Goal: Task Accomplishment & Management: Use online tool/utility

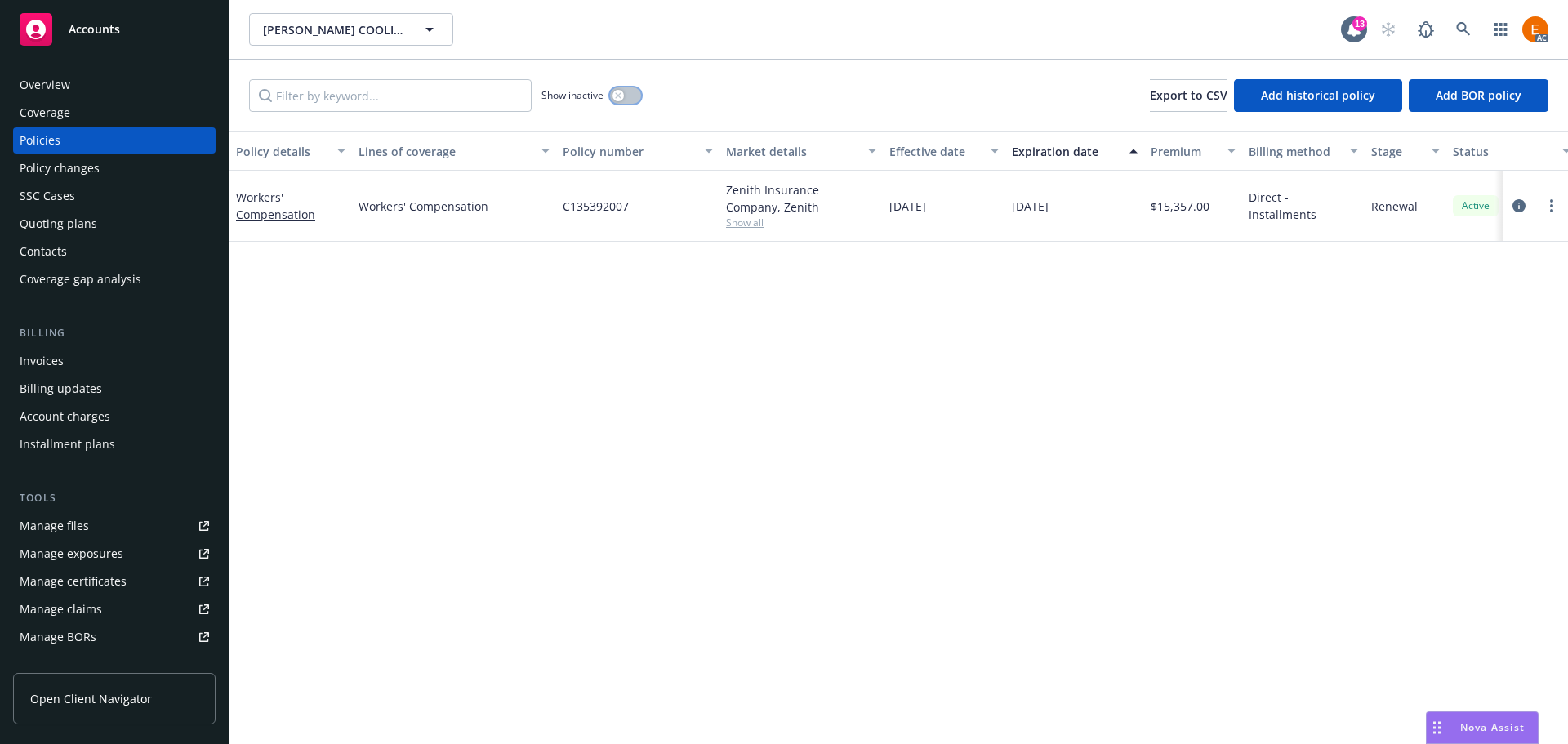
click at [625, 95] on button "button" at bounding box center [625, 96] width 31 height 16
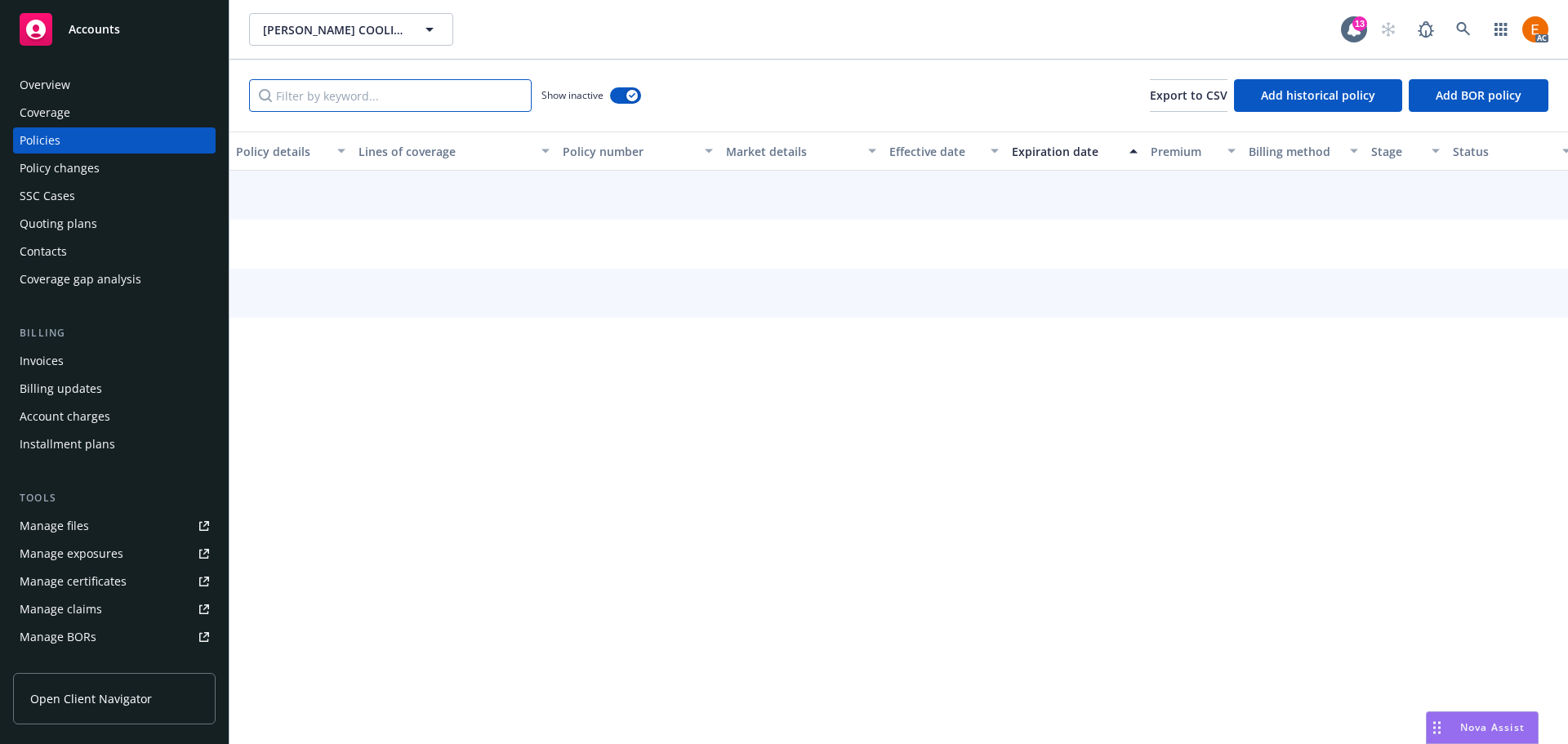
click at [444, 100] on input "Filter by keyword..." at bounding box center [390, 95] width 282 height 32
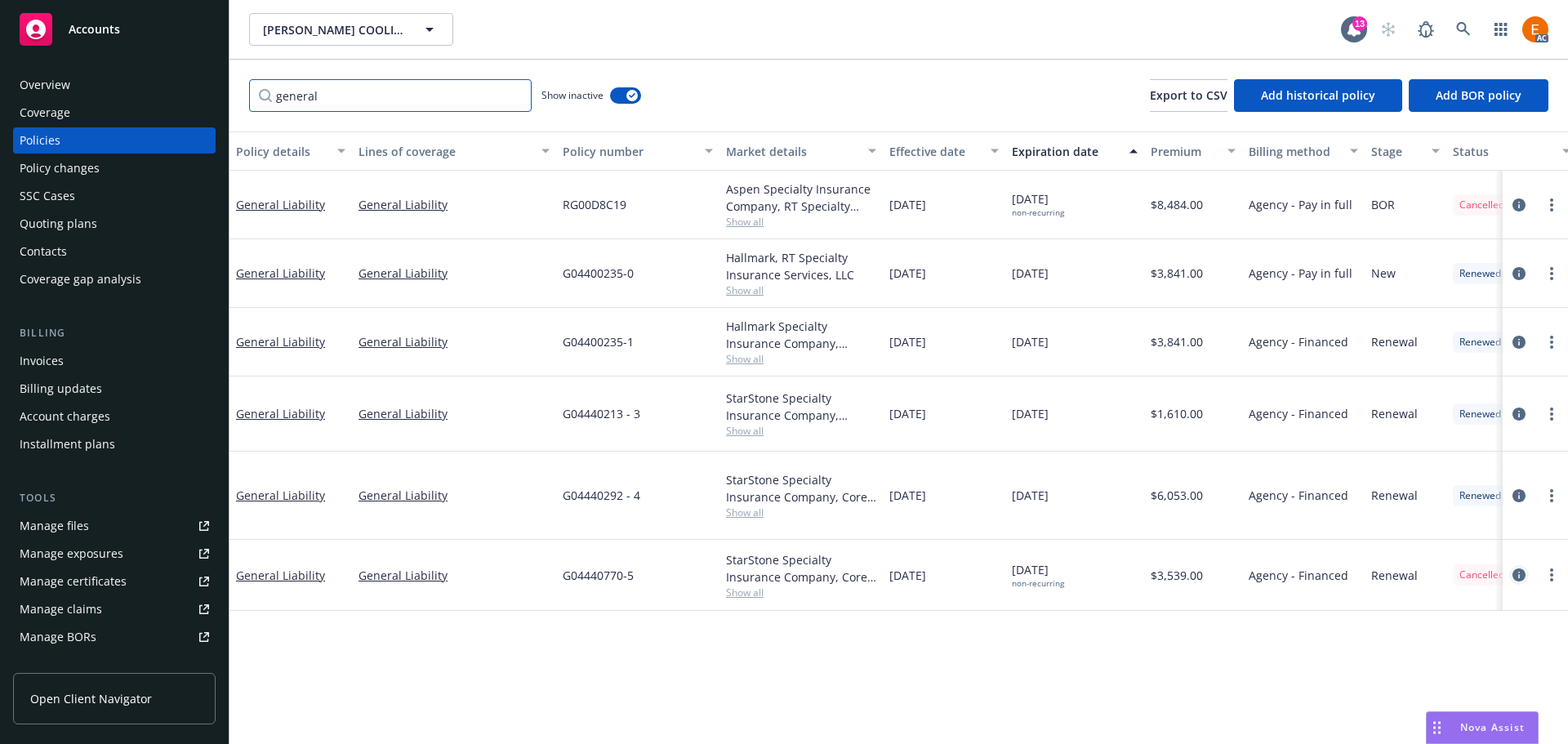
type input "general"
click at [1526, 573] on link "circleInformation" at bounding box center [1519, 575] width 20 height 20
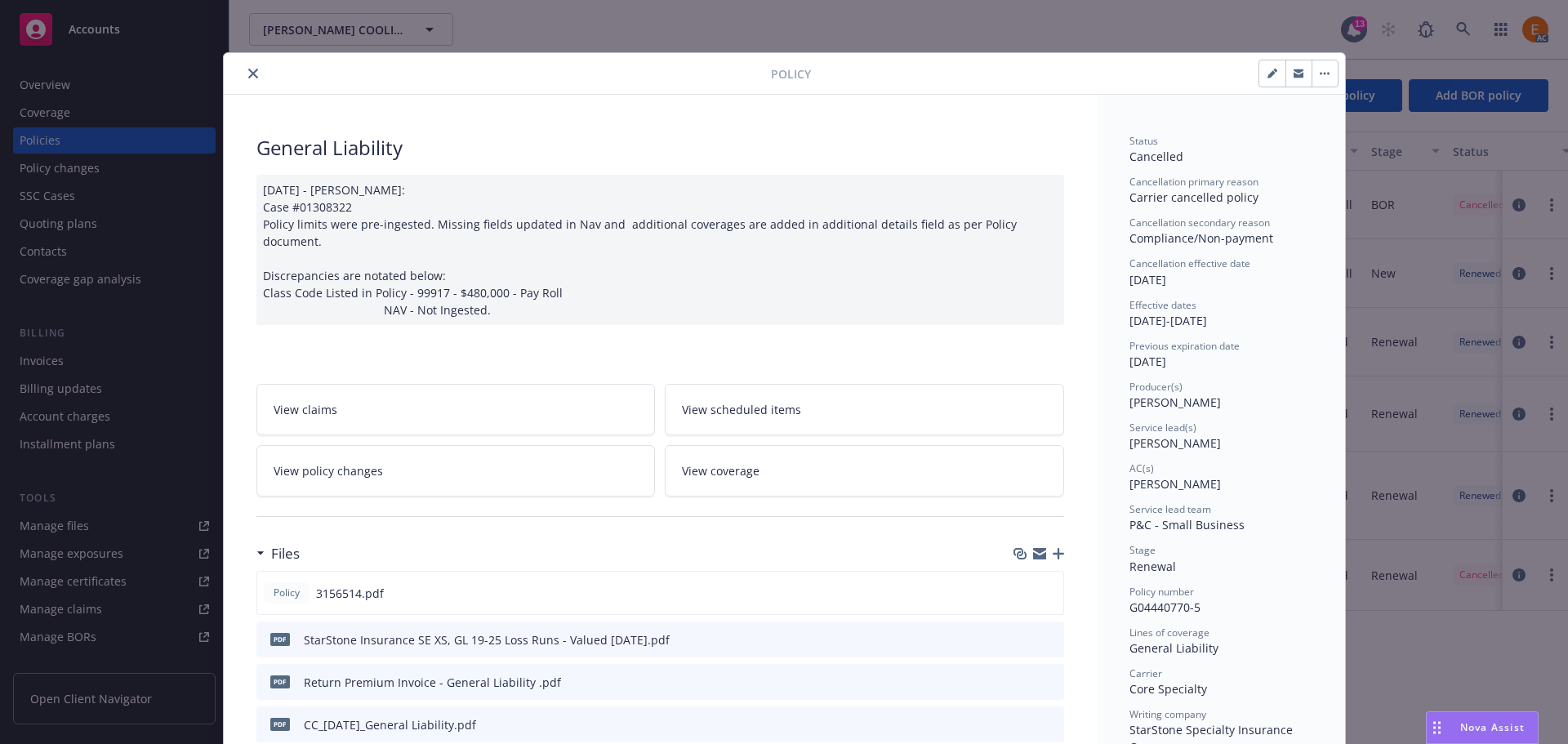
click at [1053, 549] on icon "button" at bounding box center [1058, 554] width 12 height 12
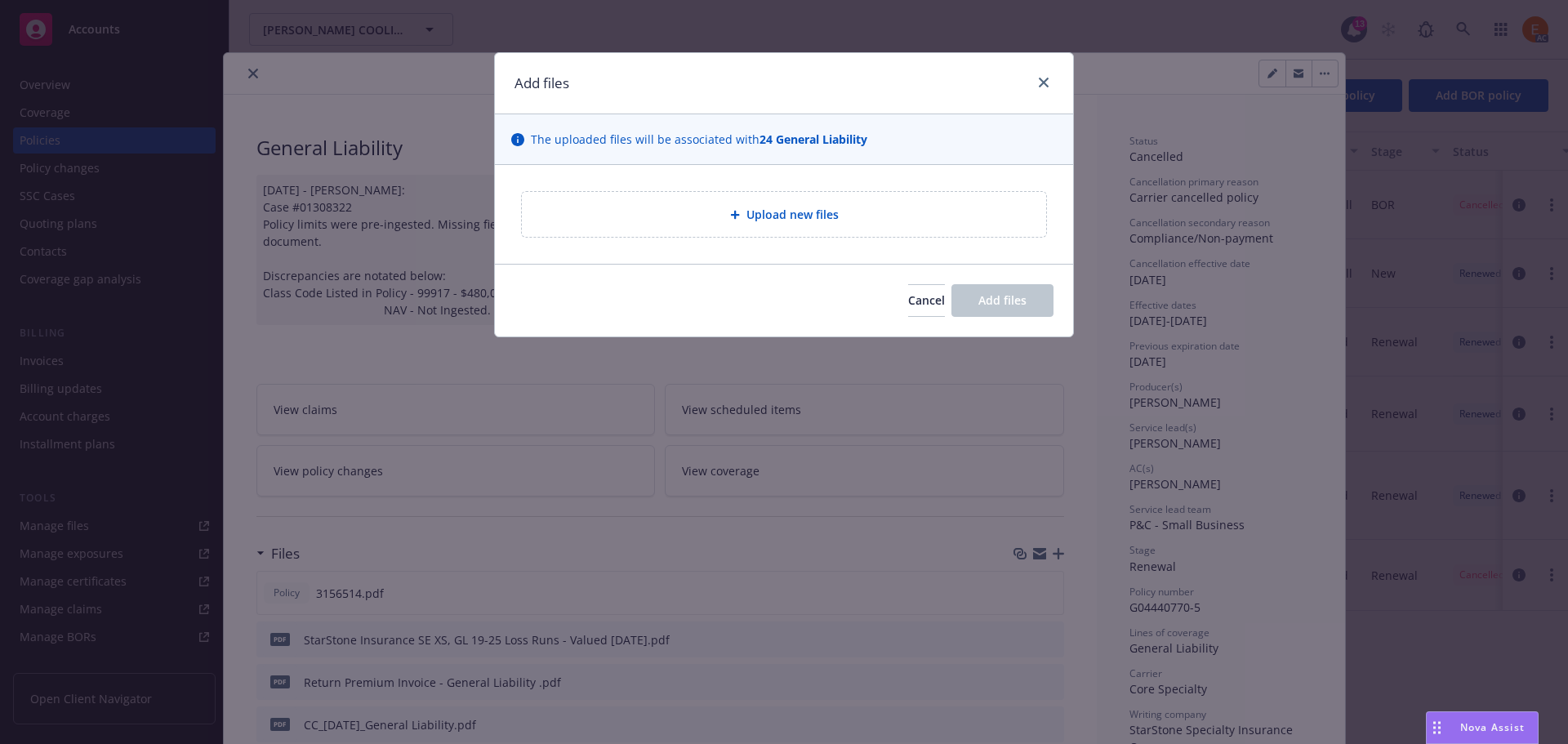
click at [771, 247] on div "Upload new files" at bounding box center [783, 214] width 578 height 99
click at [774, 222] on span "Upload new files" at bounding box center [792, 214] width 92 height 17
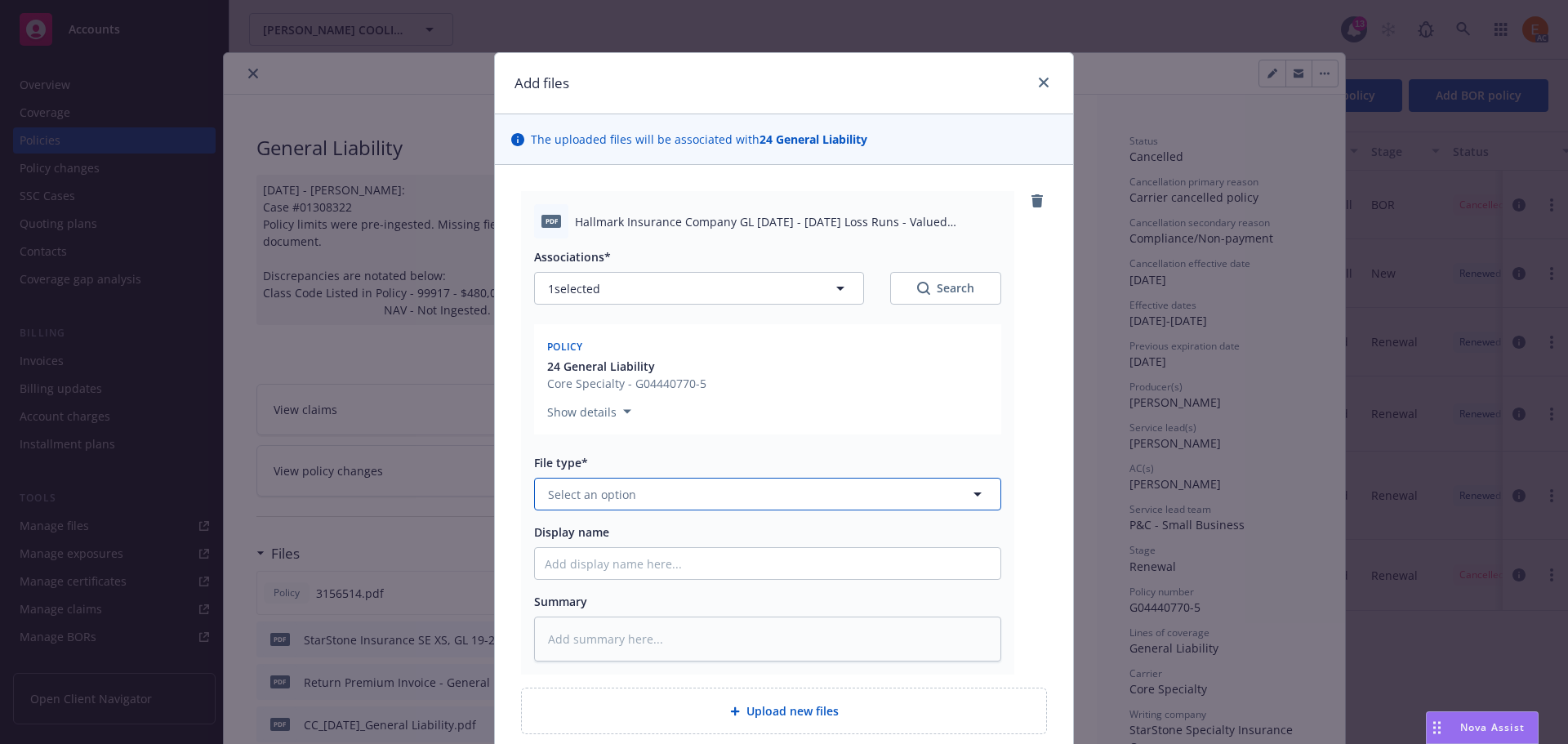
click at [666, 491] on button "Select an option" at bounding box center [767, 494] width 467 height 32
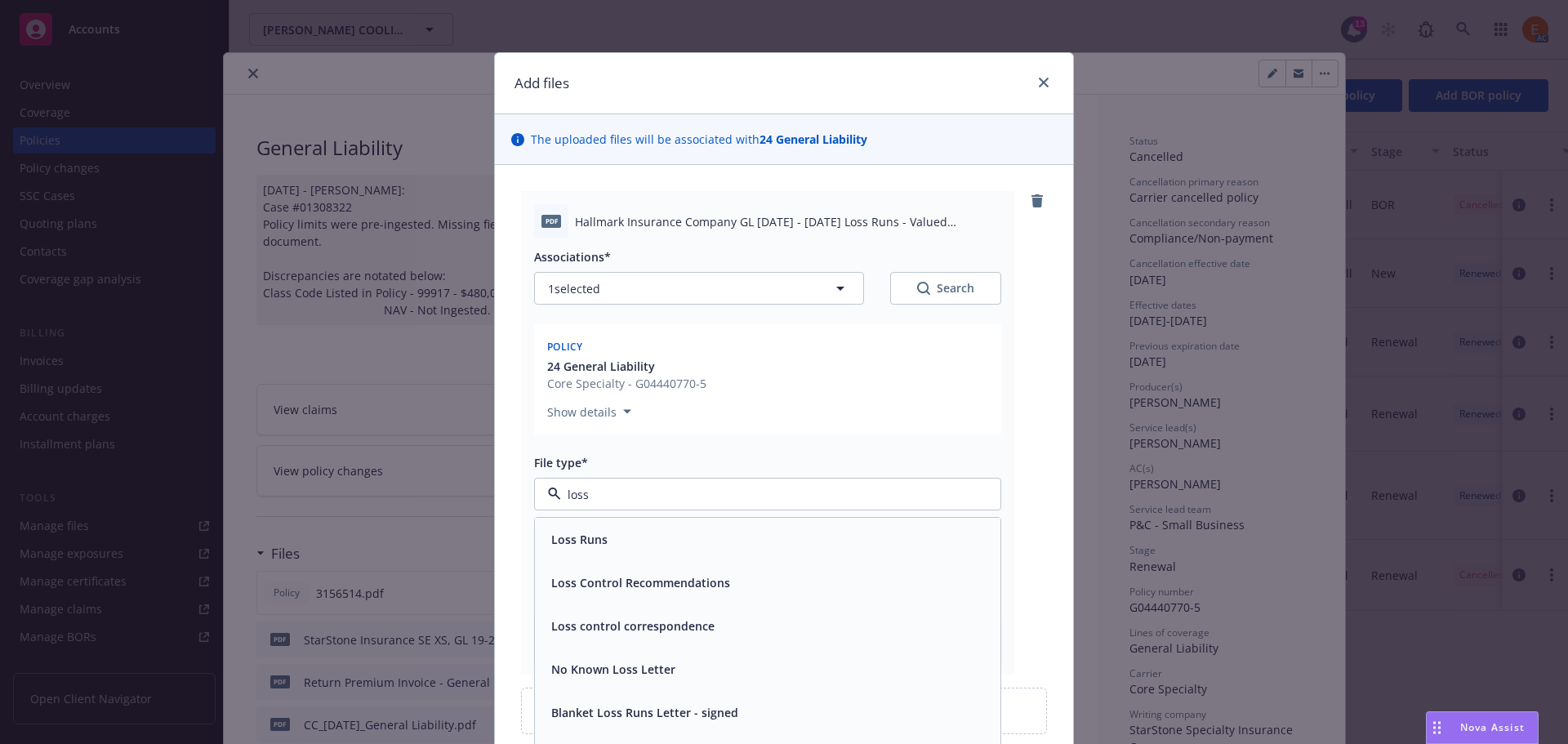
type input "loss r"
click at [647, 541] on div "Loss Runs" at bounding box center [768, 540] width 446 height 23
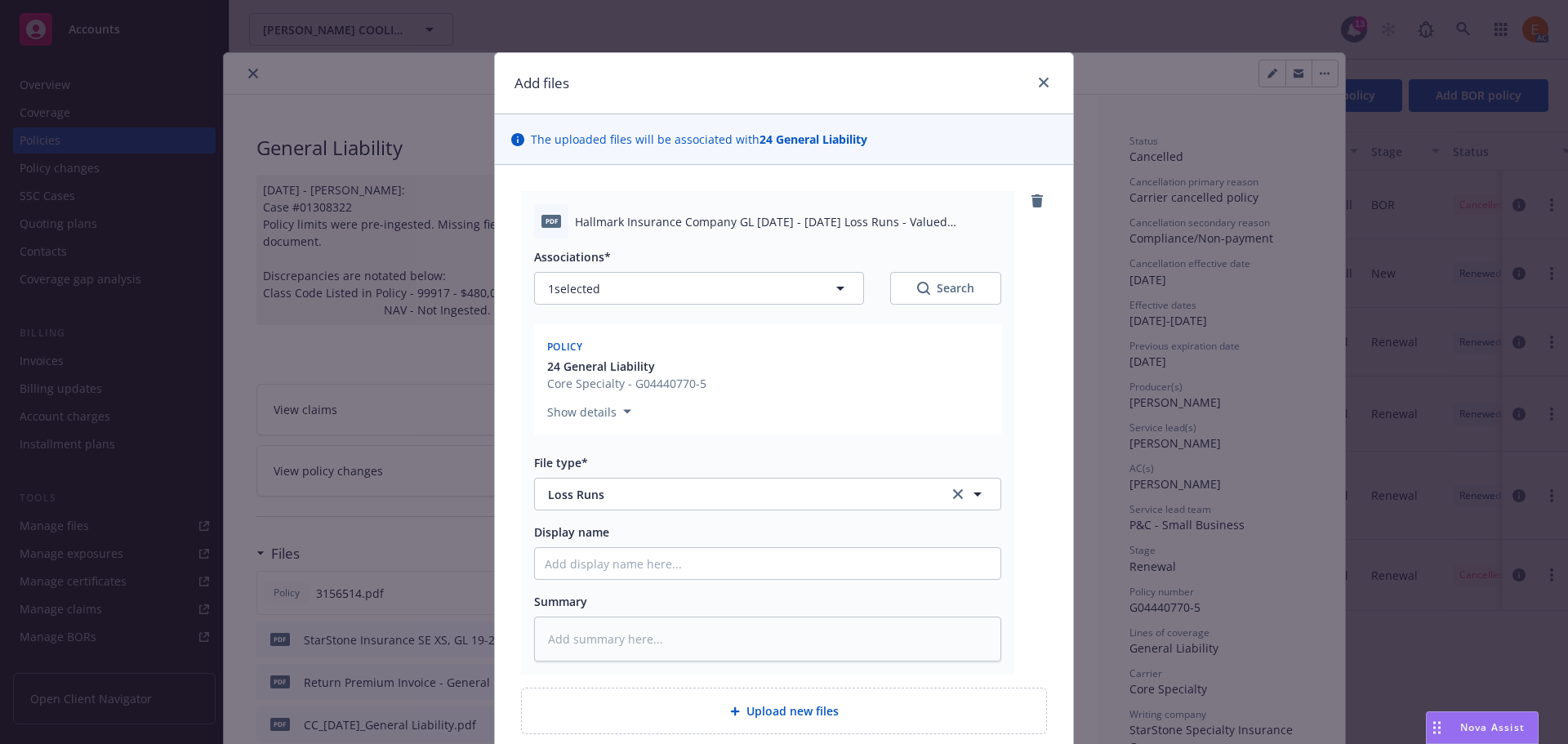
click at [948, 281] on div "Search" at bounding box center [946, 289] width 57 height 16
type textarea "x"
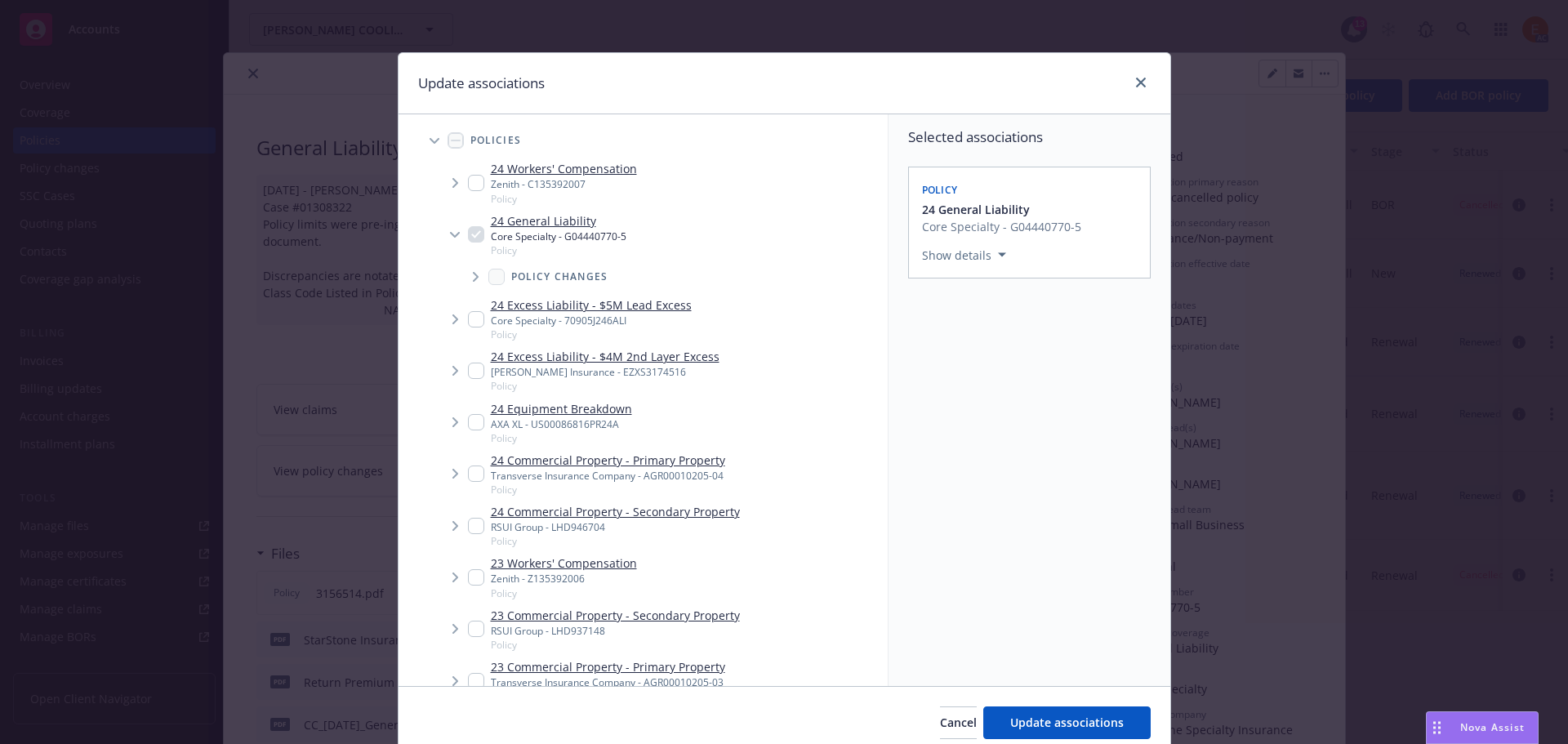
click at [420, 123] on div "Accessibility guide for tree Tree Example. Navigate the tree with the arrow key…" at bounding box center [643, 401] width 490 height 572
click at [421, 140] on span "Tree Example" at bounding box center [434, 140] width 26 height 26
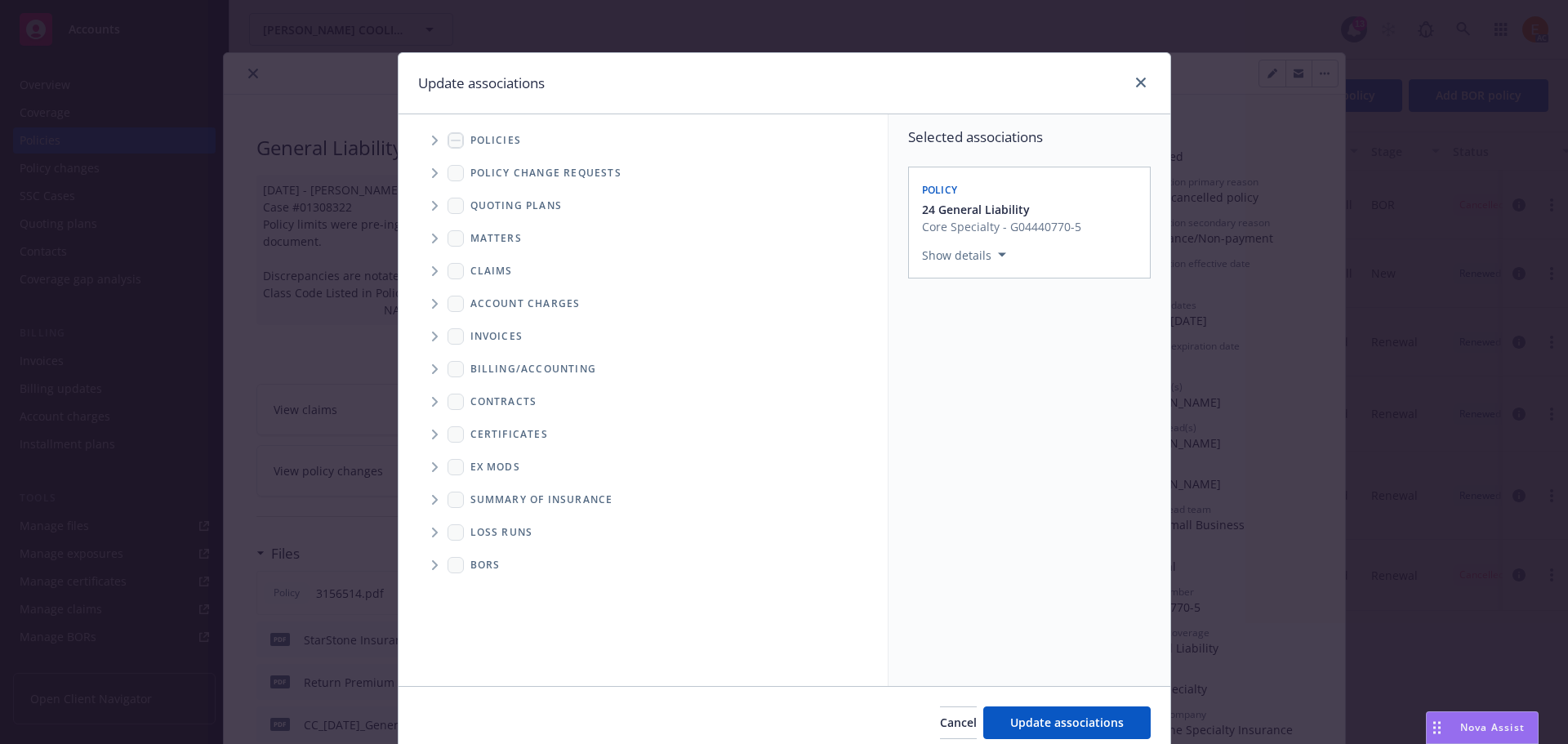
click at [432, 531] on icon "Folder Tree Example" at bounding box center [435, 532] width 5 height 10
click at [496, 589] on link "2025" at bounding box center [509, 591] width 26 height 17
checkbox input "true"
click at [1029, 719] on span "Update associations" at bounding box center [1066, 722] width 114 height 15
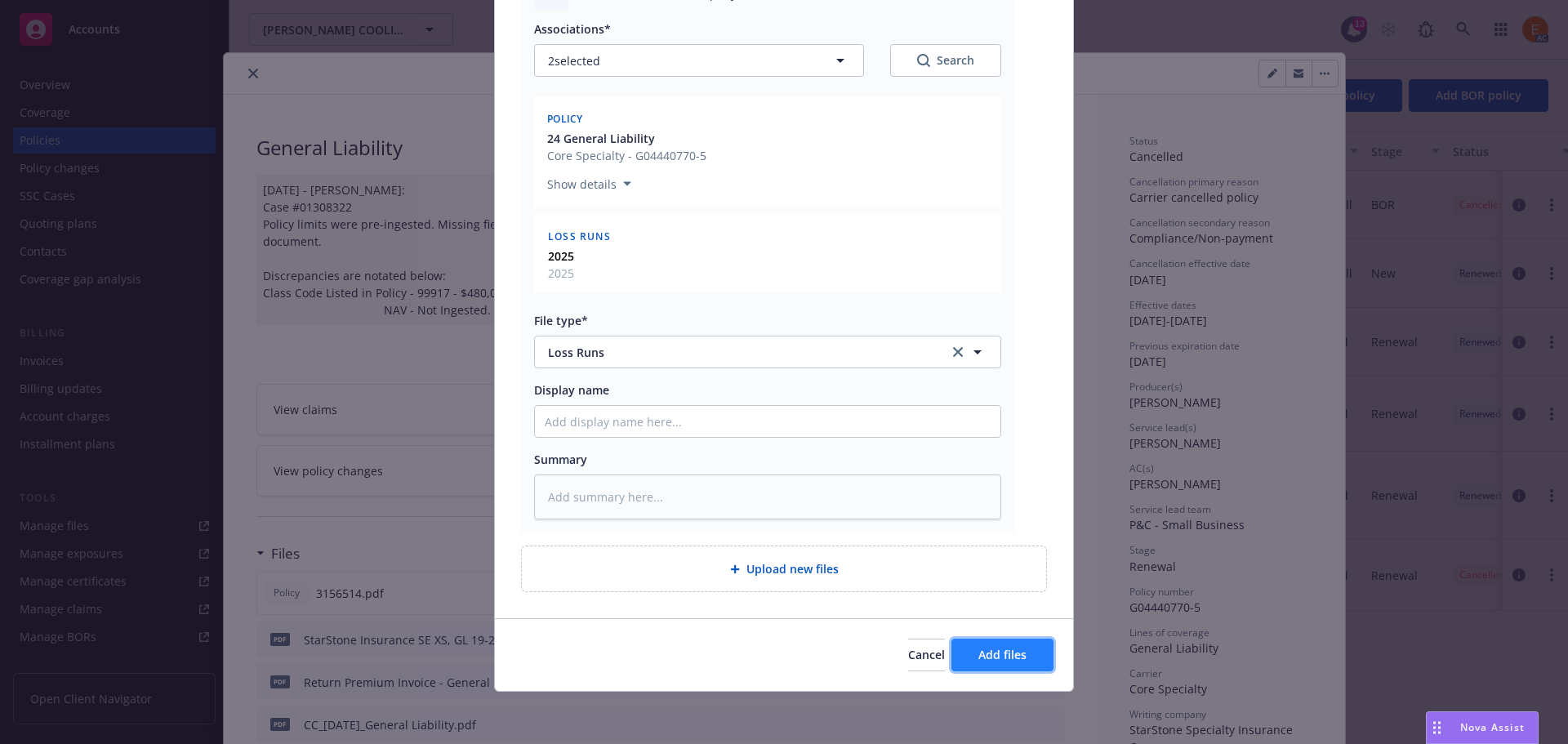
click at [996, 646] on button "Add files" at bounding box center [1003, 655] width 102 height 32
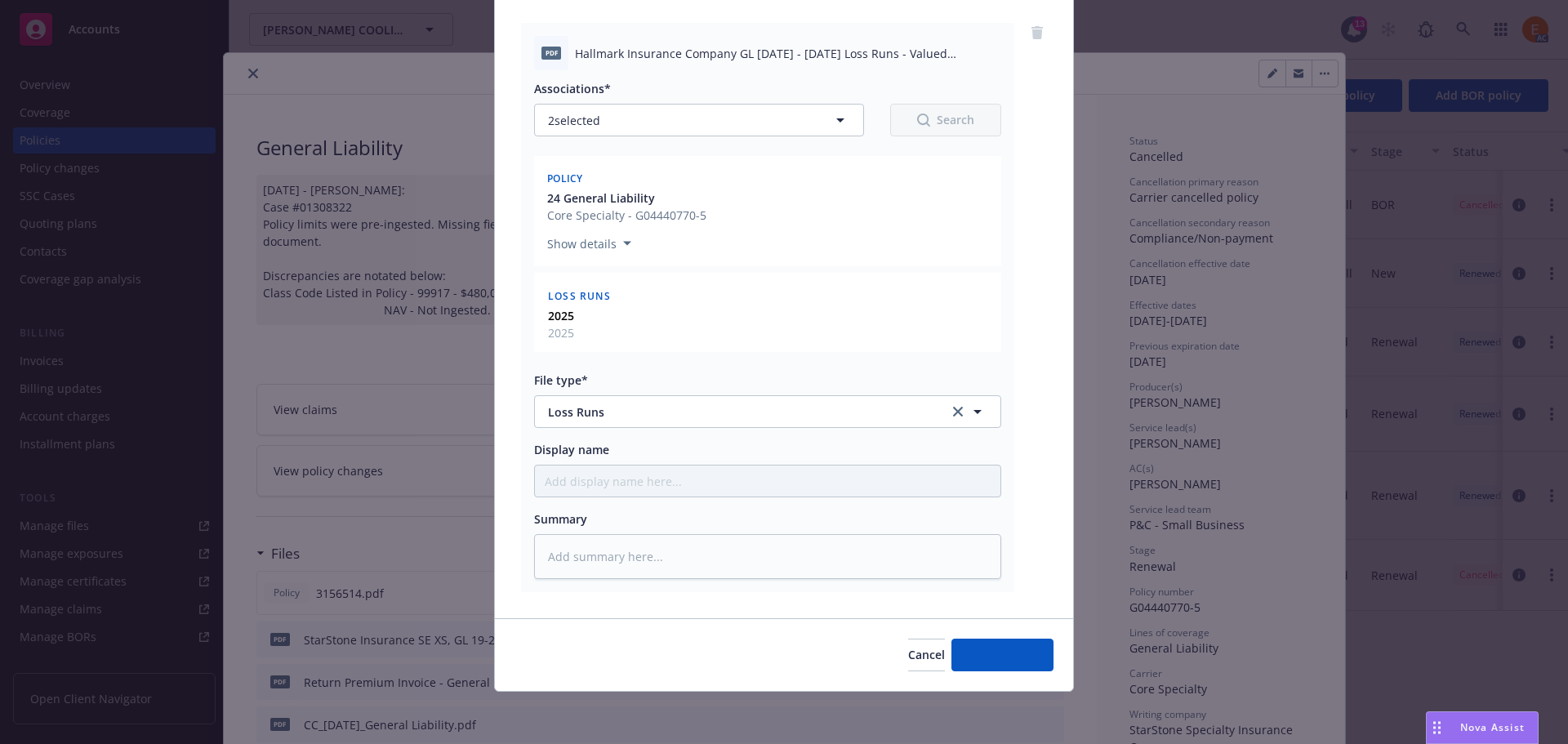
scroll to position [169, 0]
type textarea "x"
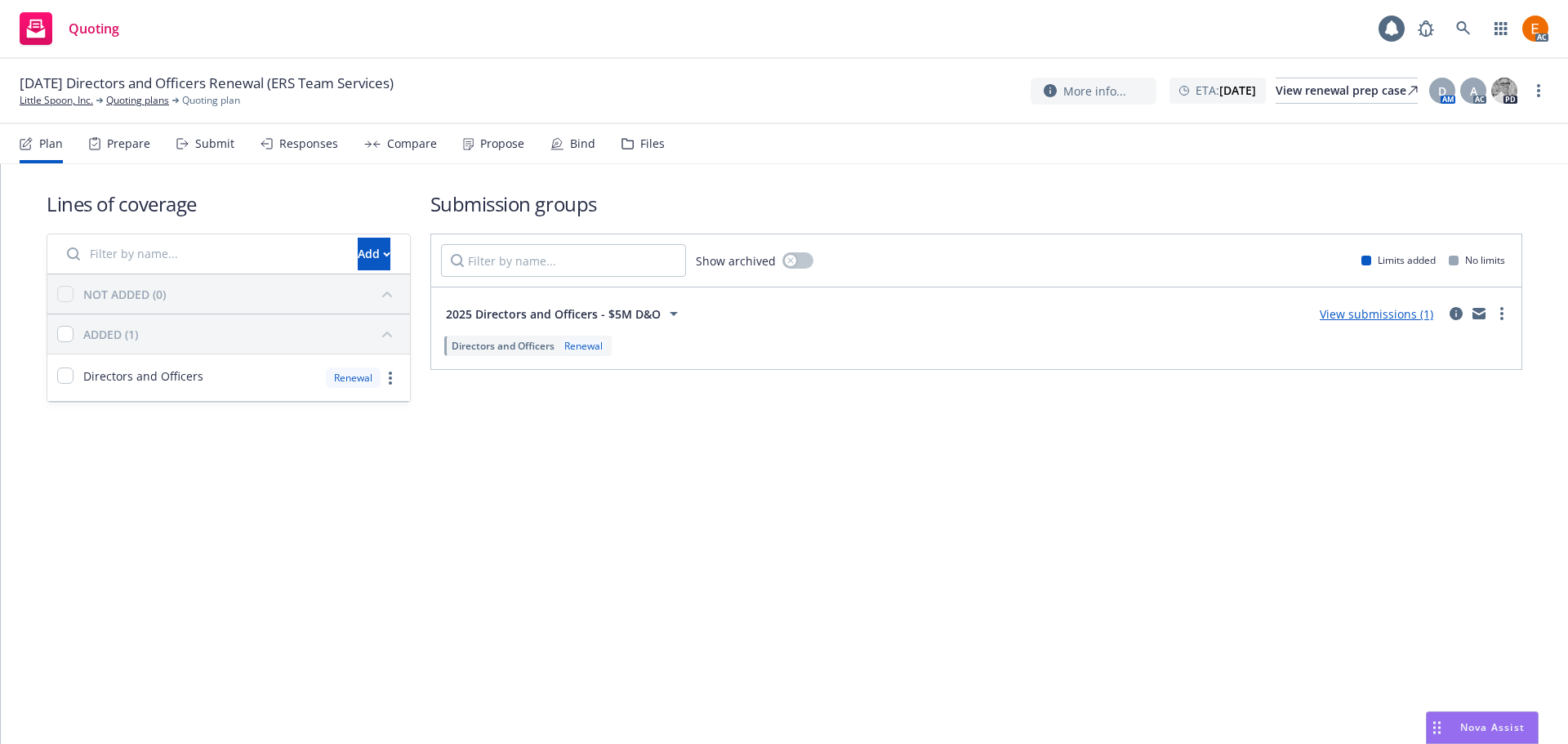
click at [633, 141] on div "Files" at bounding box center [643, 144] width 43 height 39
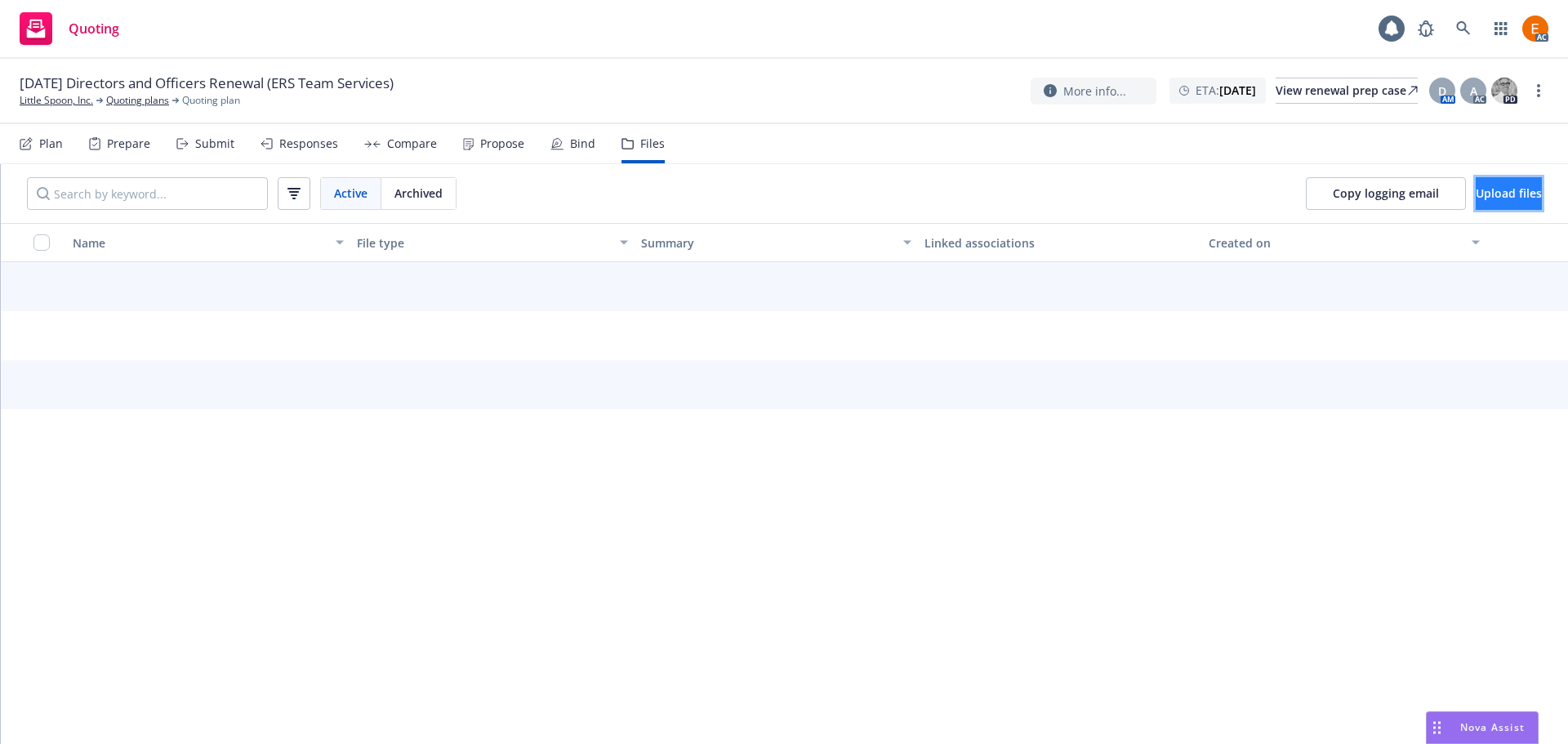
click at [1476, 197] on span "Upload files" at bounding box center [1509, 193] width 66 height 15
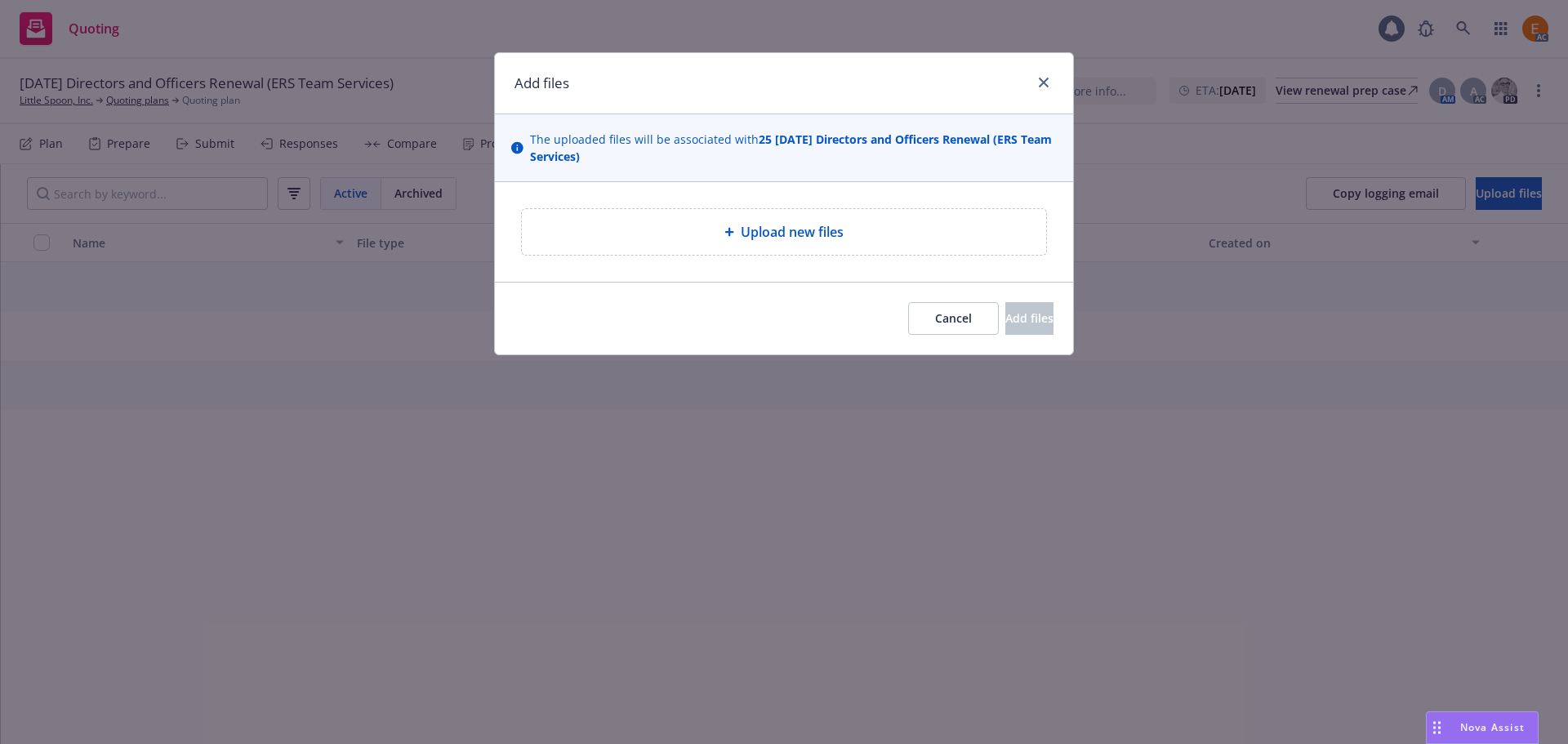
click at [764, 226] on span "Upload new files" at bounding box center [792, 232] width 103 height 20
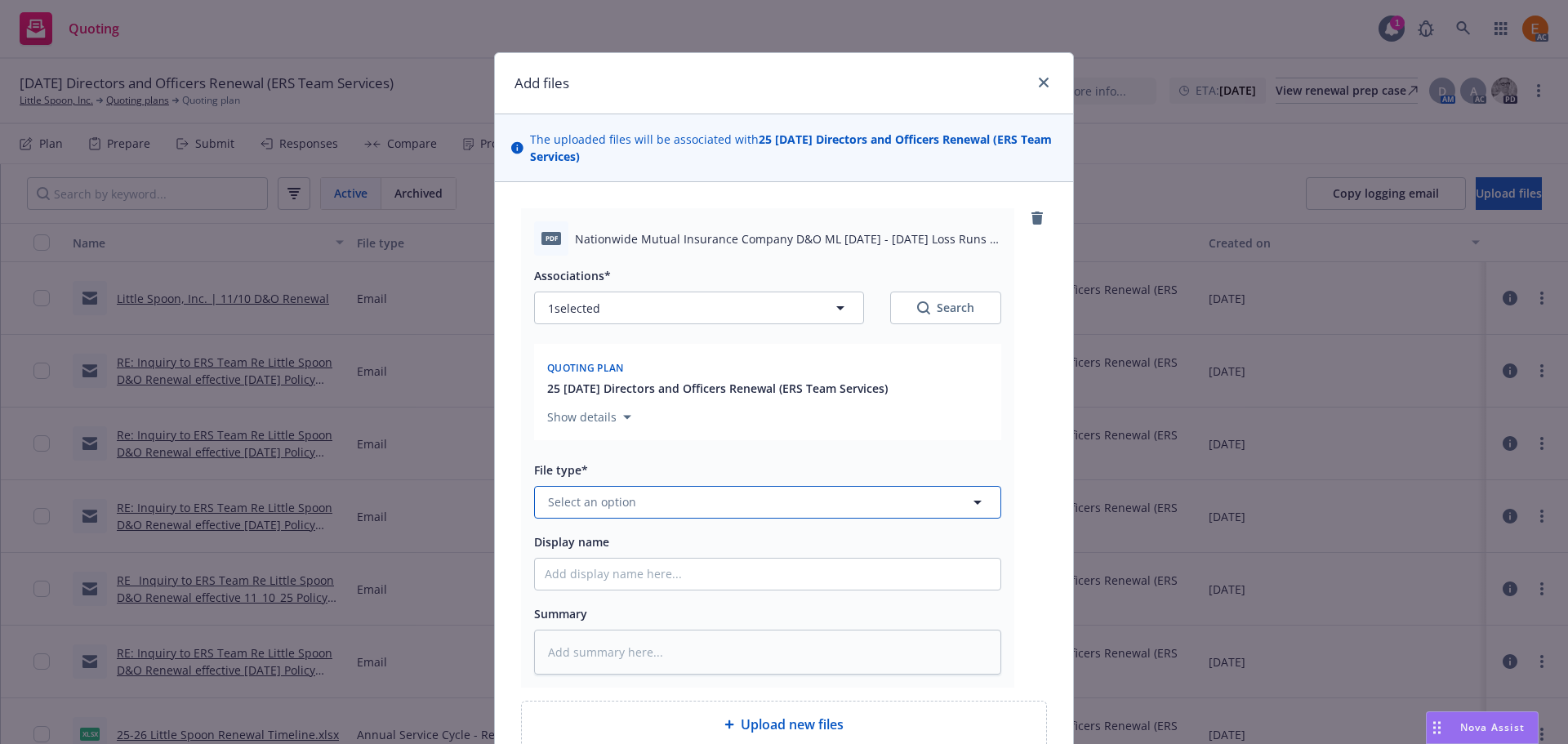
click at [717, 512] on button "Select an option" at bounding box center [767, 502] width 467 height 32
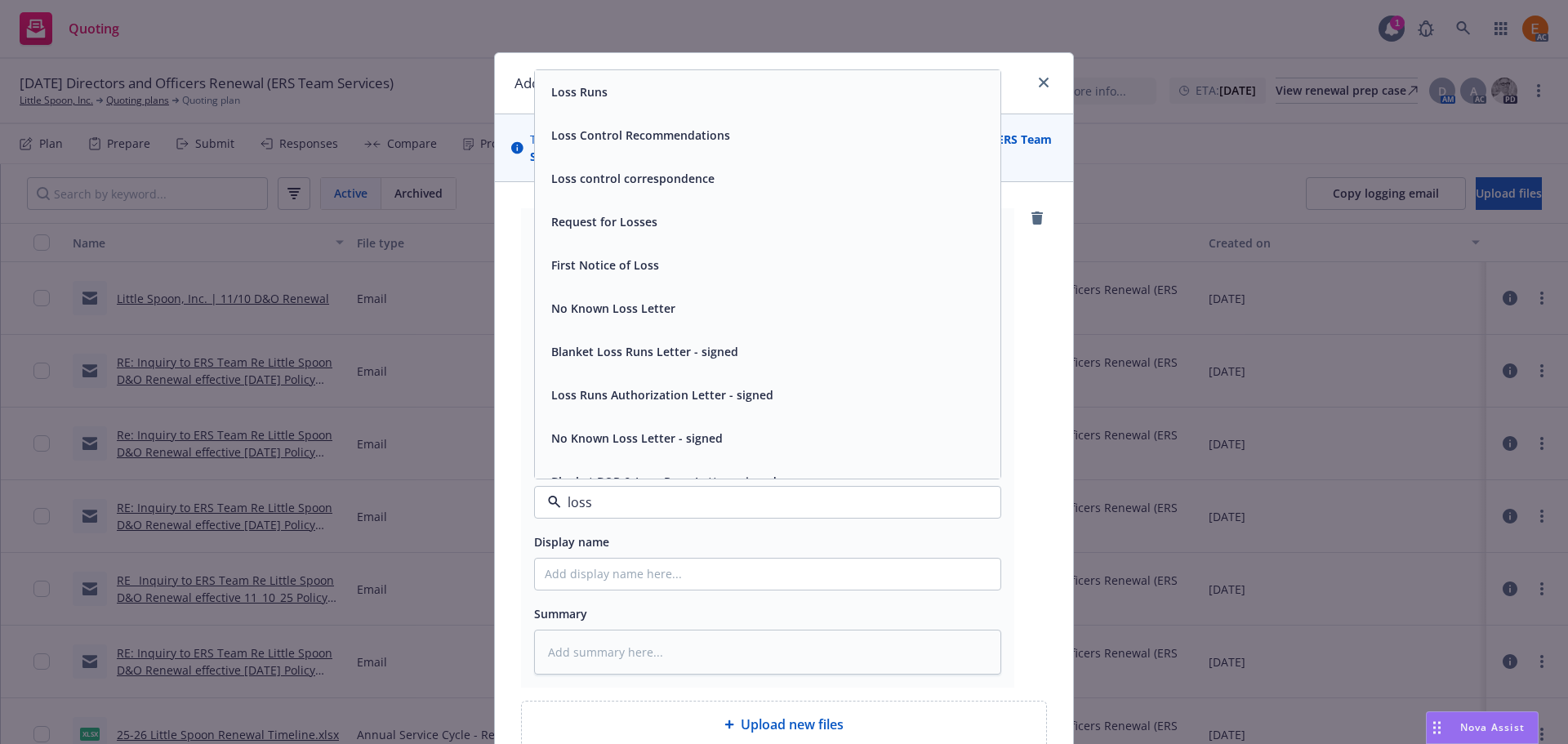
type input "loss r"
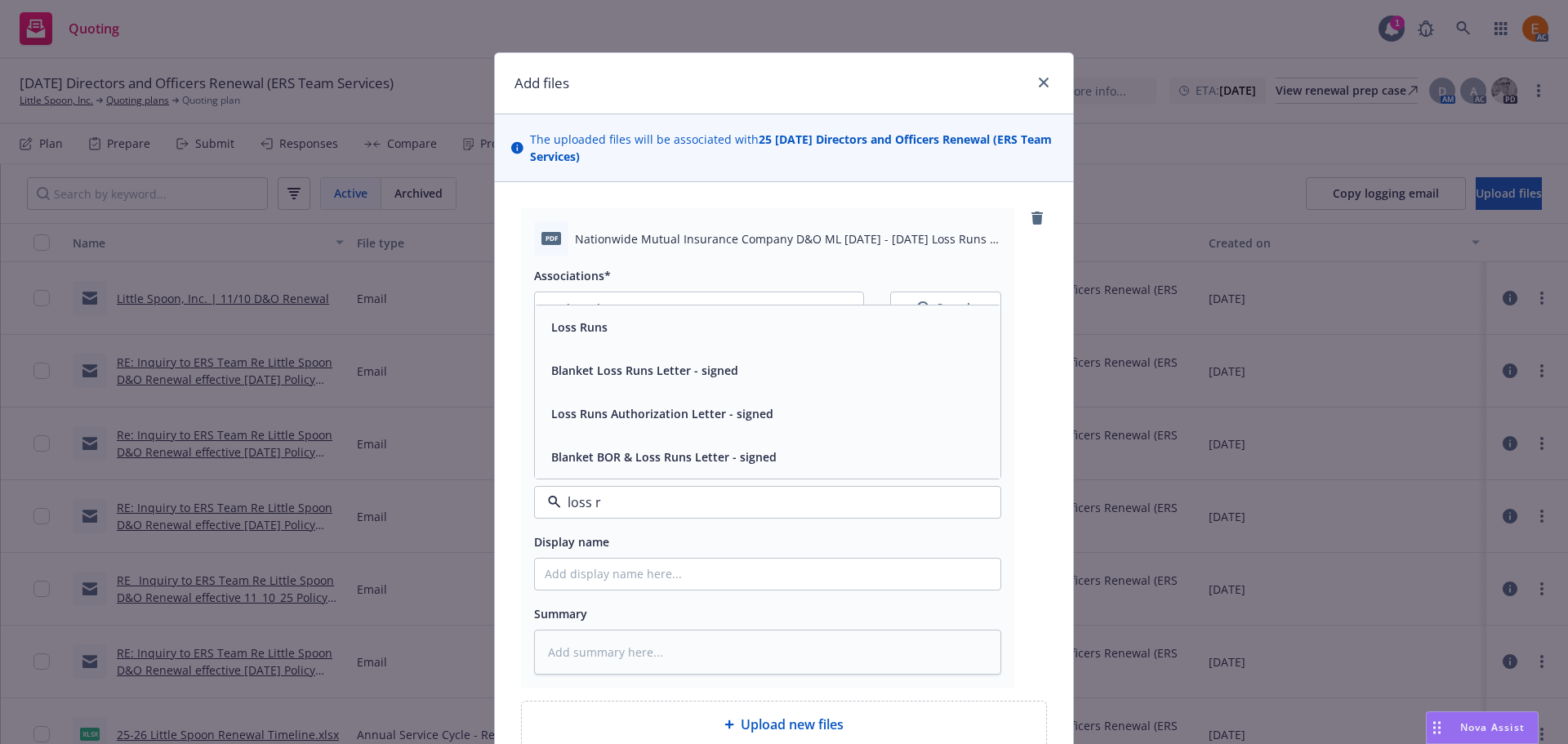
click at [624, 325] on div "Loss Runs" at bounding box center [768, 327] width 446 height 23
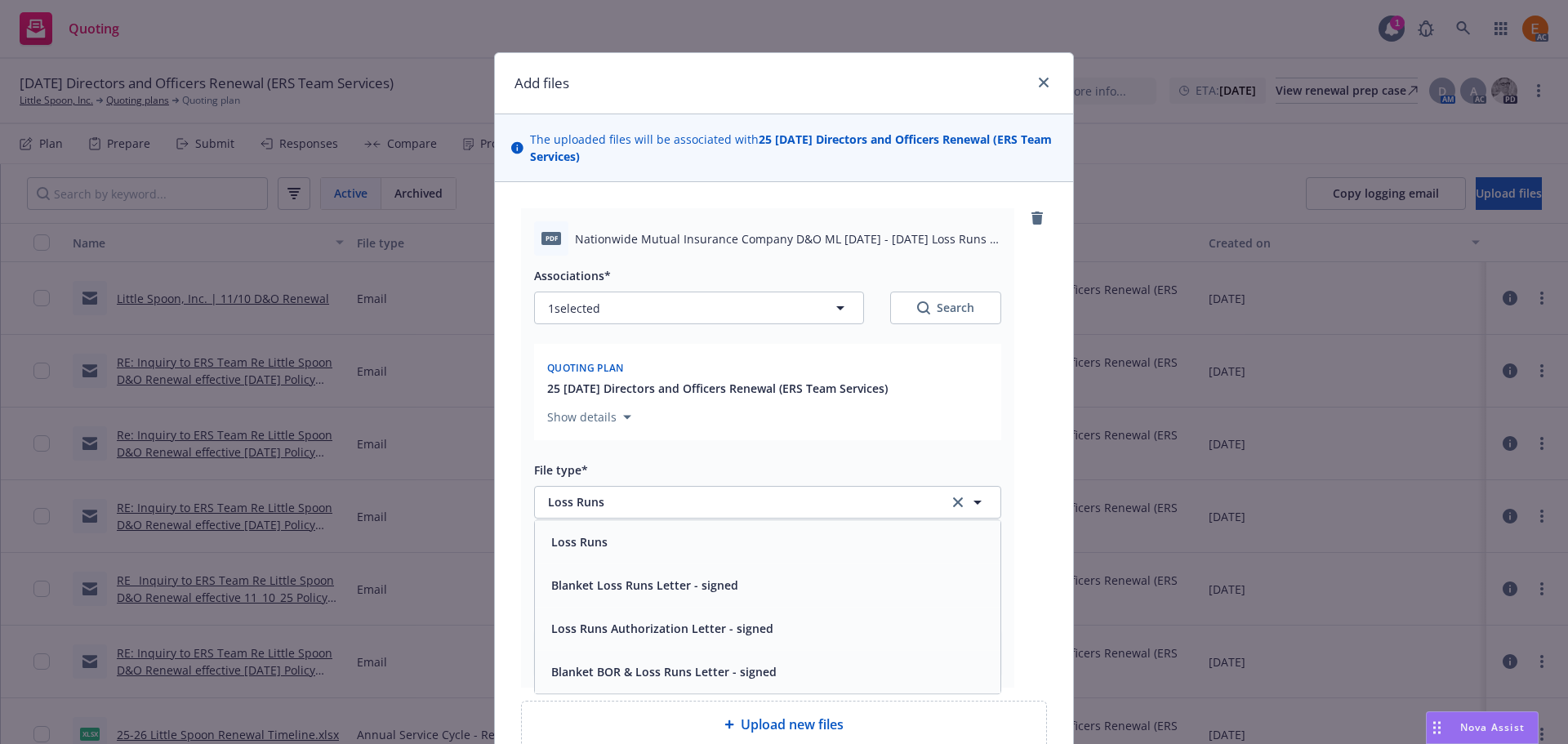
click at [916, 321] on button "Search" at bounding box center [945, 307] width 111 height 32
type textarea "x"
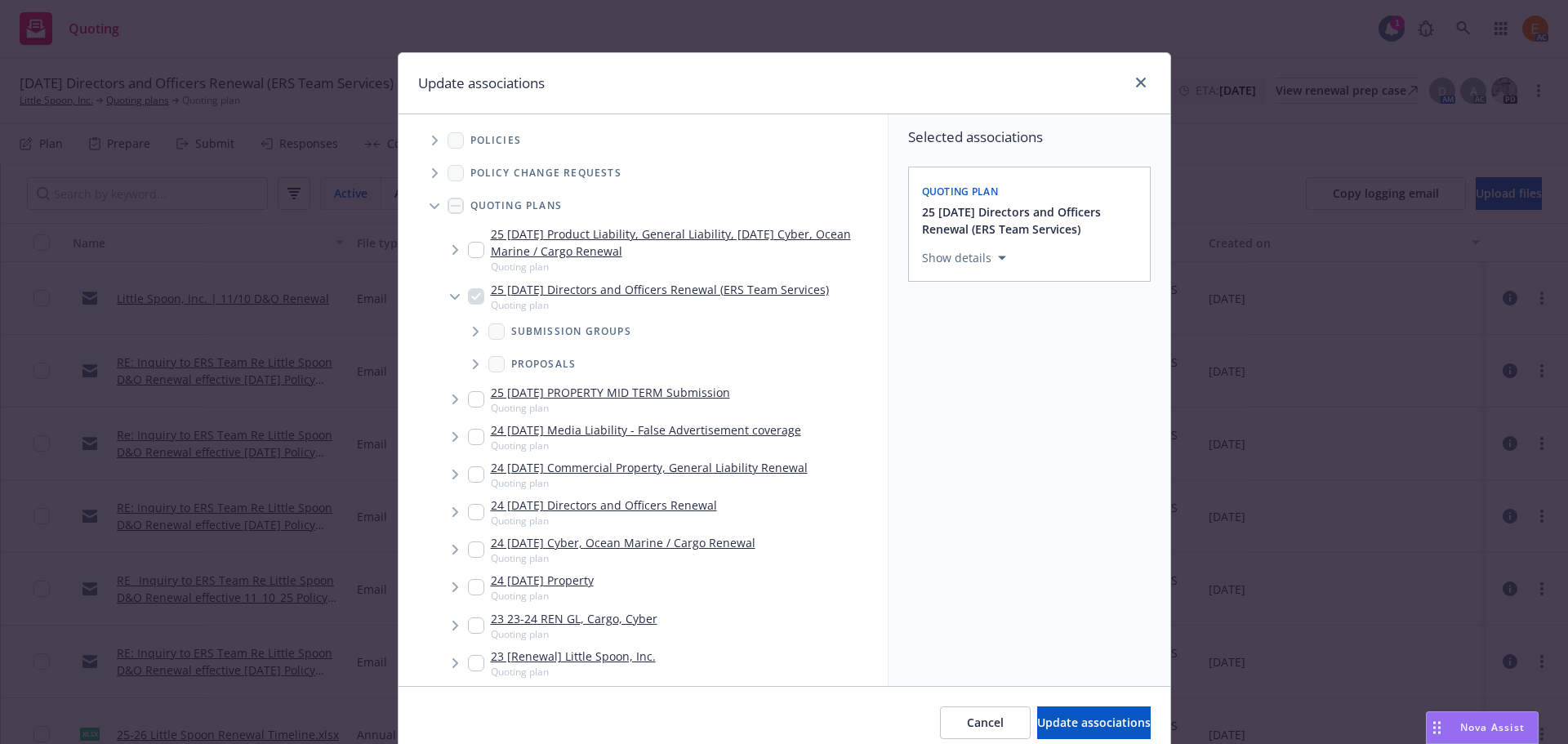
click at [429, 206] on icon "Tree Example" at bounding box center [434, 206] width 10 height 5
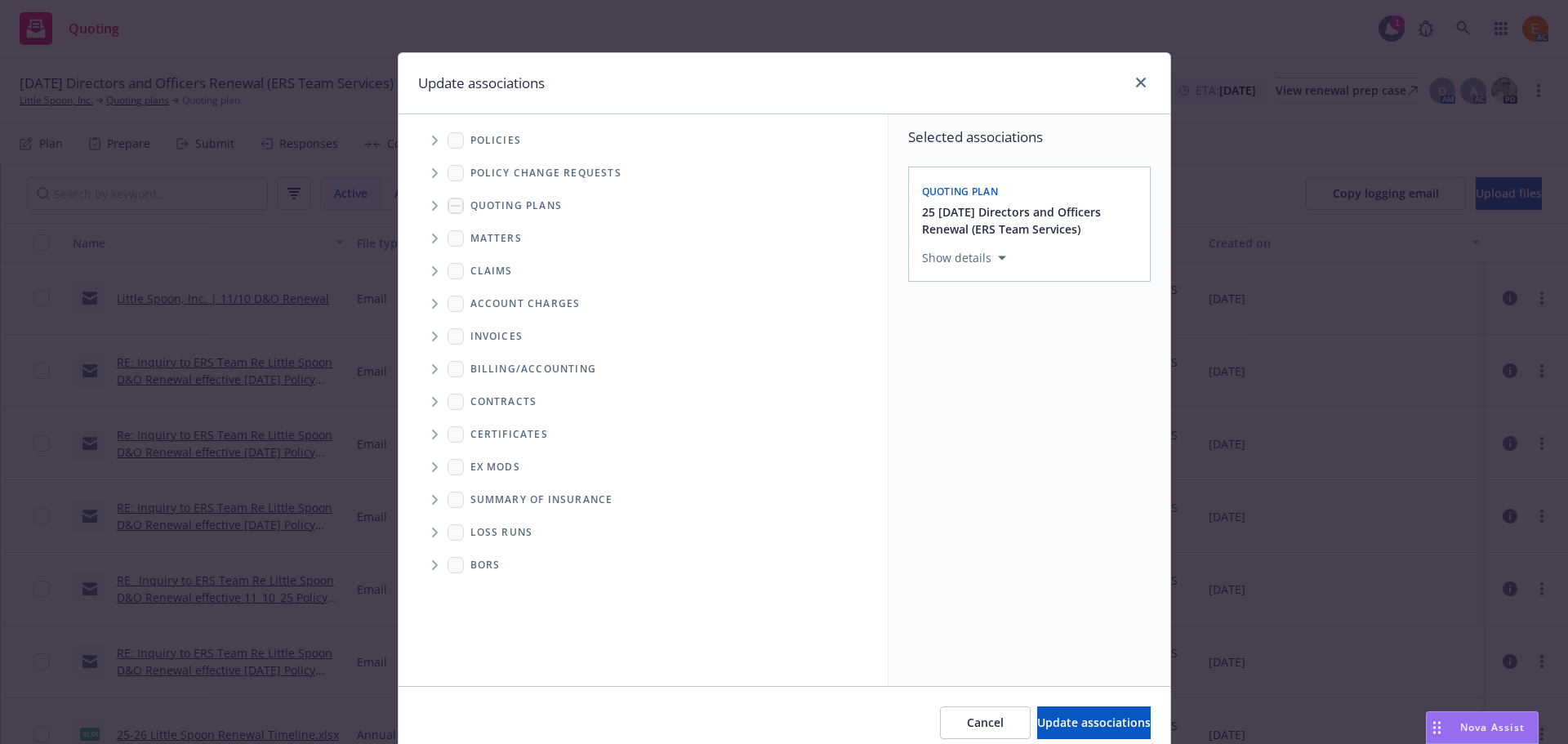
click at [426, 523] on span "Folder Tree Example" at bounding box center [434, 532] width 26 height 26
click at [504, 564] on link "New Loss Runs folder" at bounding box center [556, 560] width 118 height 17
checkbox input "true"
click at [1027, 372] on div "Select an option" at bounding box center [1023, 371] width 174 height 16
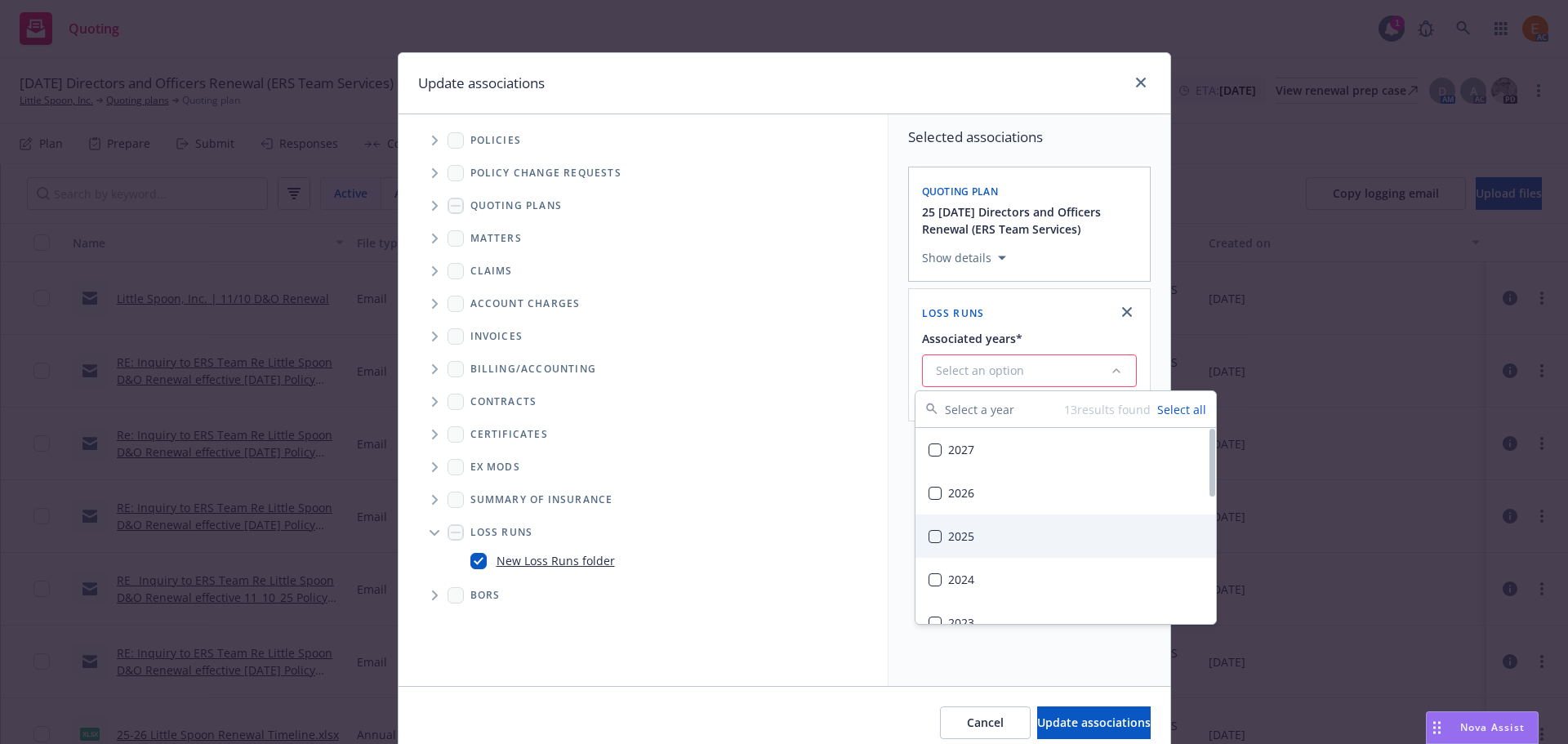
click at [984, 535] on div "2025" at bounding box center [1065, 536] width 300 height 43
click at [1059, 718] on span "Update associations" at bounding box center [1094, 722] width 114 height 15
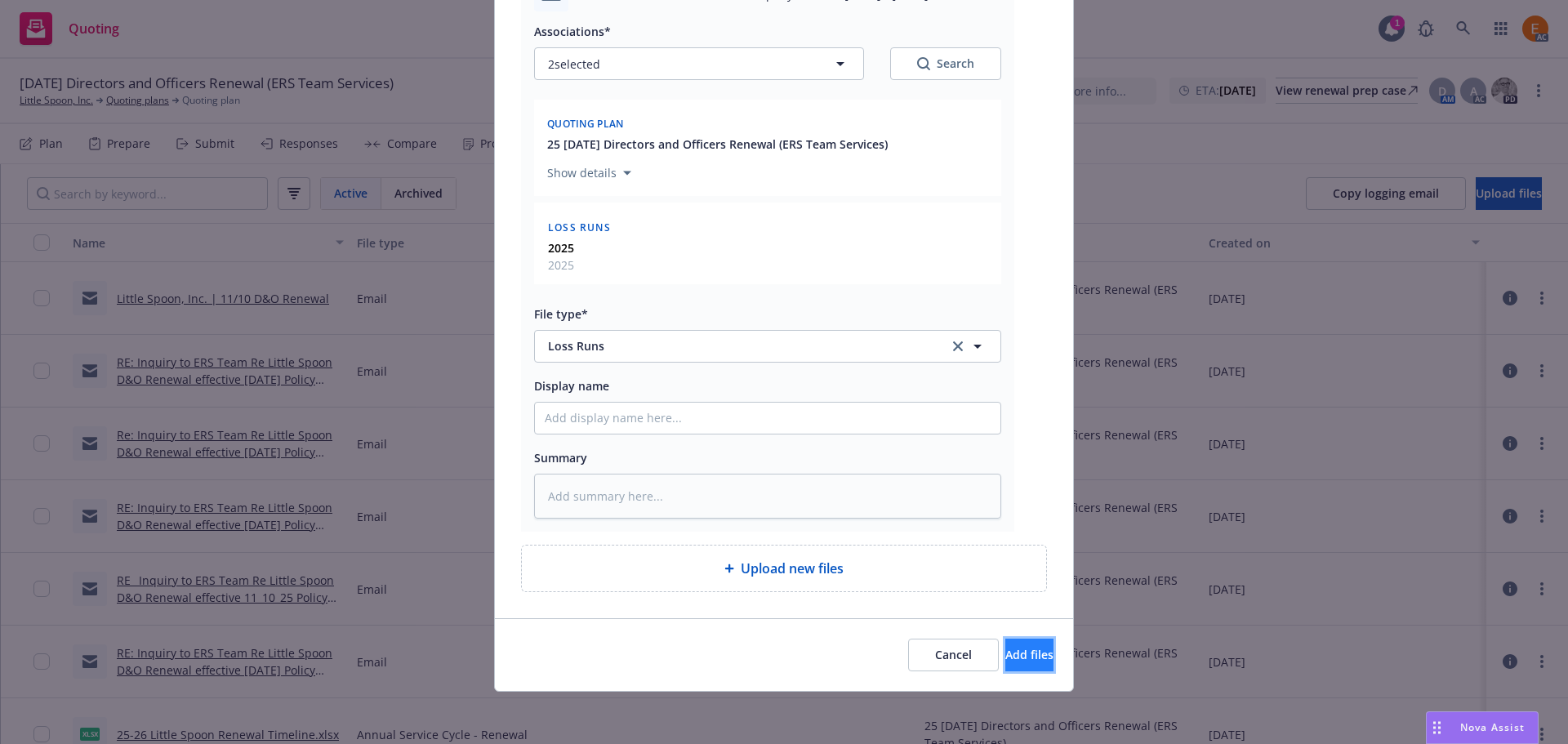
click at [1019, 651] on span "Add files" at bounding box center [1030, 654] width 48 height 15
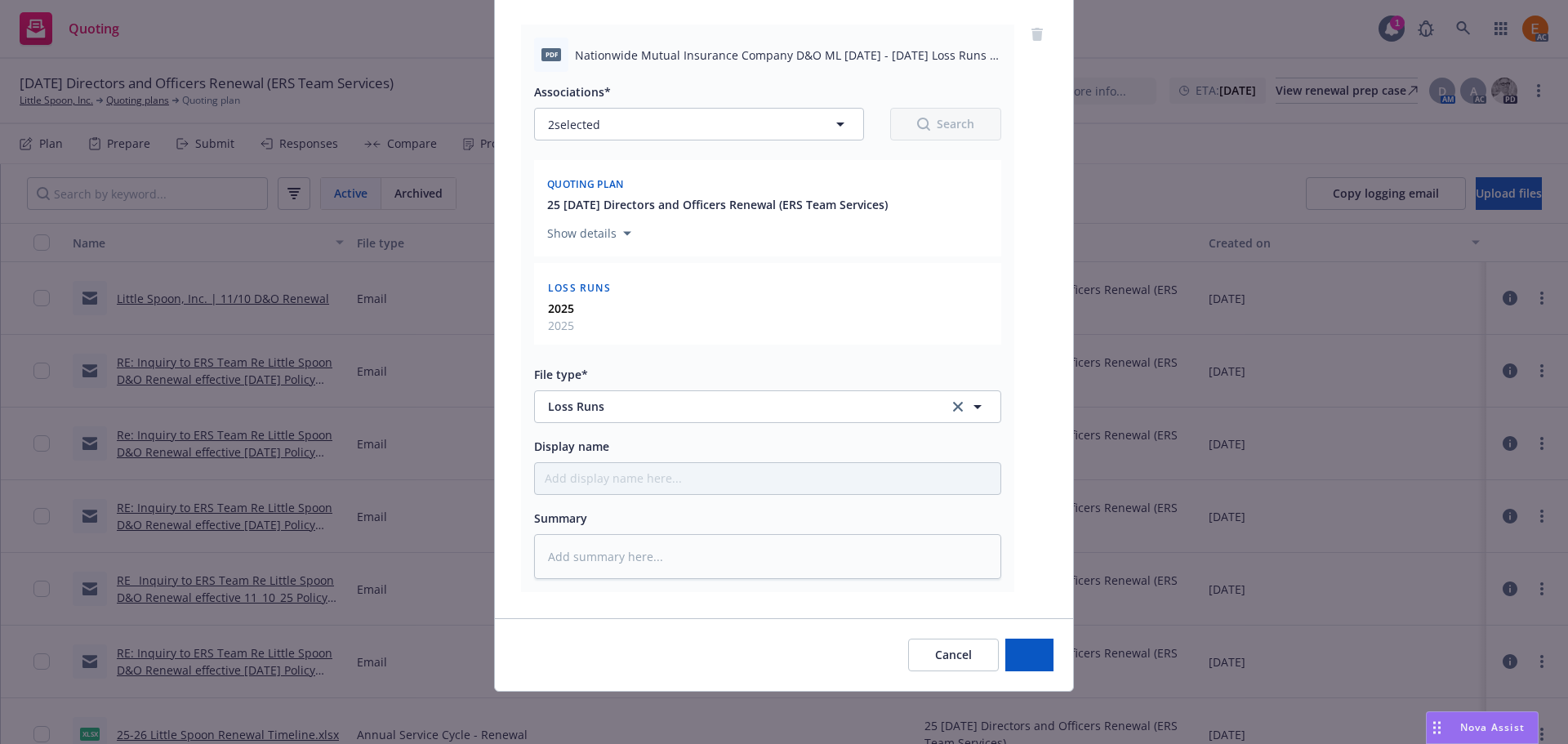
scroll to position [184, 0]
type textarea "x"
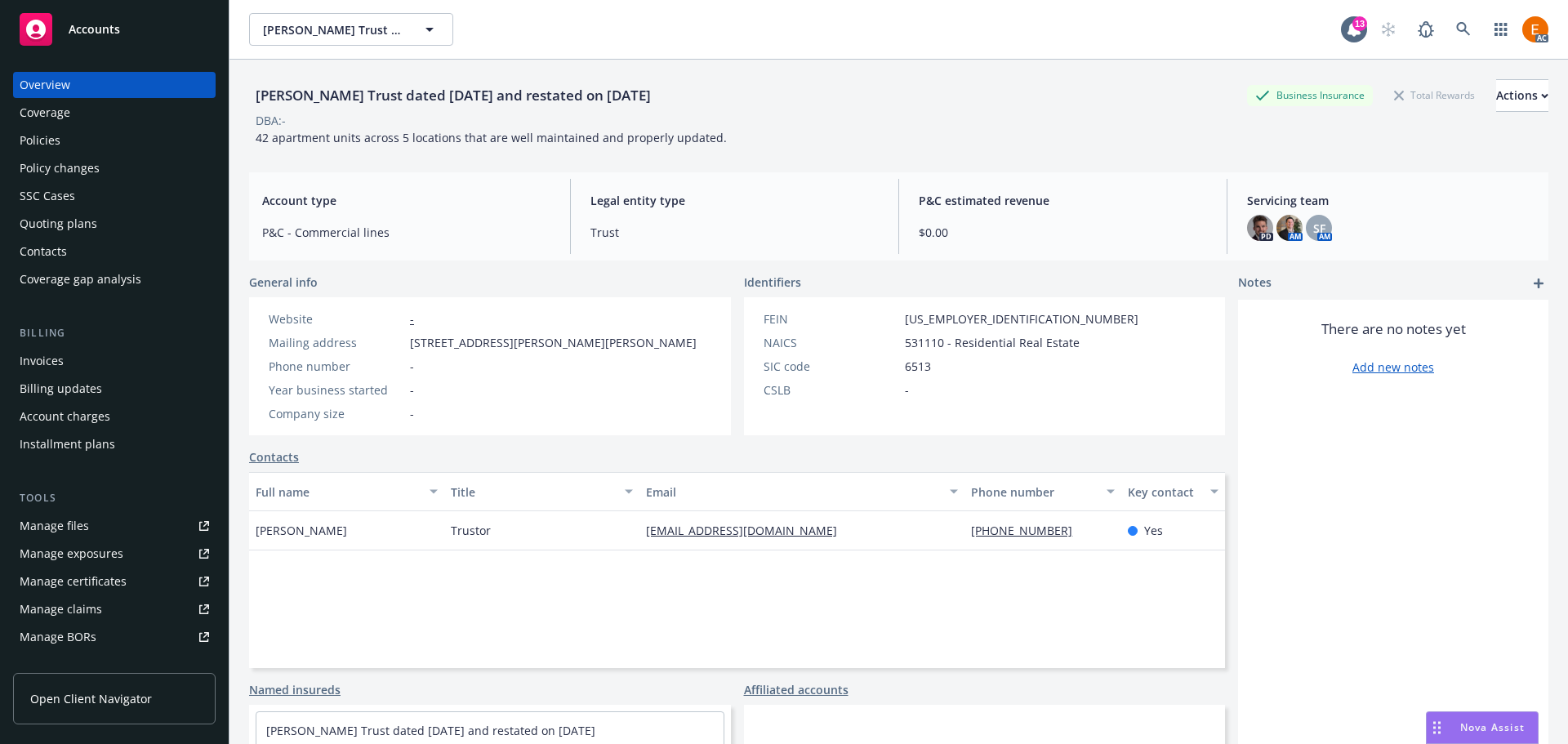
click at [129, 136] on div "Policies" at bounding box center [114, 140] width 189 height 26
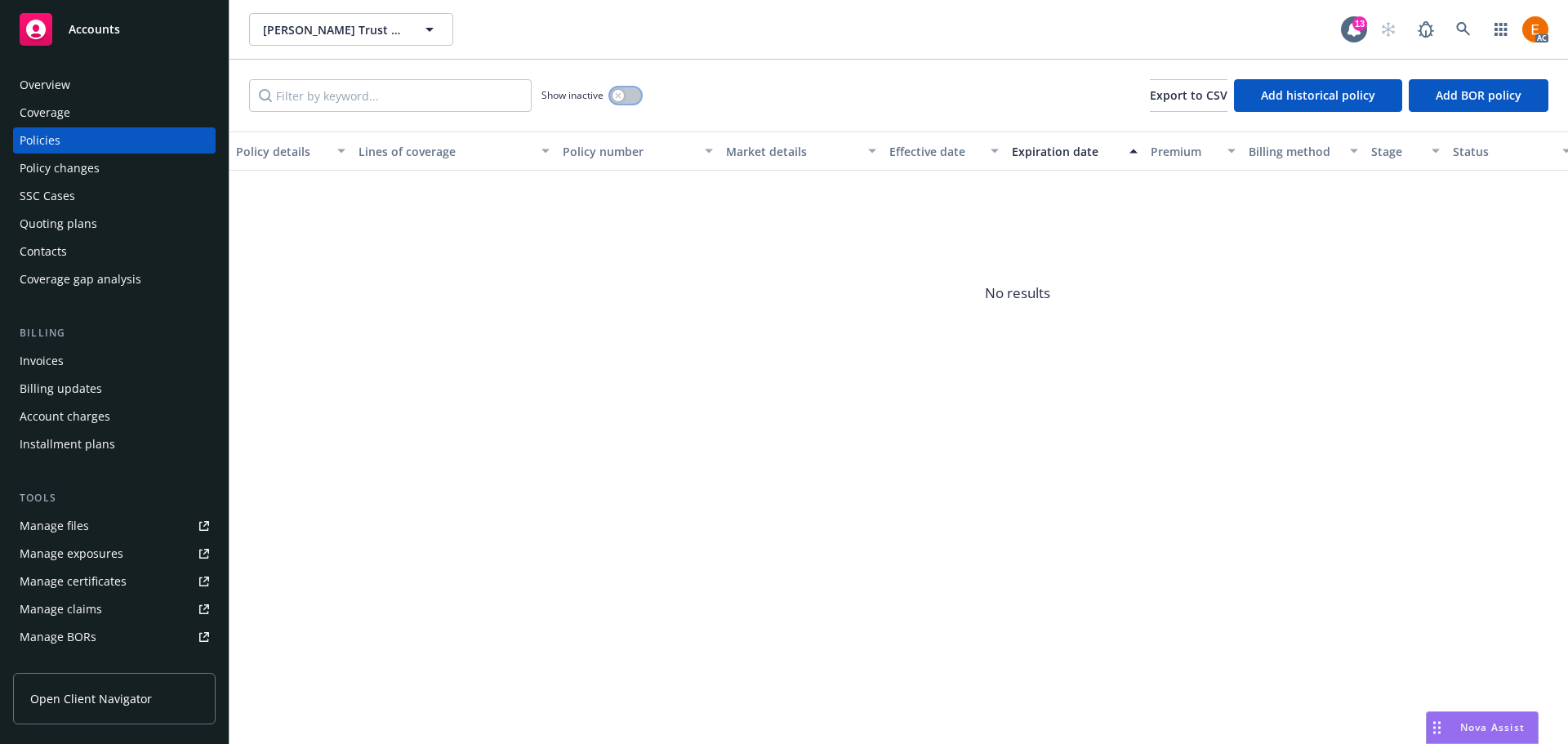
click at [620, 89] on button "button" at bounding box center [625, 96] width 31 height 16
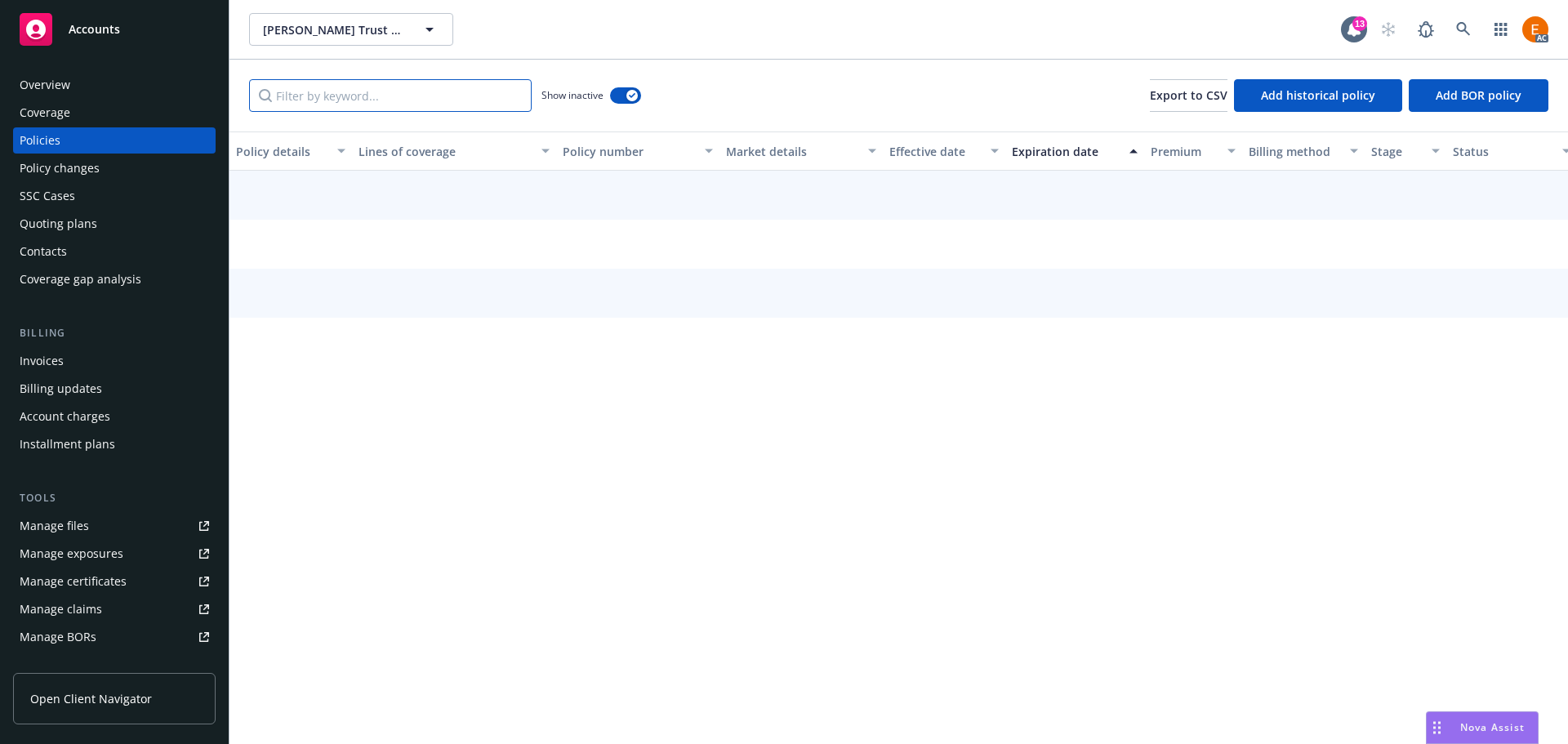
click at [469, 97] on input "Filter by keyword..." at bounding box center [390, 95] width 282 height 32
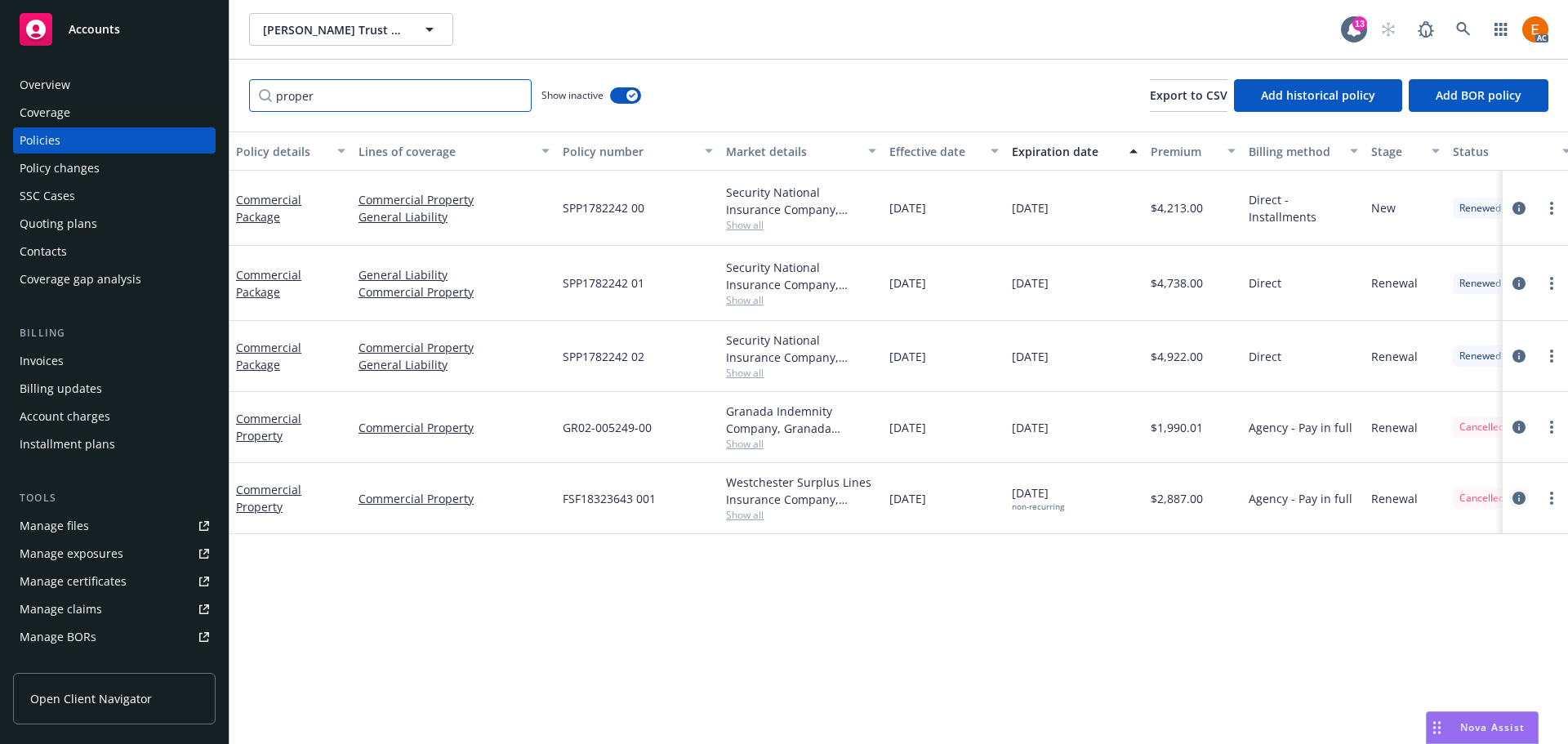
type input "proper"
click at [1521, 492] on icon "circleInformation" at bounding box center [1519, 498] width 13 height 13
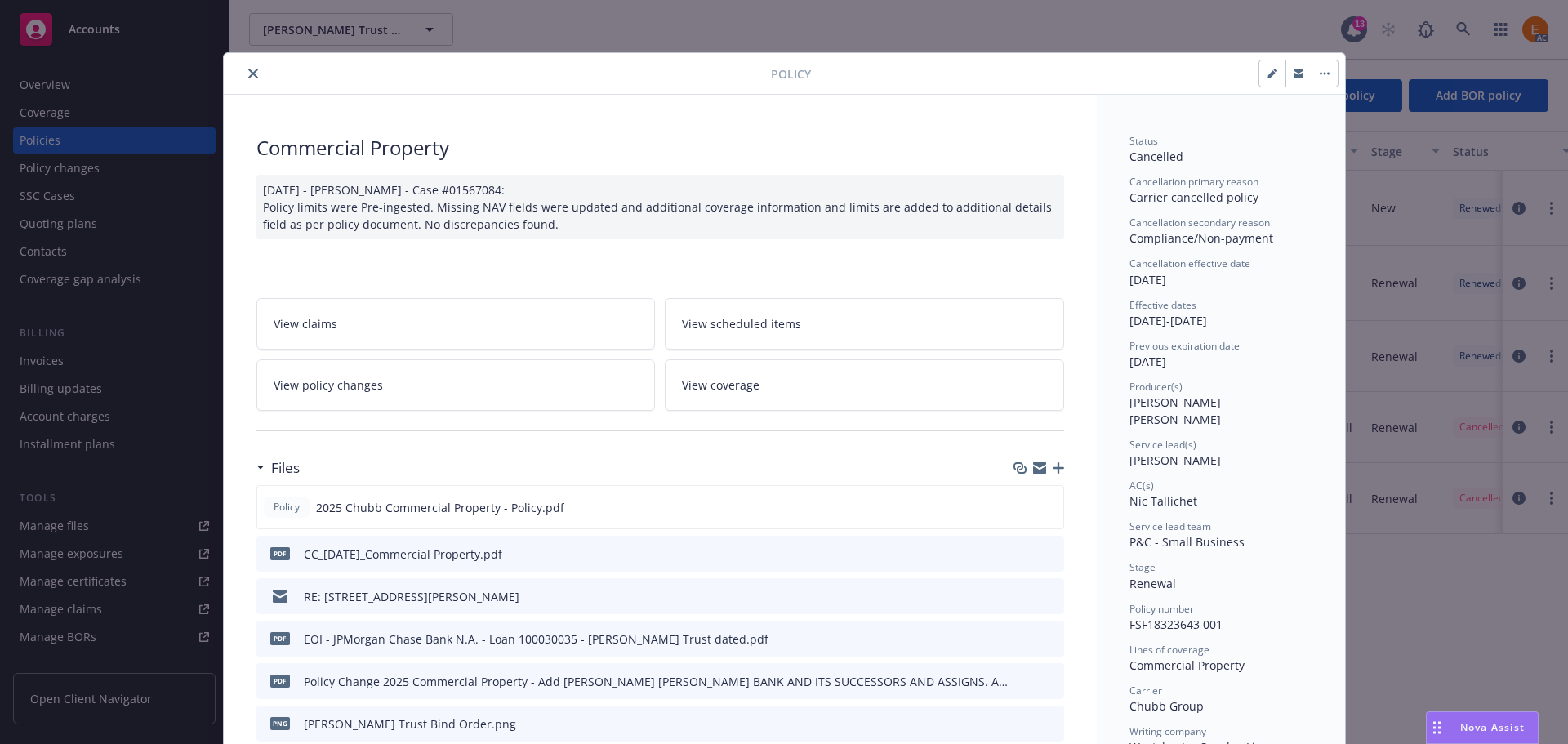
click at [1053, 466] on icon "button" at bounding box center [1058, 468] width 12 height 12
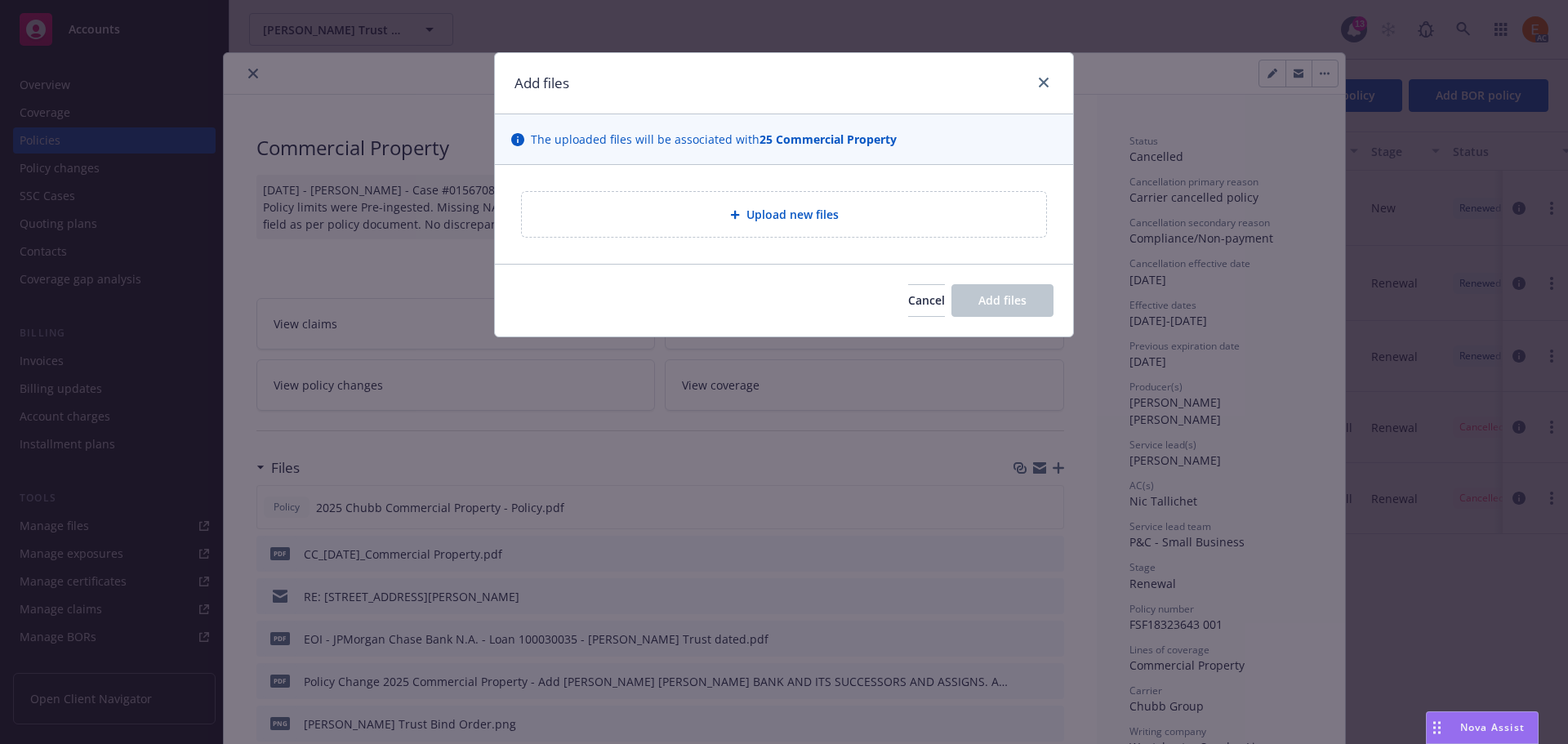
click at [772, 226] on div "Upload new files" at bounding box center [783, 214] width 524 height 45
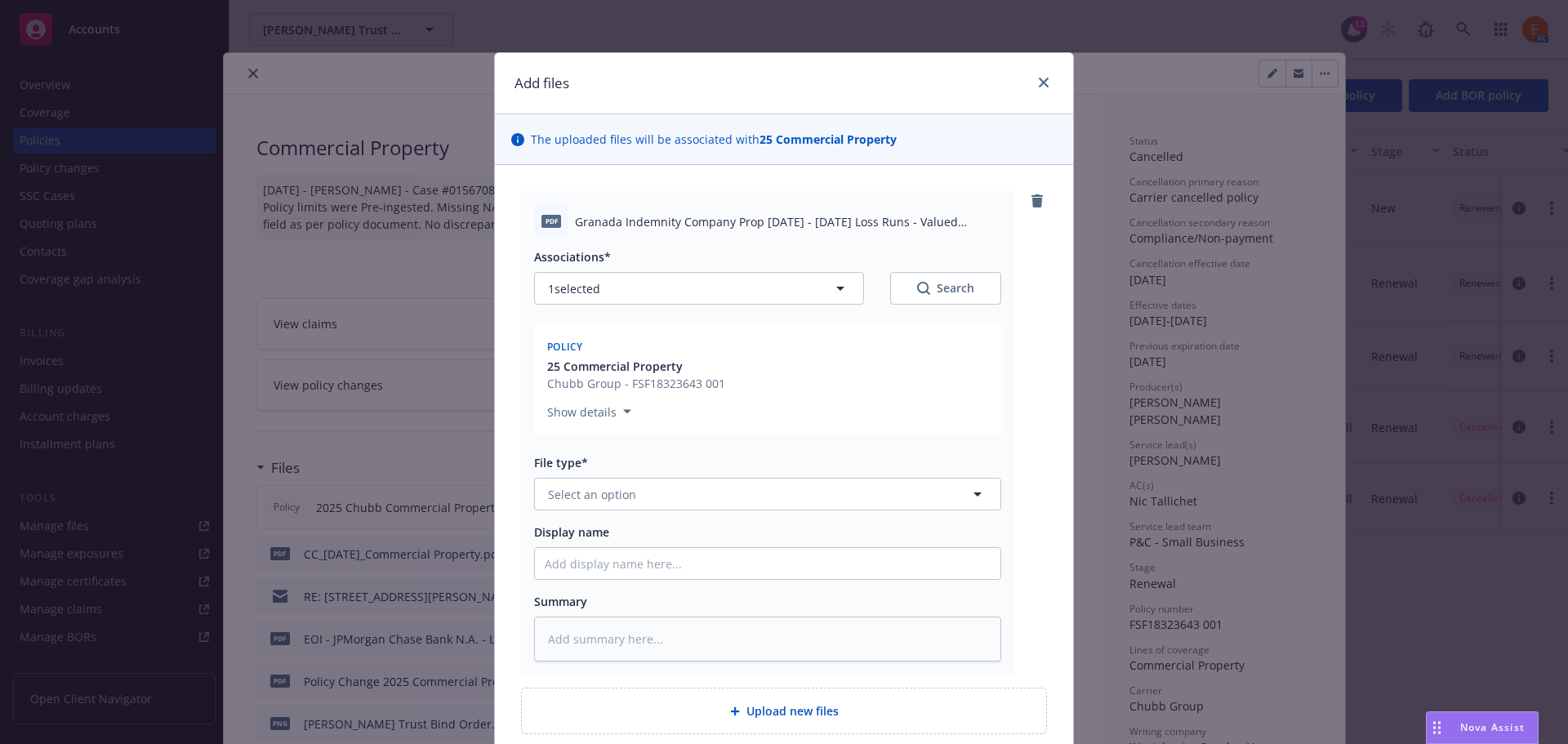
type textarea "x"
click at [719, 496] on button "Select an option" at bounding box center [767, 494] width 467 height 32
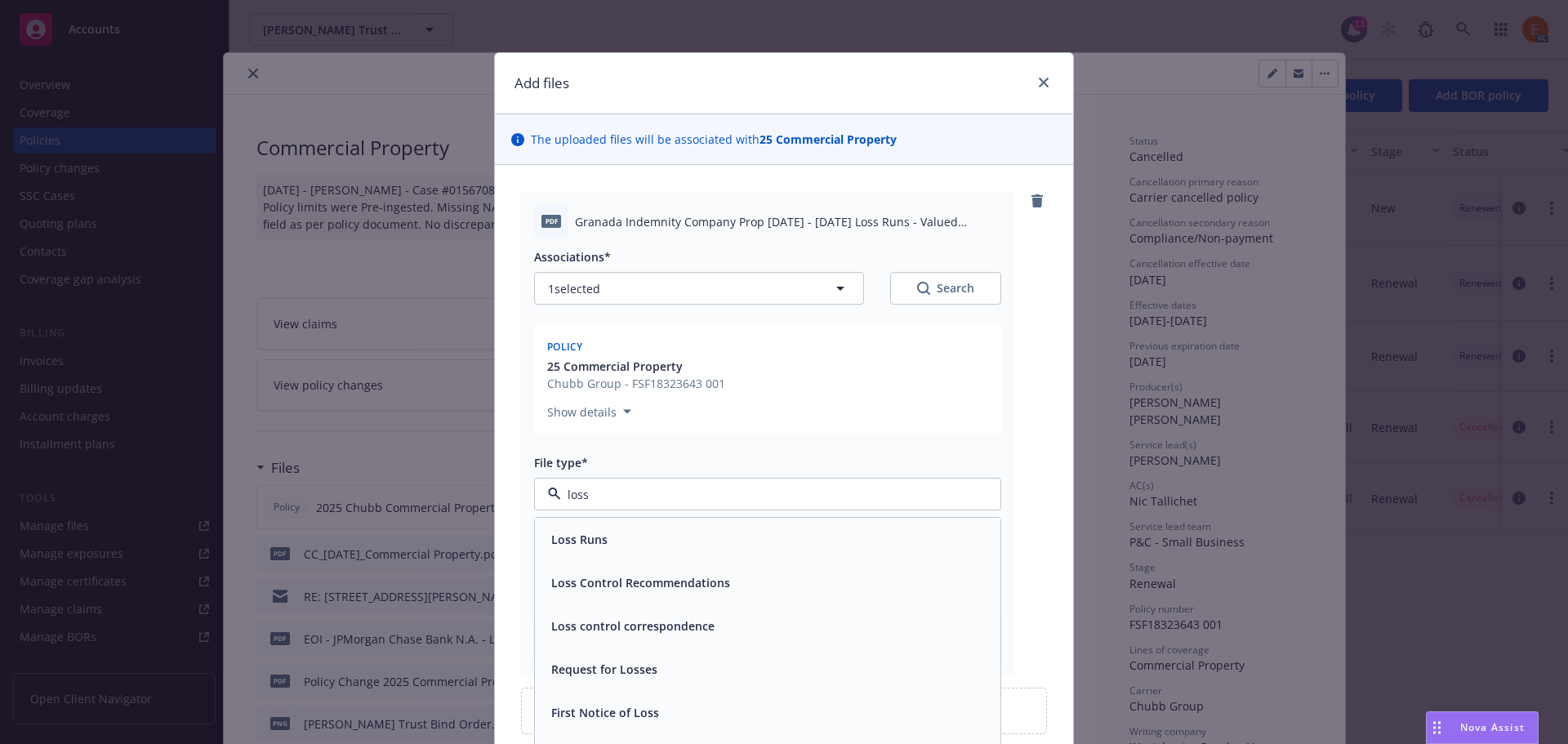
type input "loss r"
click at [659, 532] on div "Loss Runs" at bounding box center [768, 540] width 446 height 23
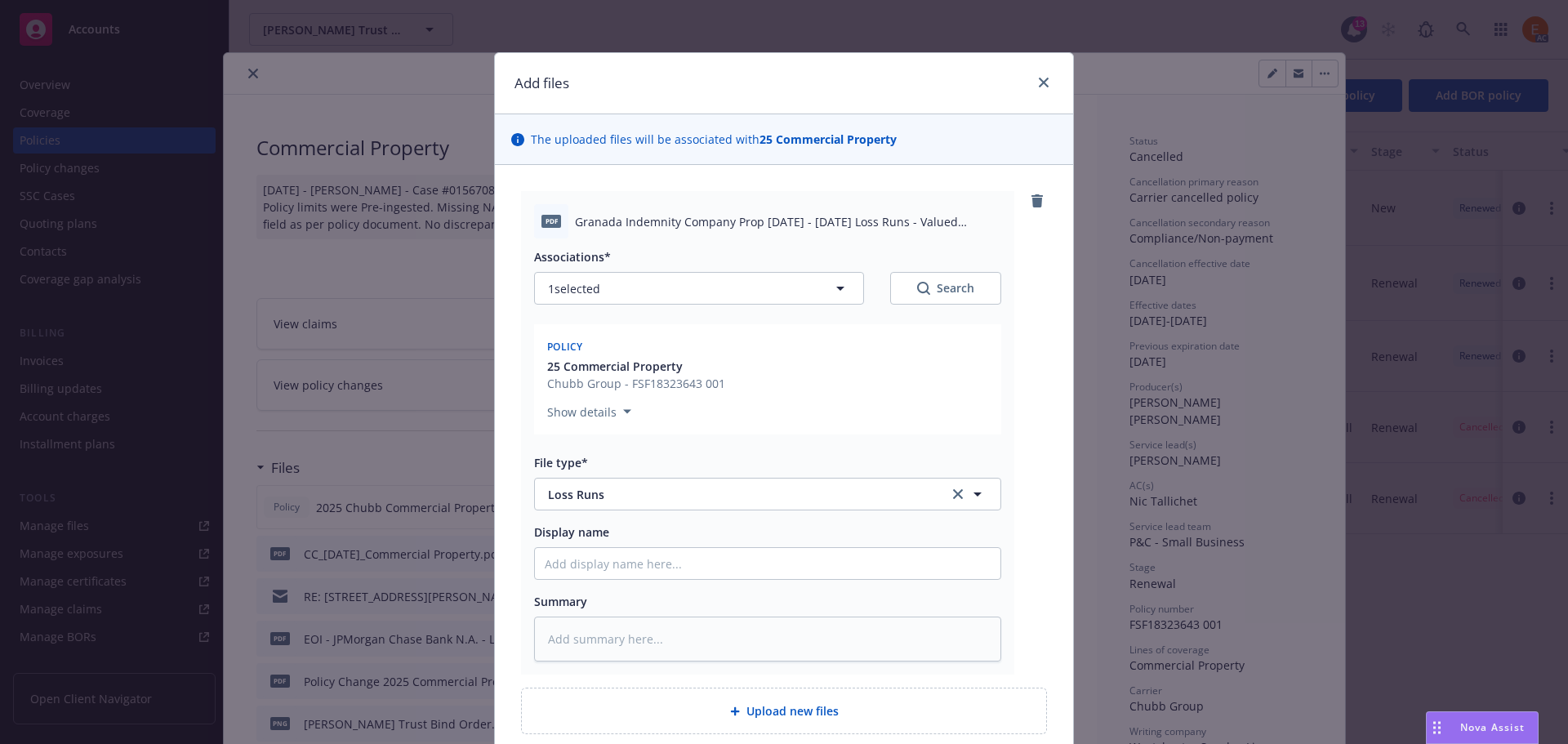
click at [983, 270] on div "Associations* 1 selected Search" at bounding box center [767, 276] width 467 height 56
click at [945, 282] on div "Search" at bounding box center [946, 289] width 57 height 16
type textarea "x"
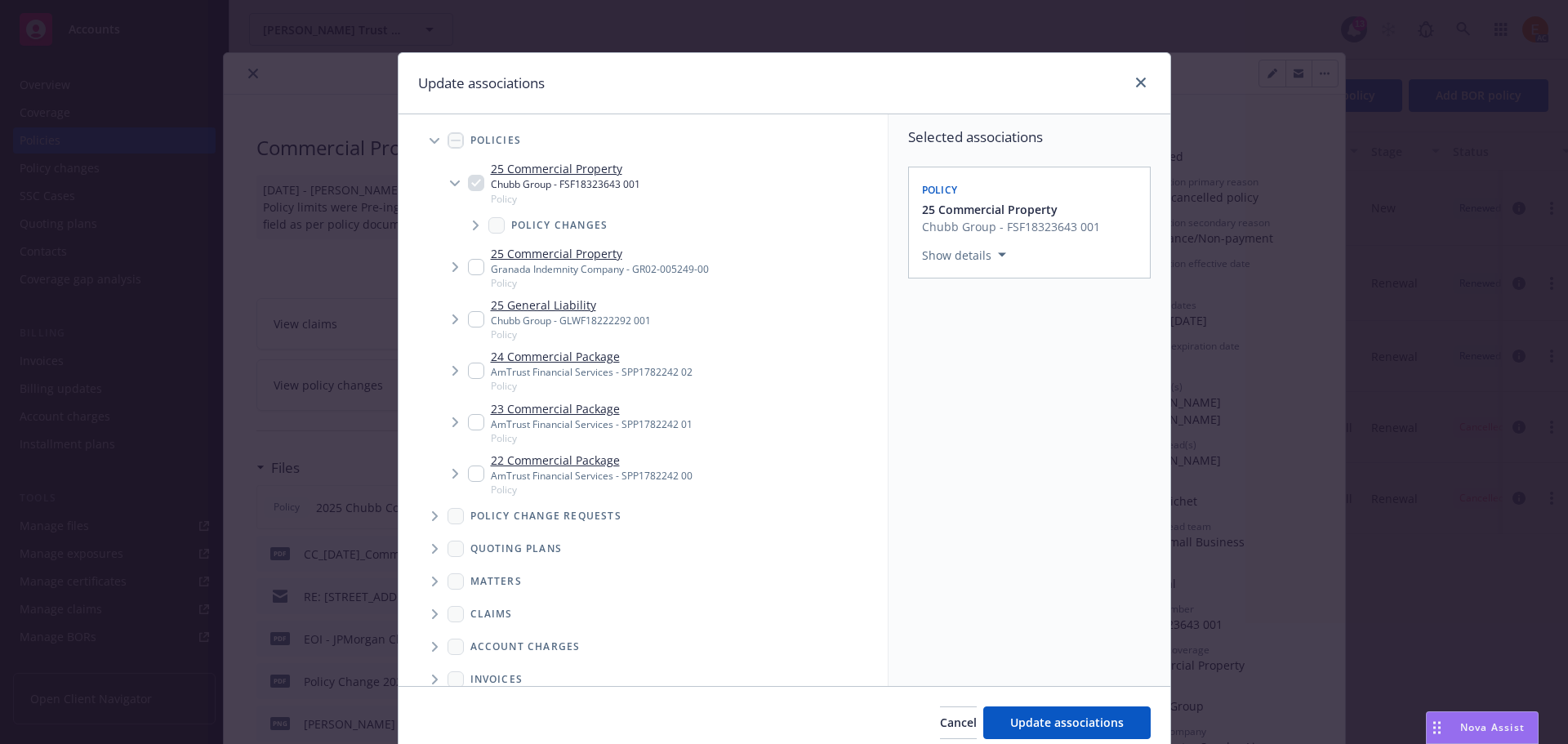
click at [430, 137] on span "Tree Example" at bounding box center [434, 140] width 26 height 26
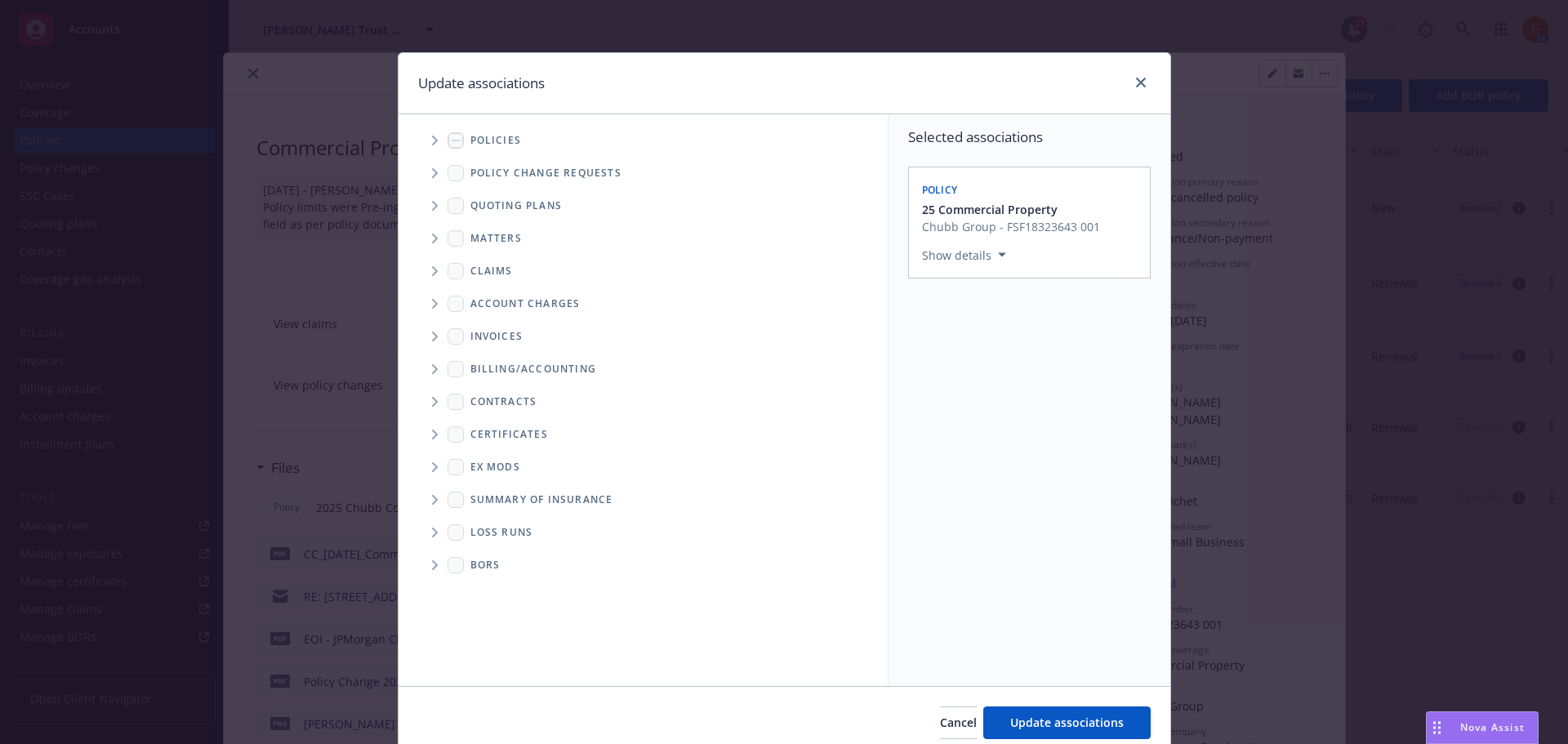
click at [433, 535] on span "Folder Tree Example" at bounding box center [434, 532] width 26 height 26
click at [496, 593] on link "2025" at bounding box center [509, 591] width 26 height 17
checkbox input "true"
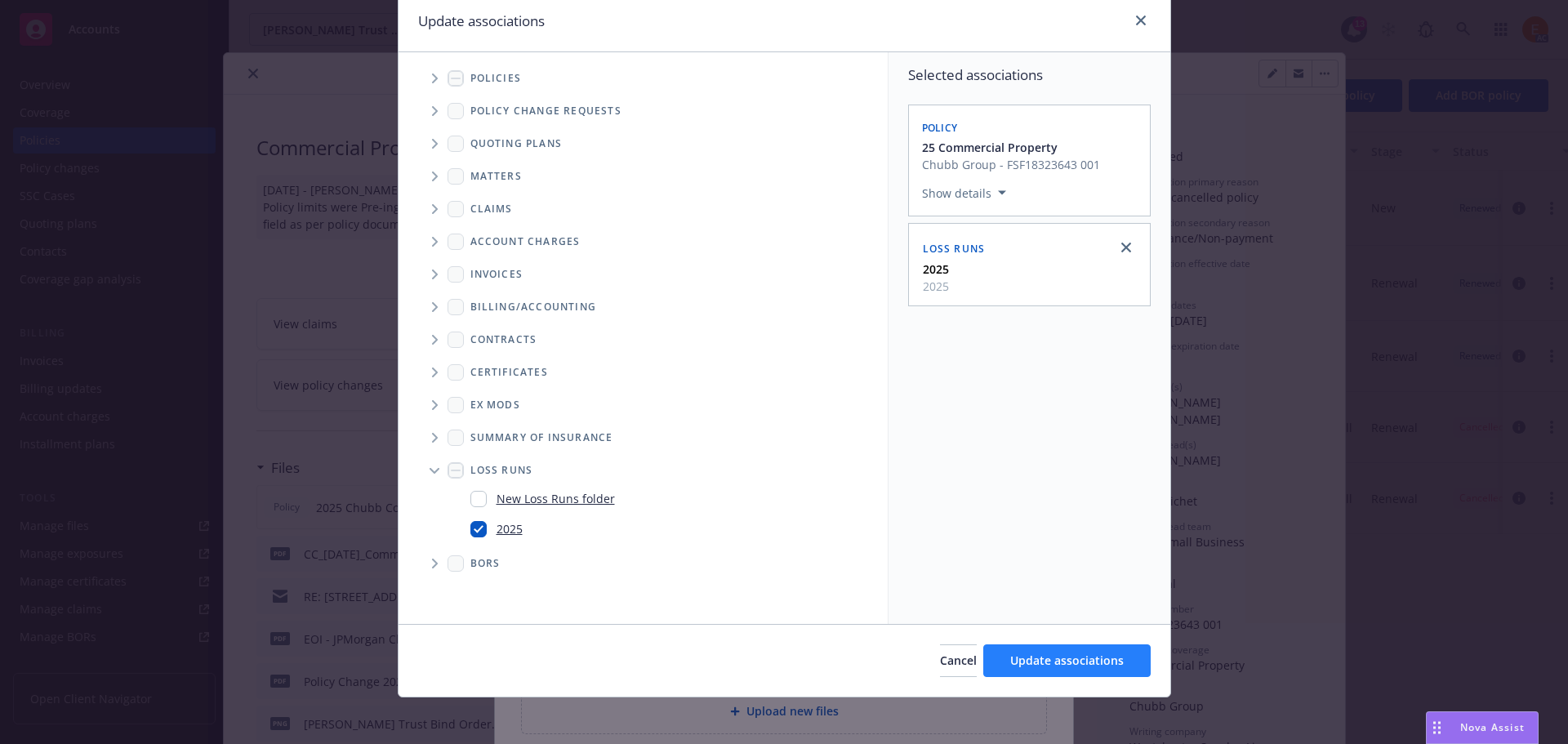
scroll to position [68, 0]
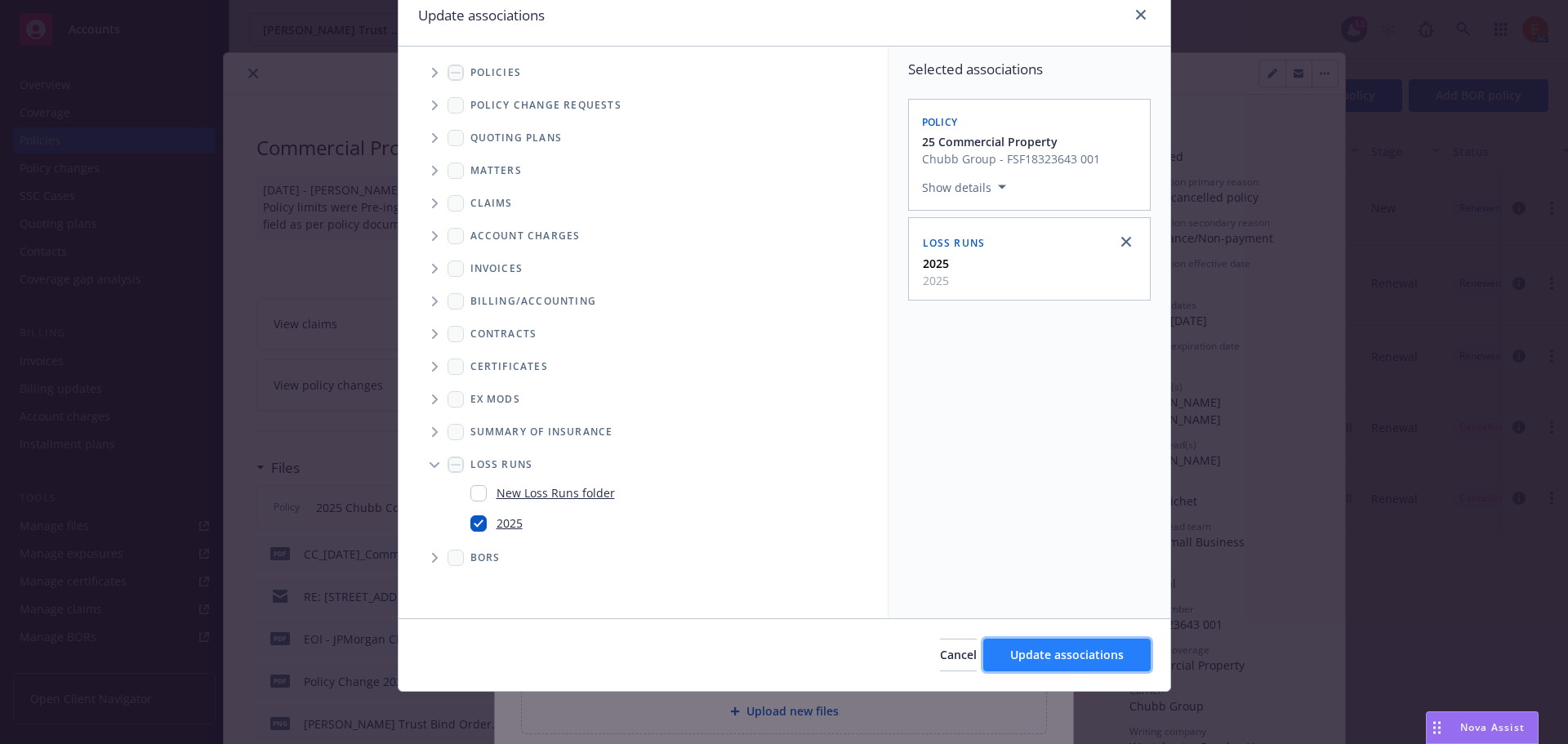
click at [1075, 660] on span "Update associations" at bounding box center [1066, 654] width 114 height 15
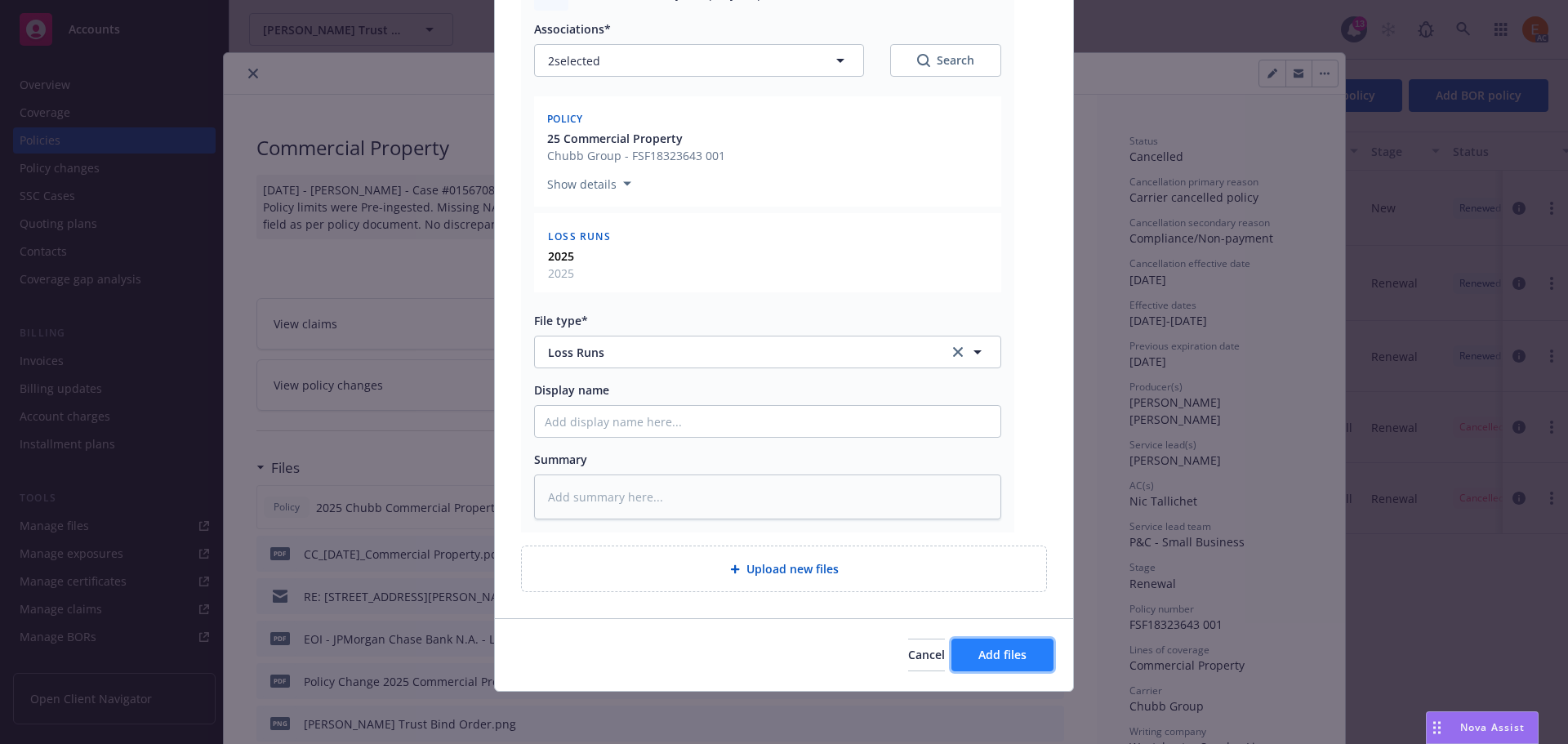
click at [1005, 641] on button "Add files" at bounding box center [1003, 655] width 102 height 32
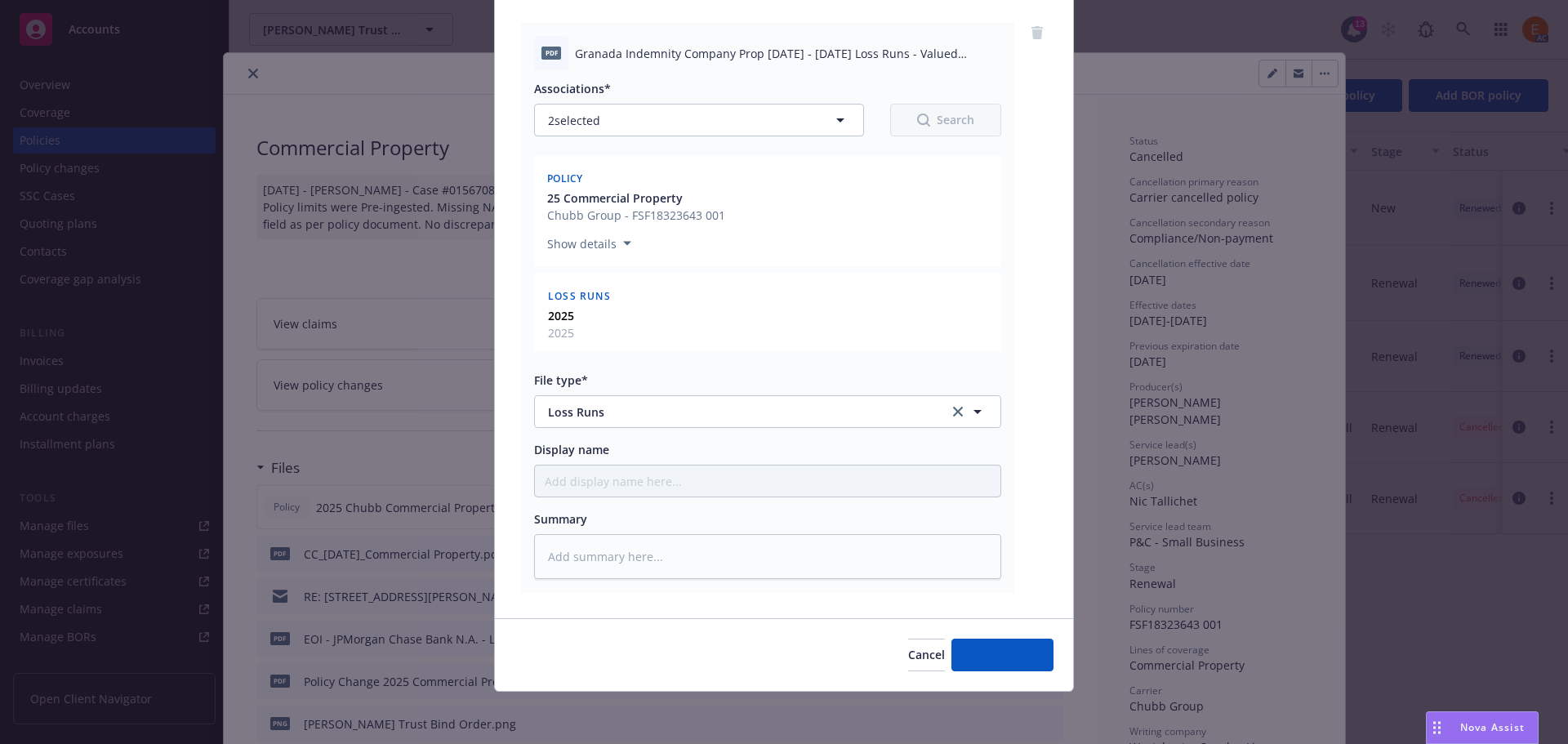
type textarea "x"
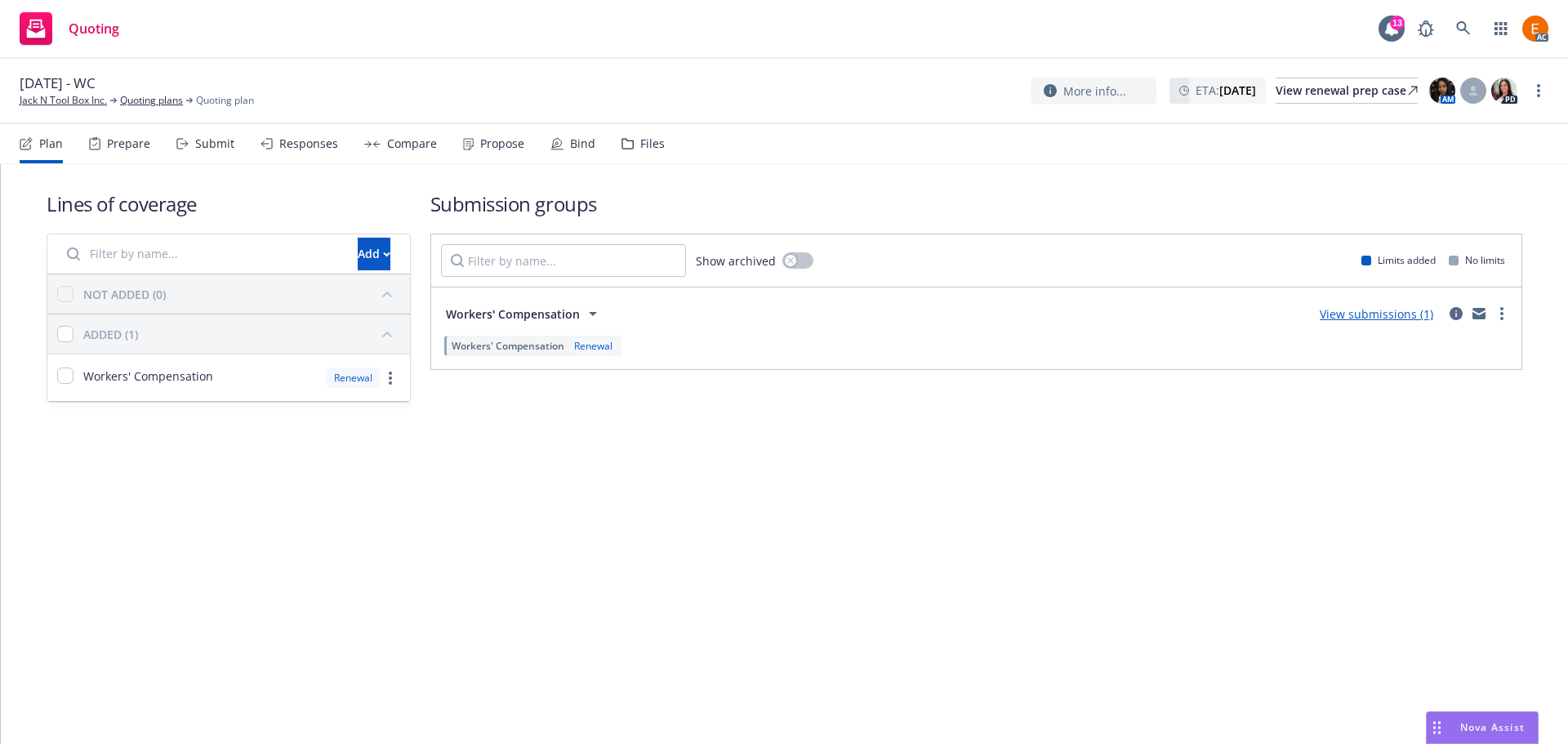
click at [641, 142] on div "Files" at bounding box center [652, 143] width 24 height 13
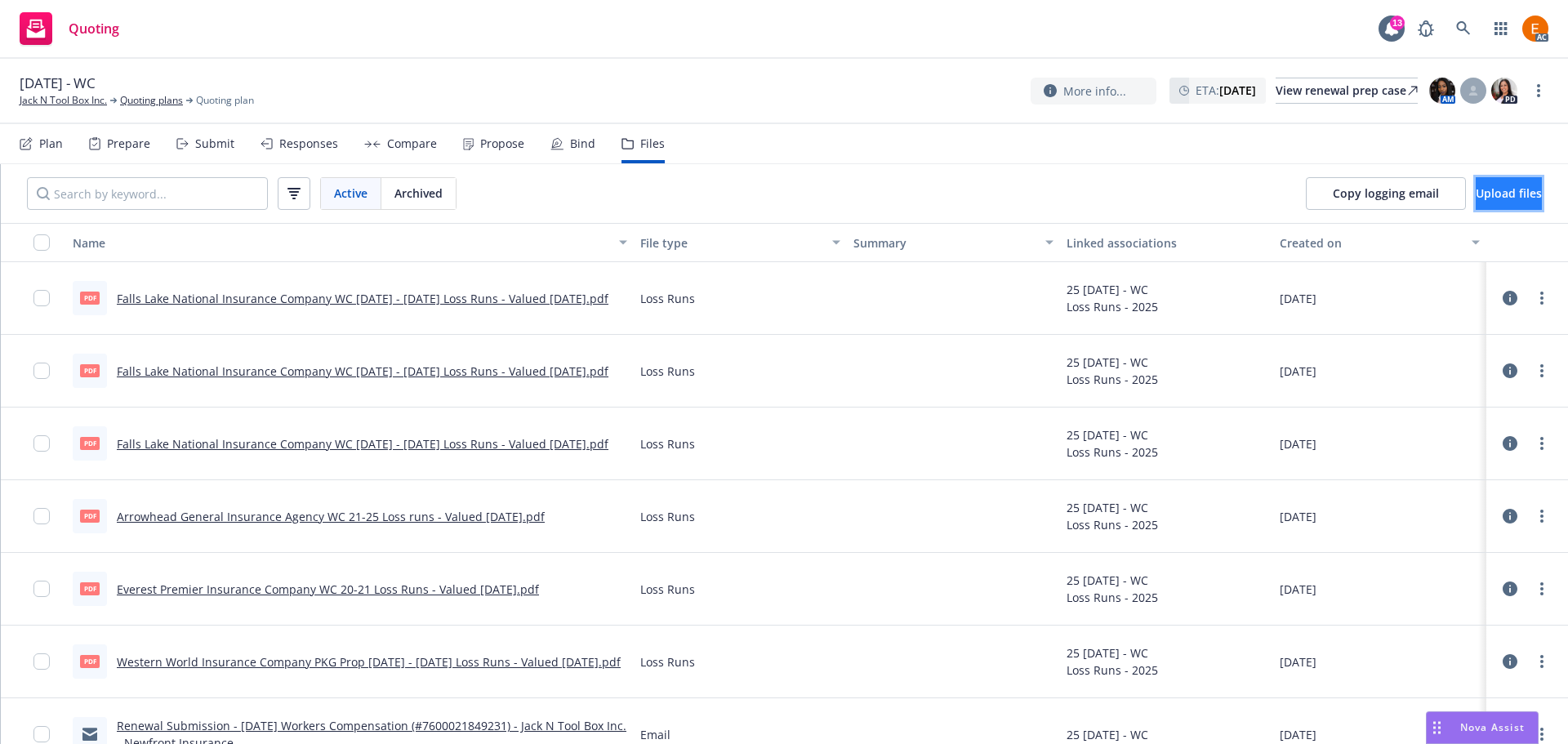
click at [1484, 198] on span "Upload files" at bounding box center [1509, 193] width 66 height 15
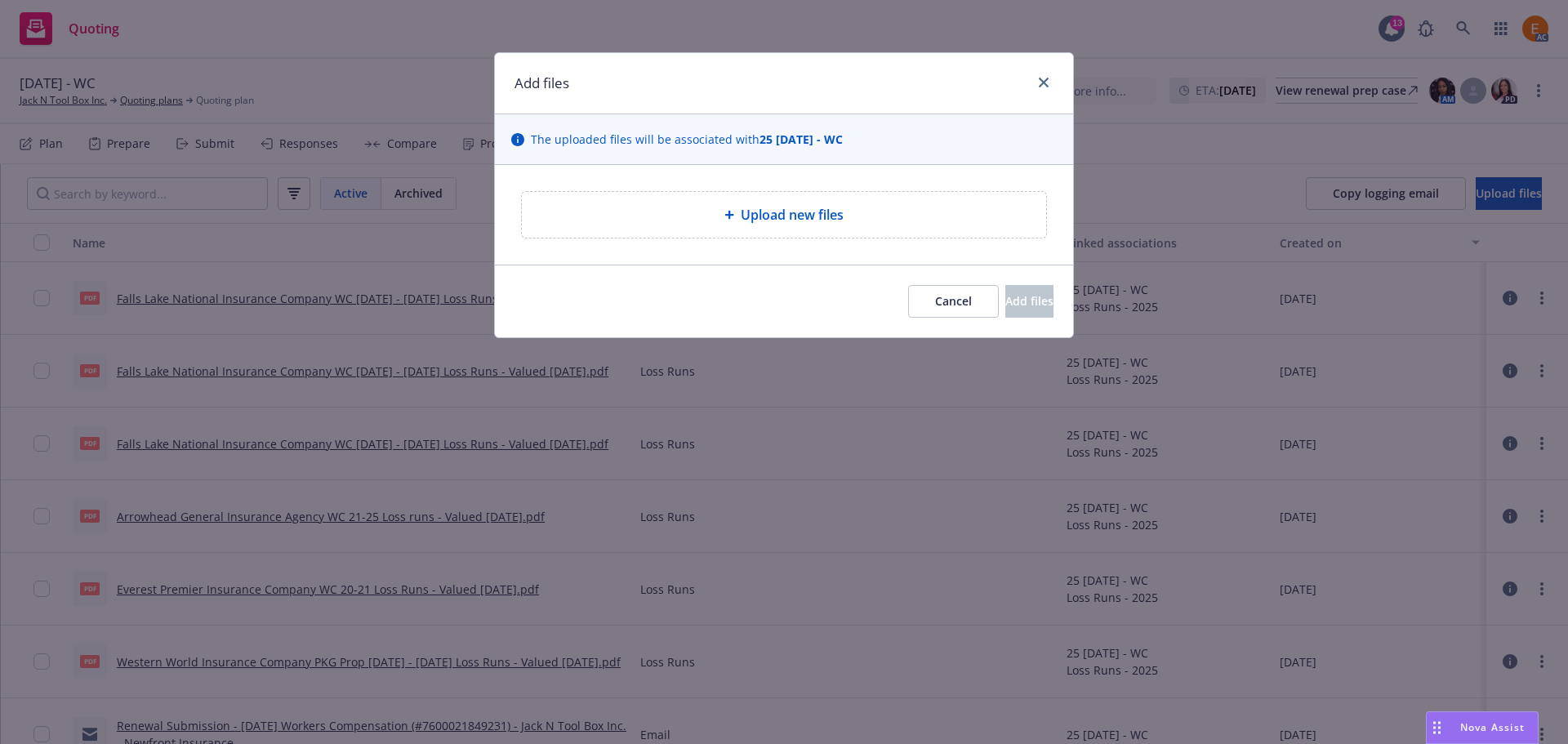
click at [734, 208] on div "Upload new files" at bounding box center [784, 215] width 498 height 20
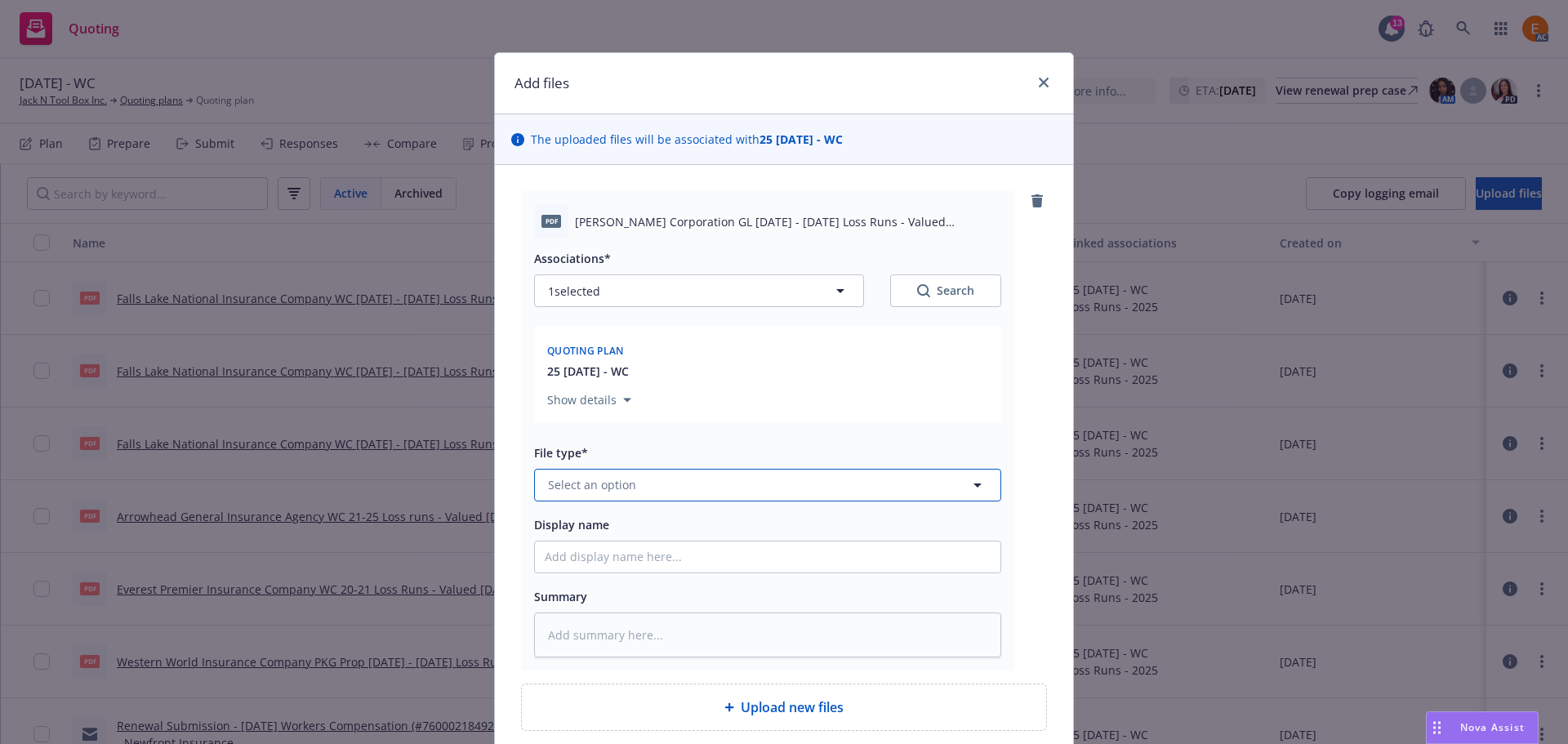
click at [677, 481] on button "Select an option" at bounding box center [767, 485] width 467 height 32
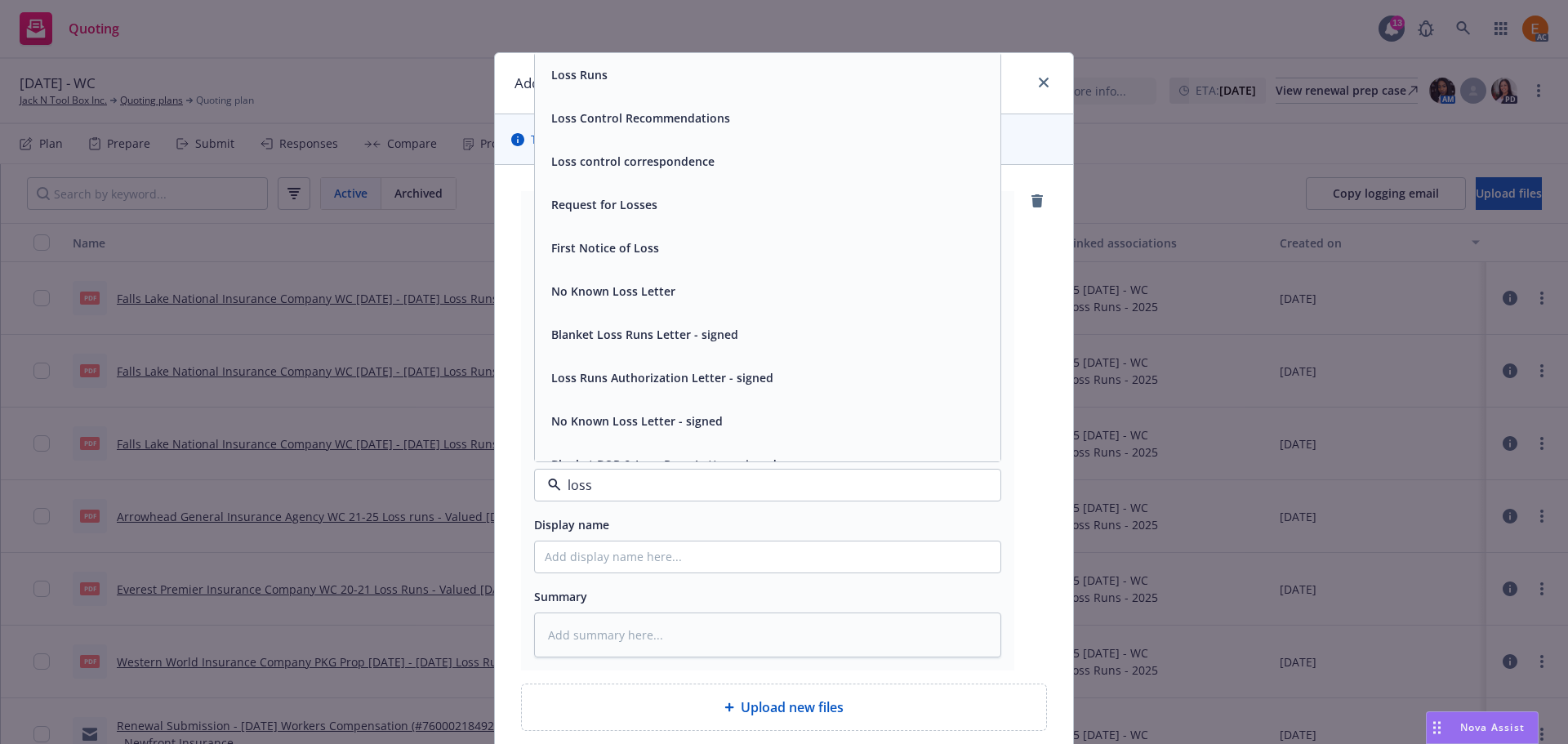
type input "loss r"
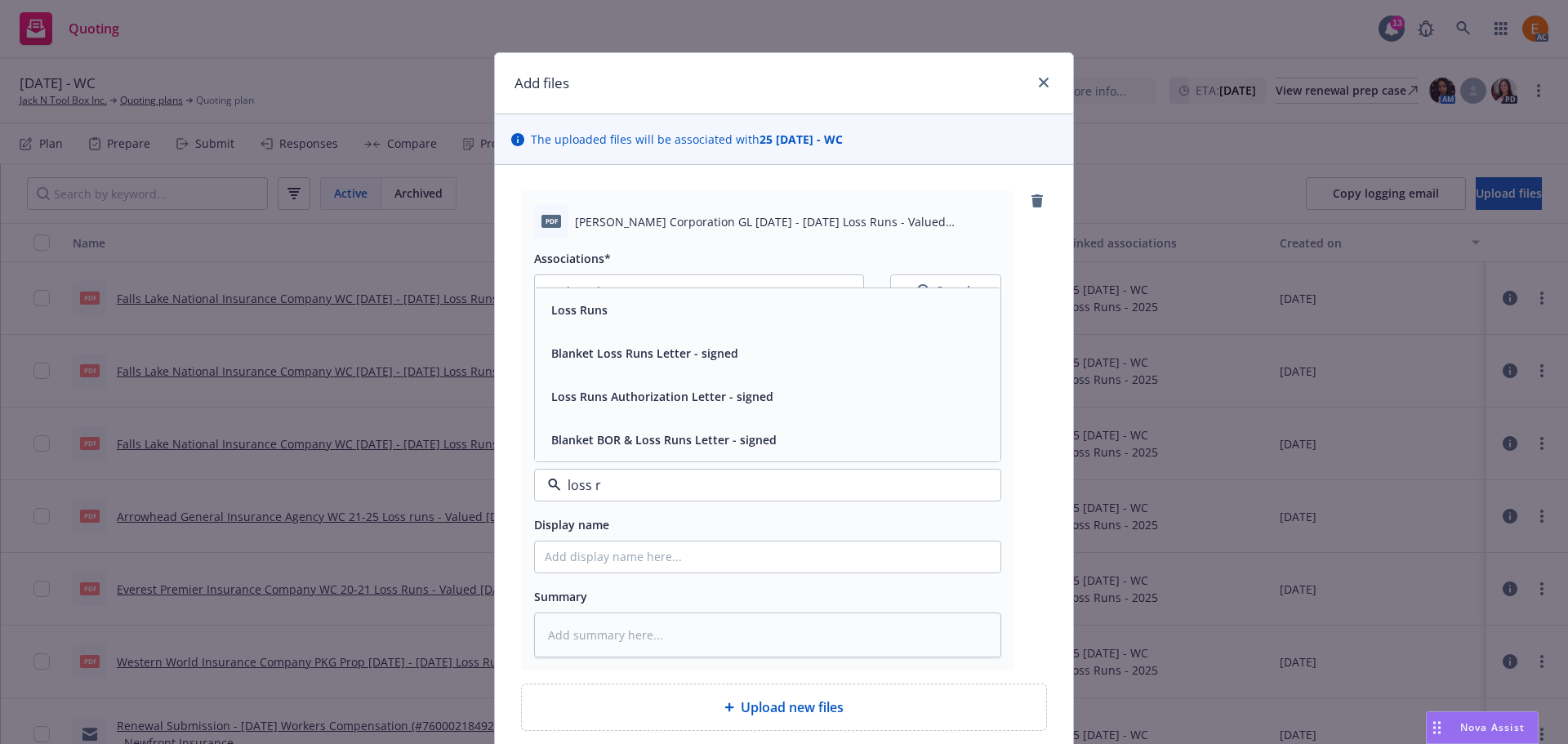
click at [642, 314] on div "Loss Runs" at bounding box center [768, 310] width 446 height 23
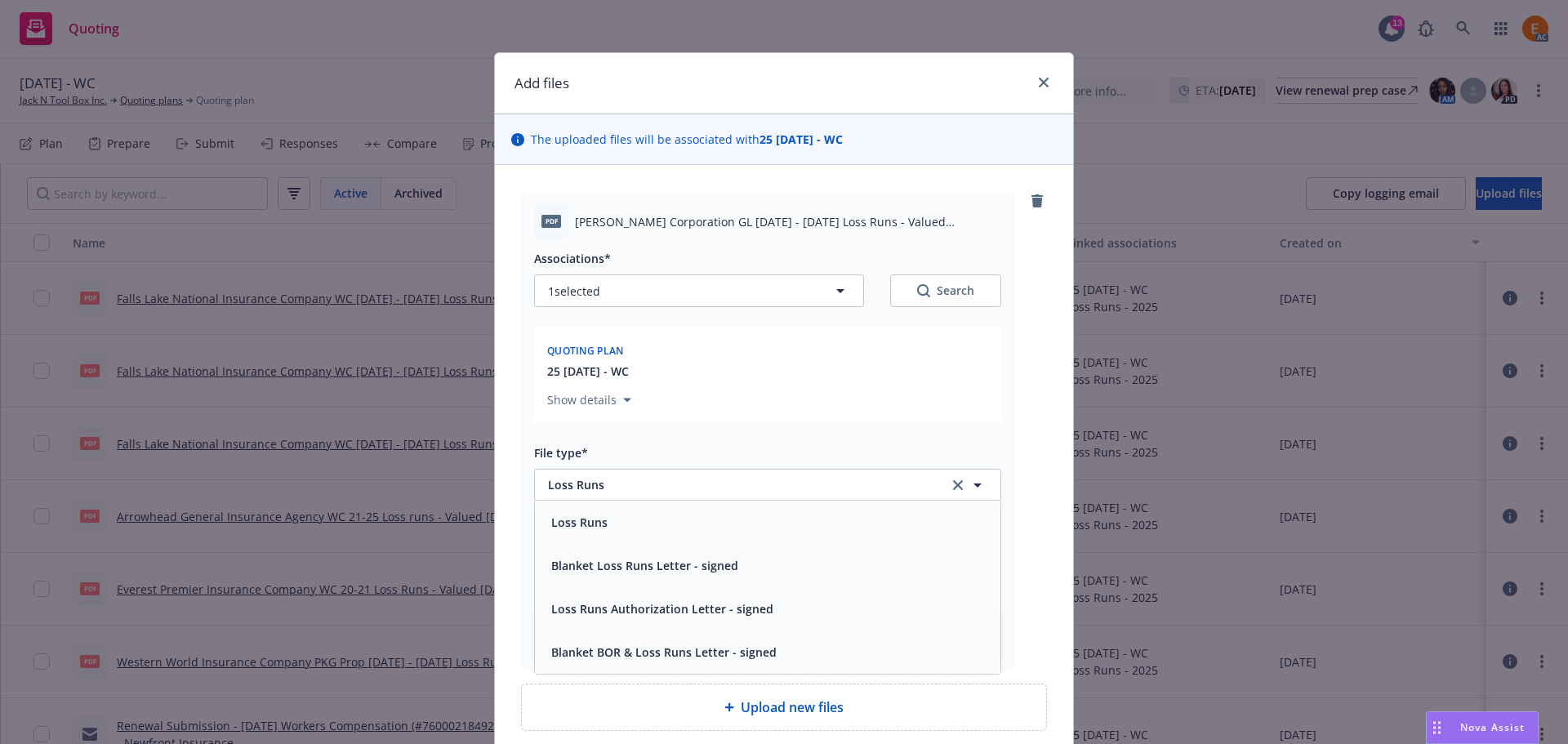
click at [918, 290] on icon "Search" at bounding box center [924, 290] width 13 height 13
type textarea "x"
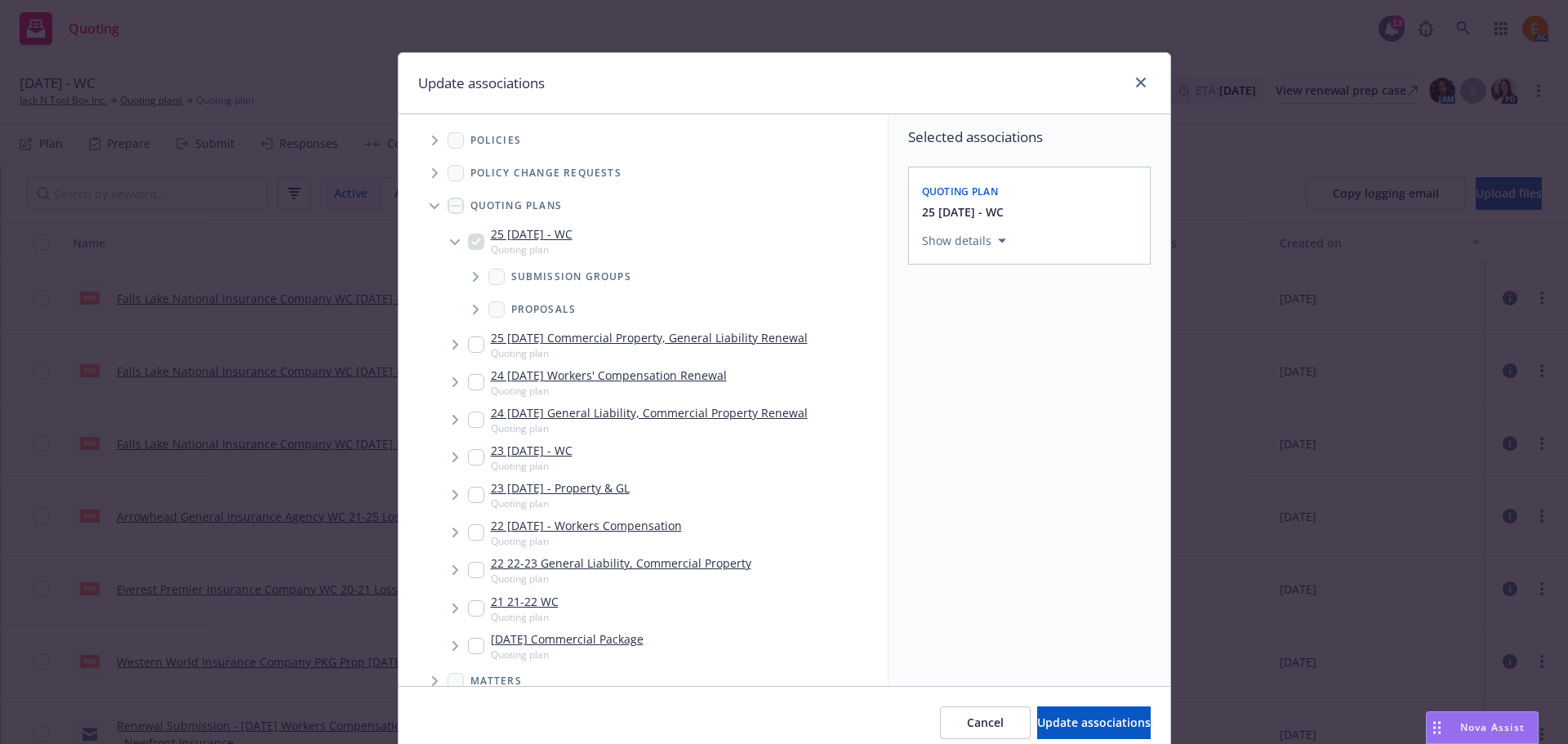
click at [432, 198] on span "Tree Example" at bounding box center [434, 205] width 26 height 26
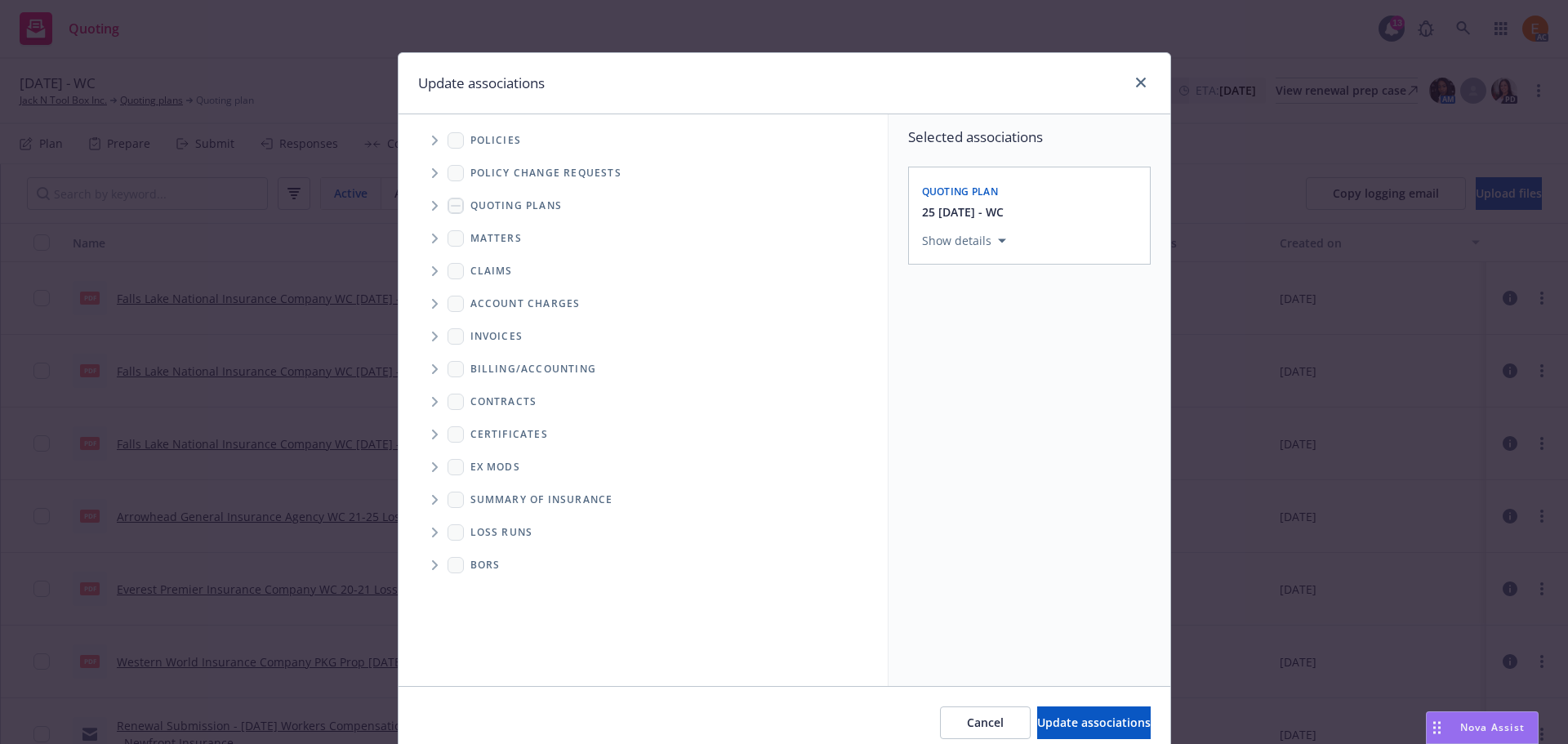
click at [431, 523] on span "Folder Tree Example" at bounding box center [434, 532] width 26 height 26
click at [496, 589] on link "2025" at bounding box center [509, 591] width 26 height 17
checkbox input "true"
click at [1038, 717] on span "Update associations" at bounding box center [1094, 722] width 114 height 15
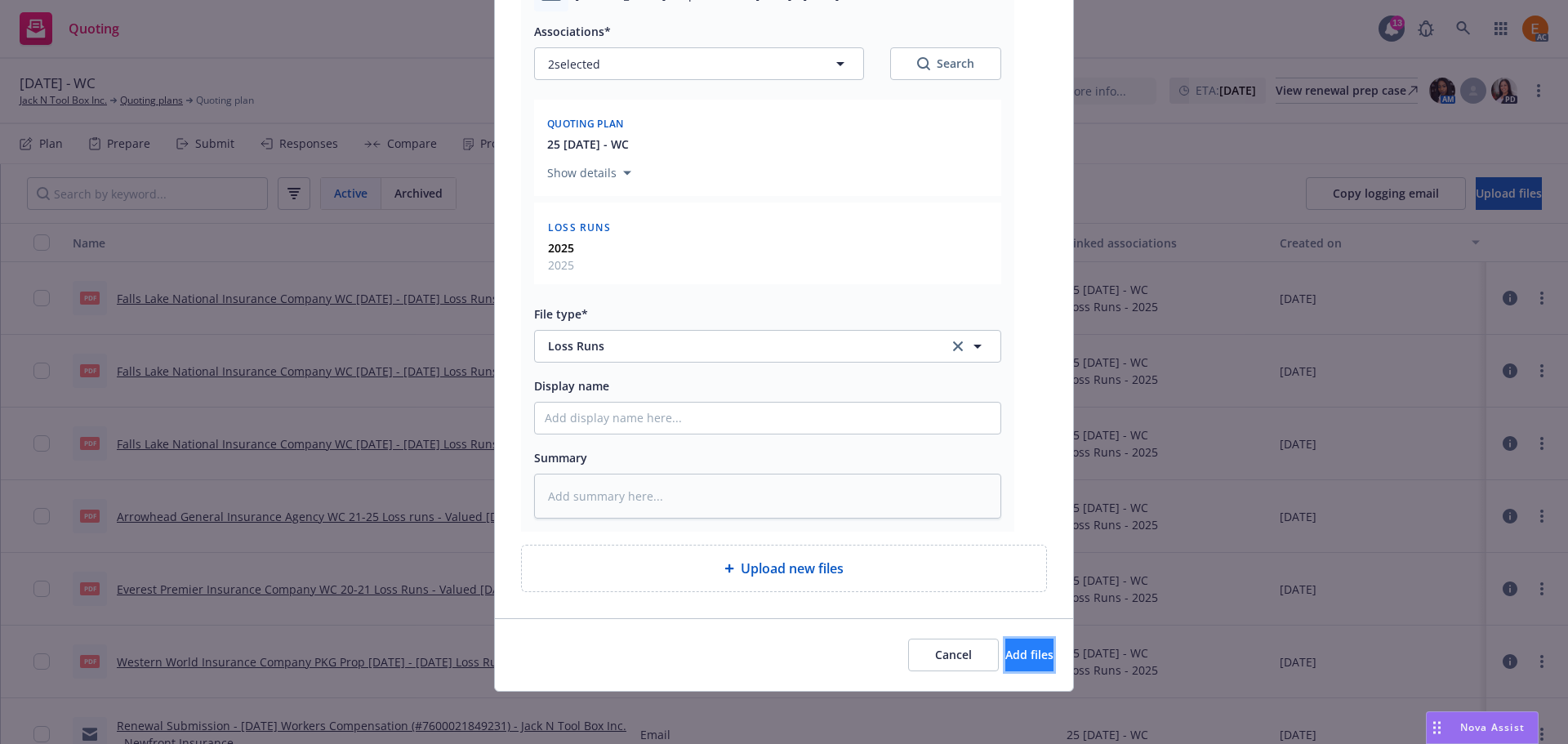
click at [1007, 641] on button "Add files" at bounding box center [1030, 655] width 48 height 32
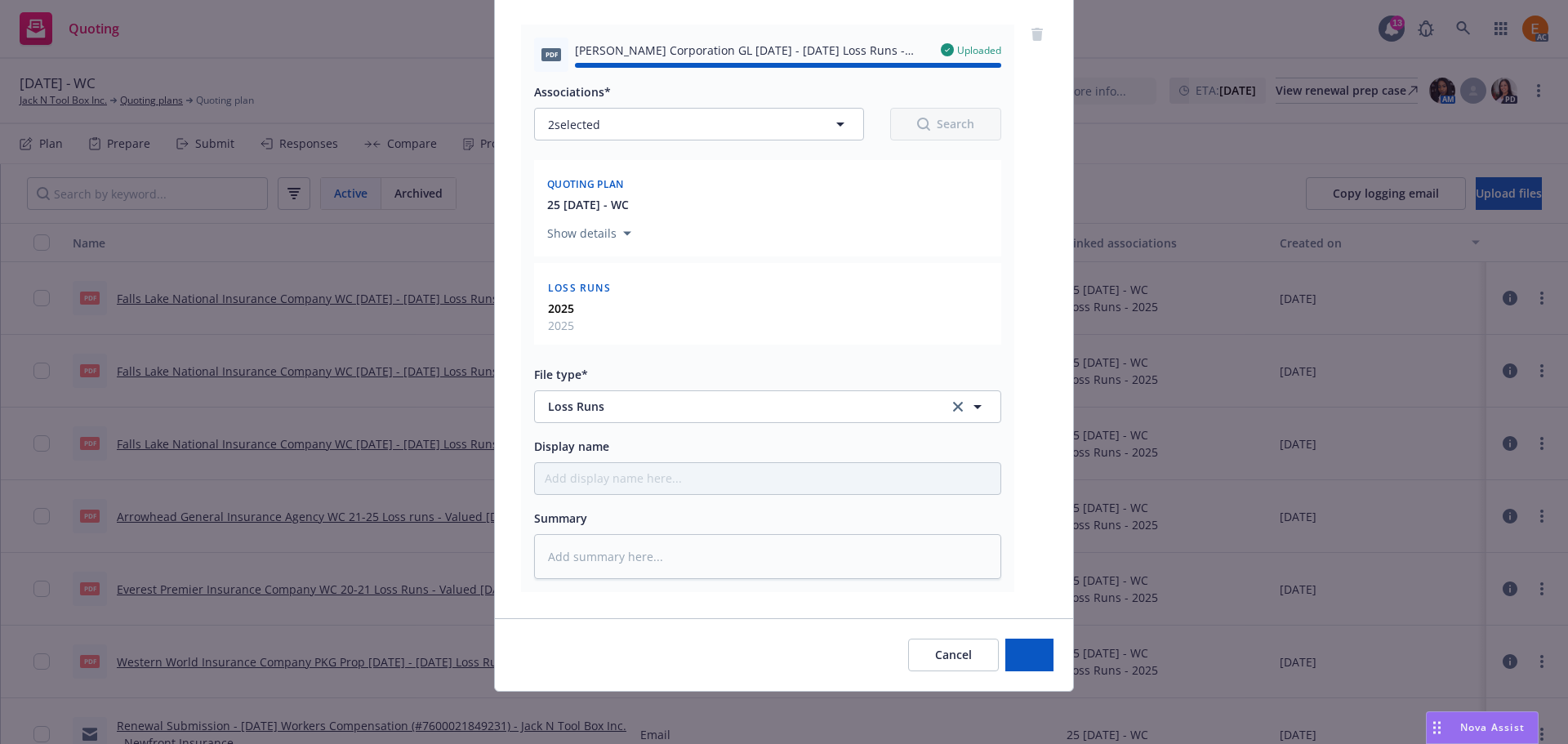
type textarea "x"
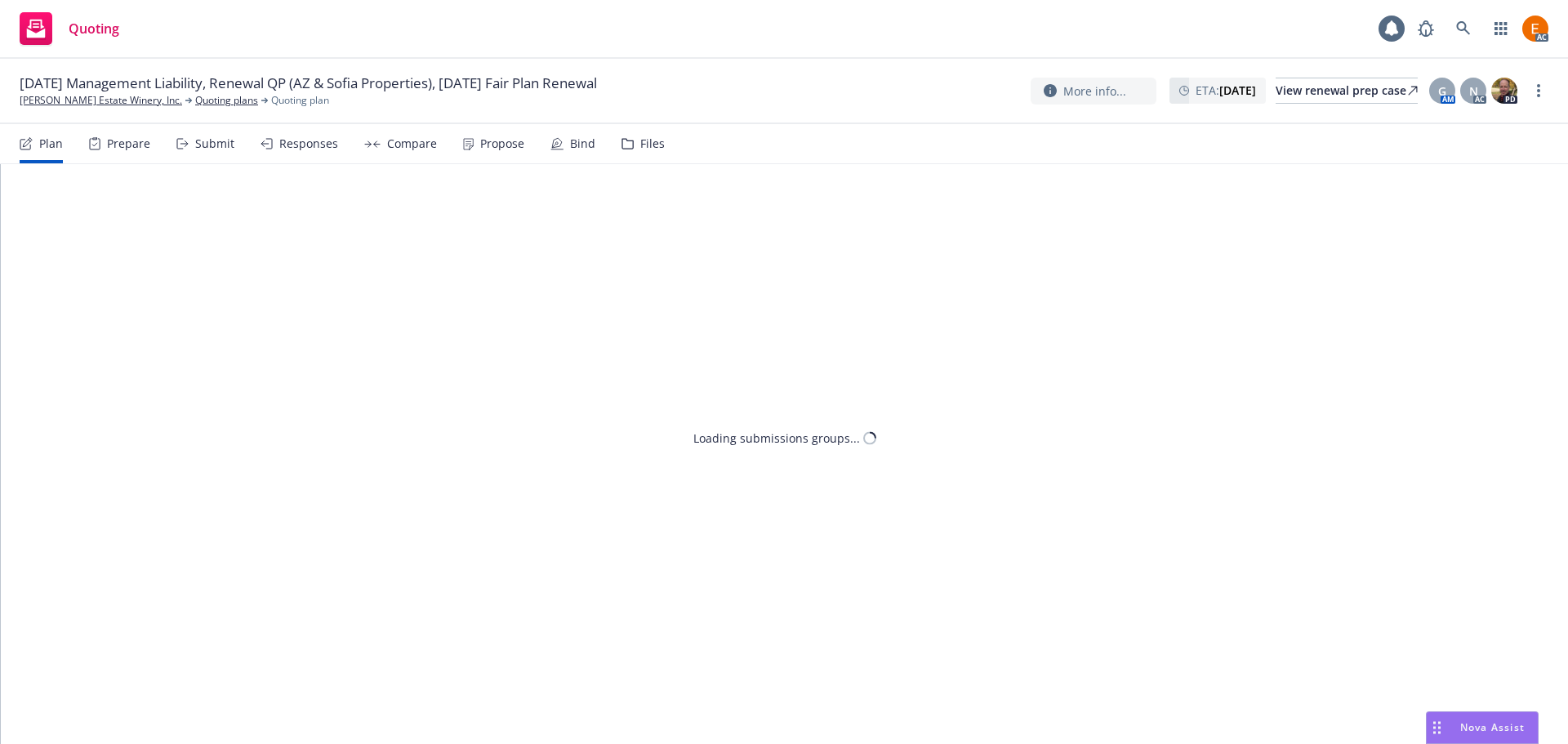
click at [641, 137] on div "Files" at bounding box center [652, 143] width 24 height 13
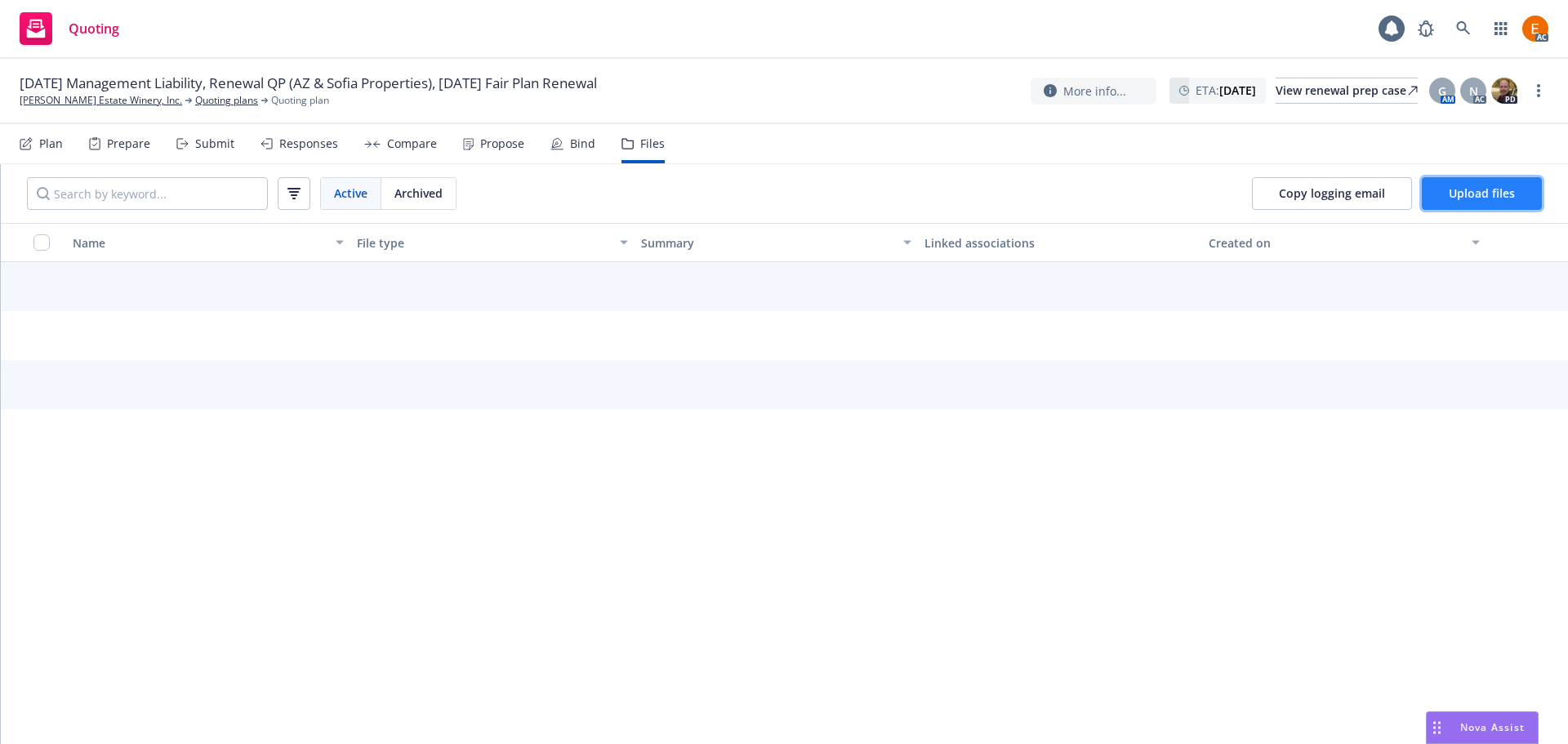
click at [1458, 192] on span "Upload files" at bounding box center [1482, 193] width 66 height 15
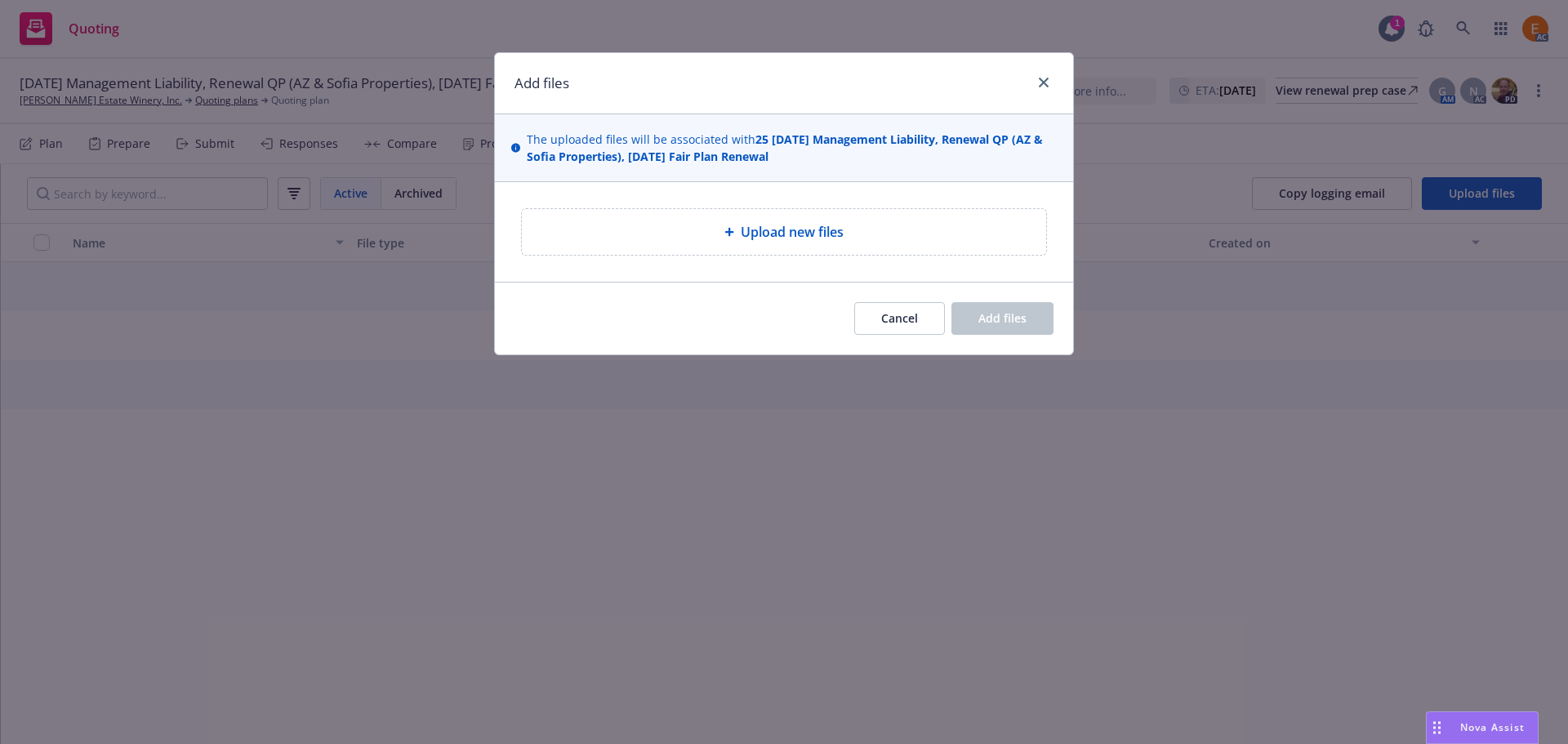
click at [728, 231] on icon at bounding box center [728, 231] width 10 height 10
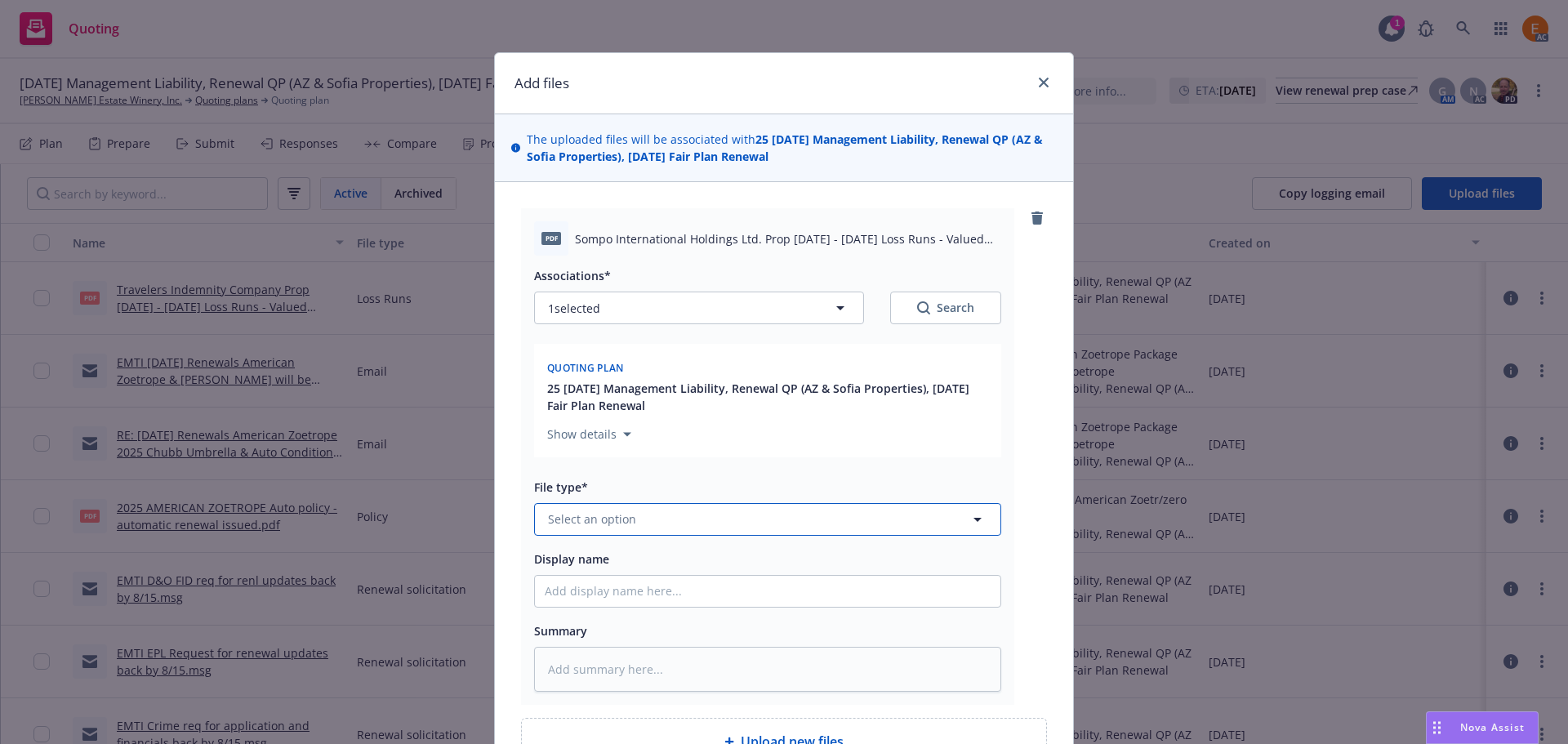
click at [702, 519] on button "Select an option" at bounding box center [767, 519] width 467 height 32
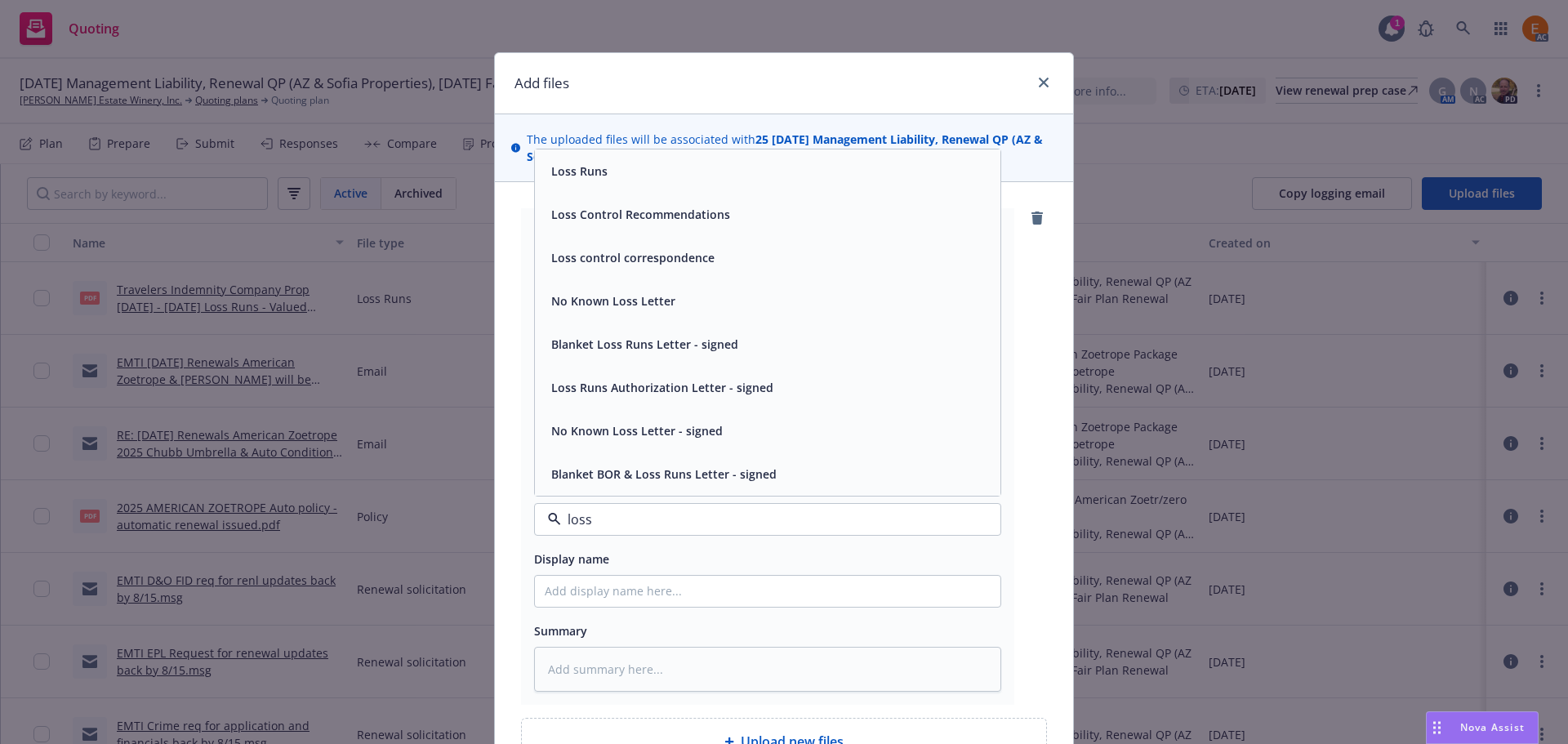
type input "loss r"
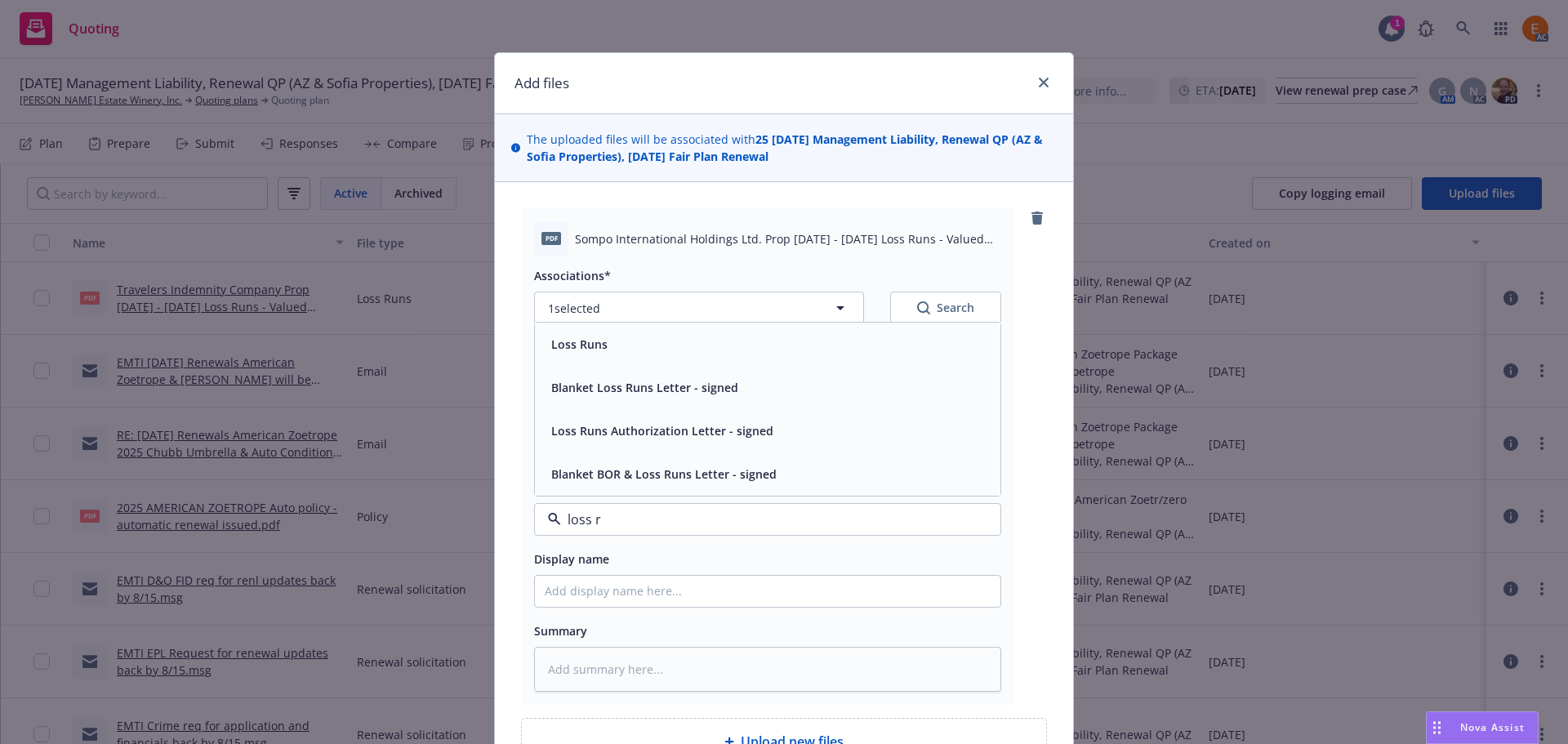
click at [696, 333] on div "Loss Runs" at bounding box center [768, 344] width 446 height 23
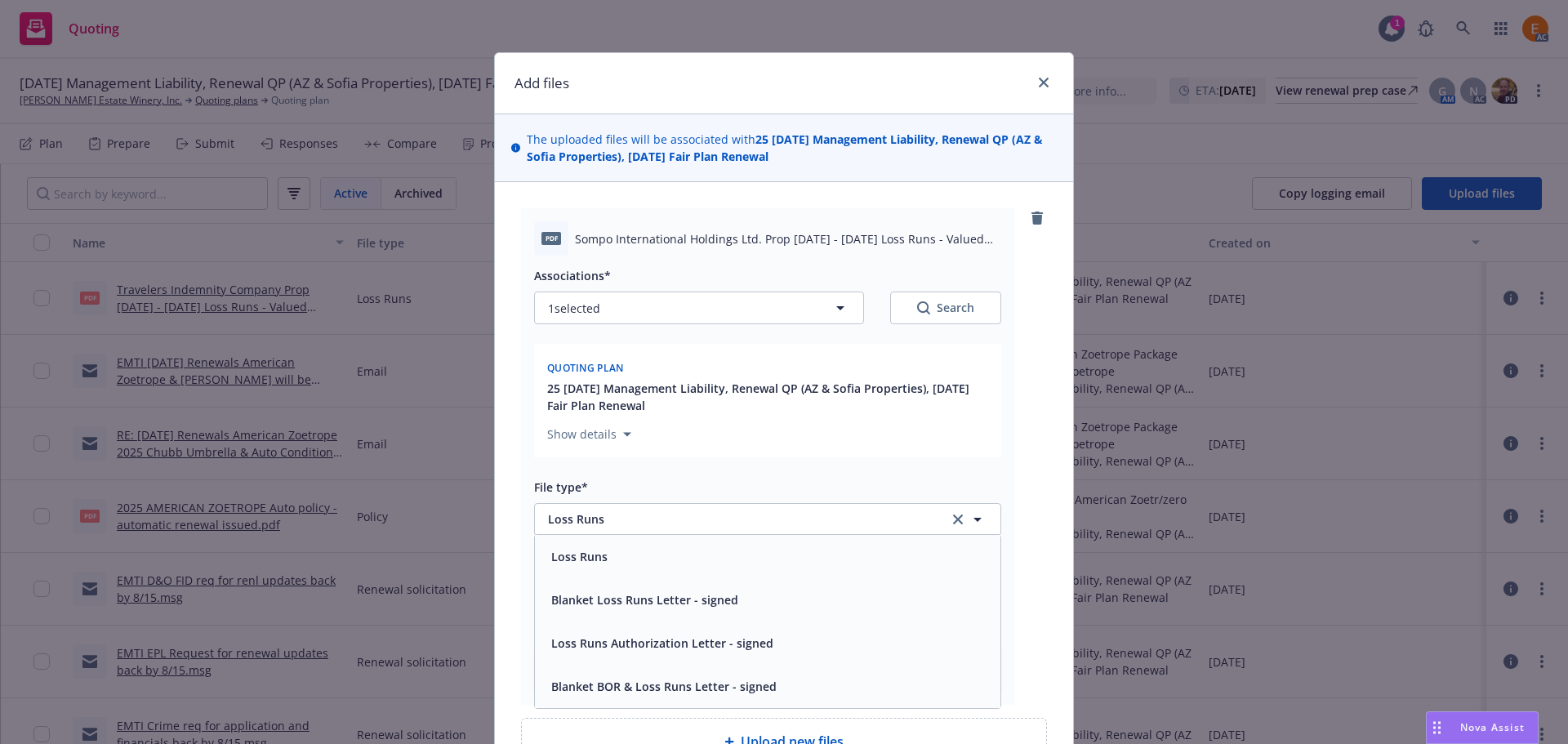
click at [931, 290] on div "Associations* 1 selected Search" at bounding box center [767, 295] width 467 height 59
click at [931, 316] on div "Search" at bounding box center [946, 307] width 57 height 16
type textarea "x"
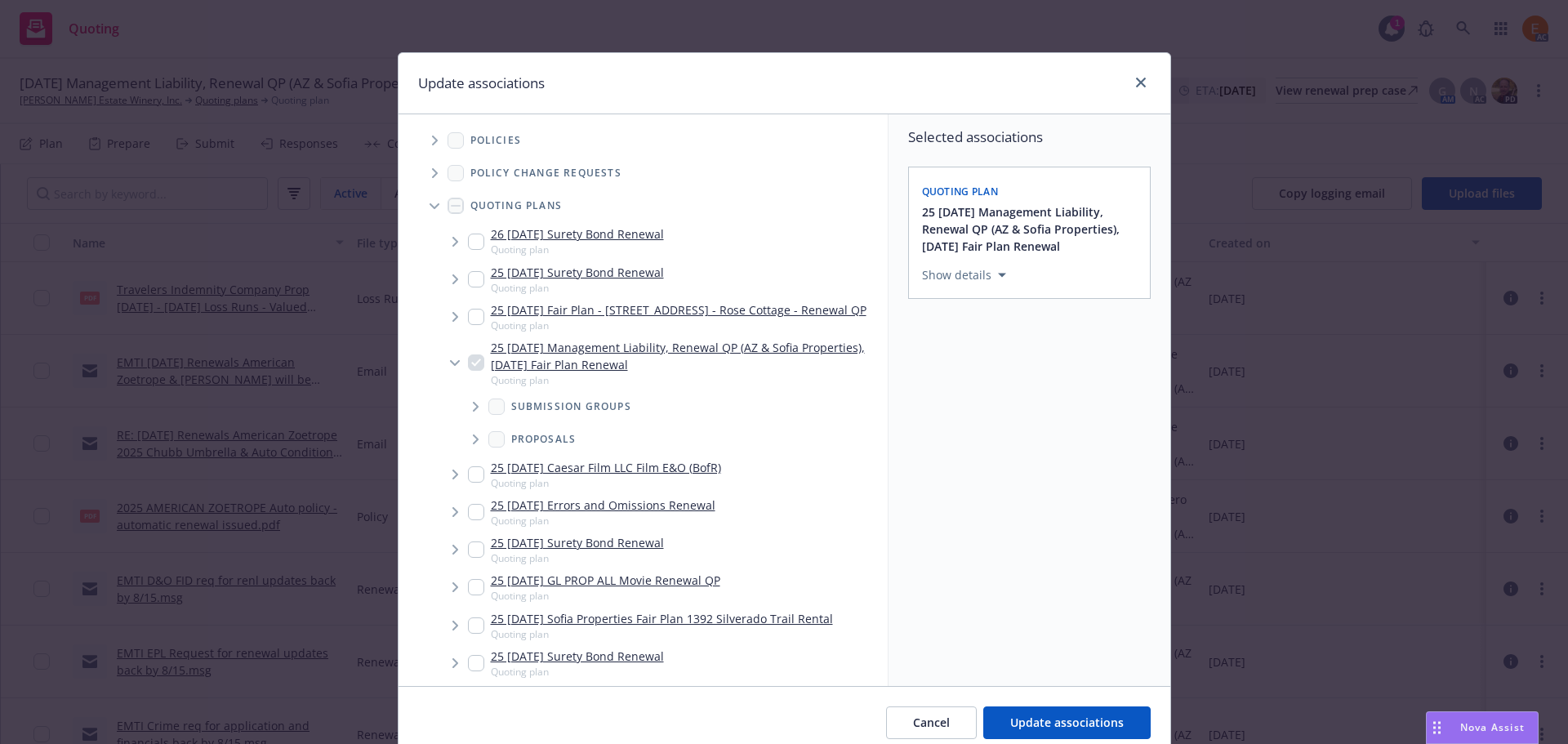
click at [424, 202] on span "Tree Example" at bounding box center [434, 205] width 26 height 26
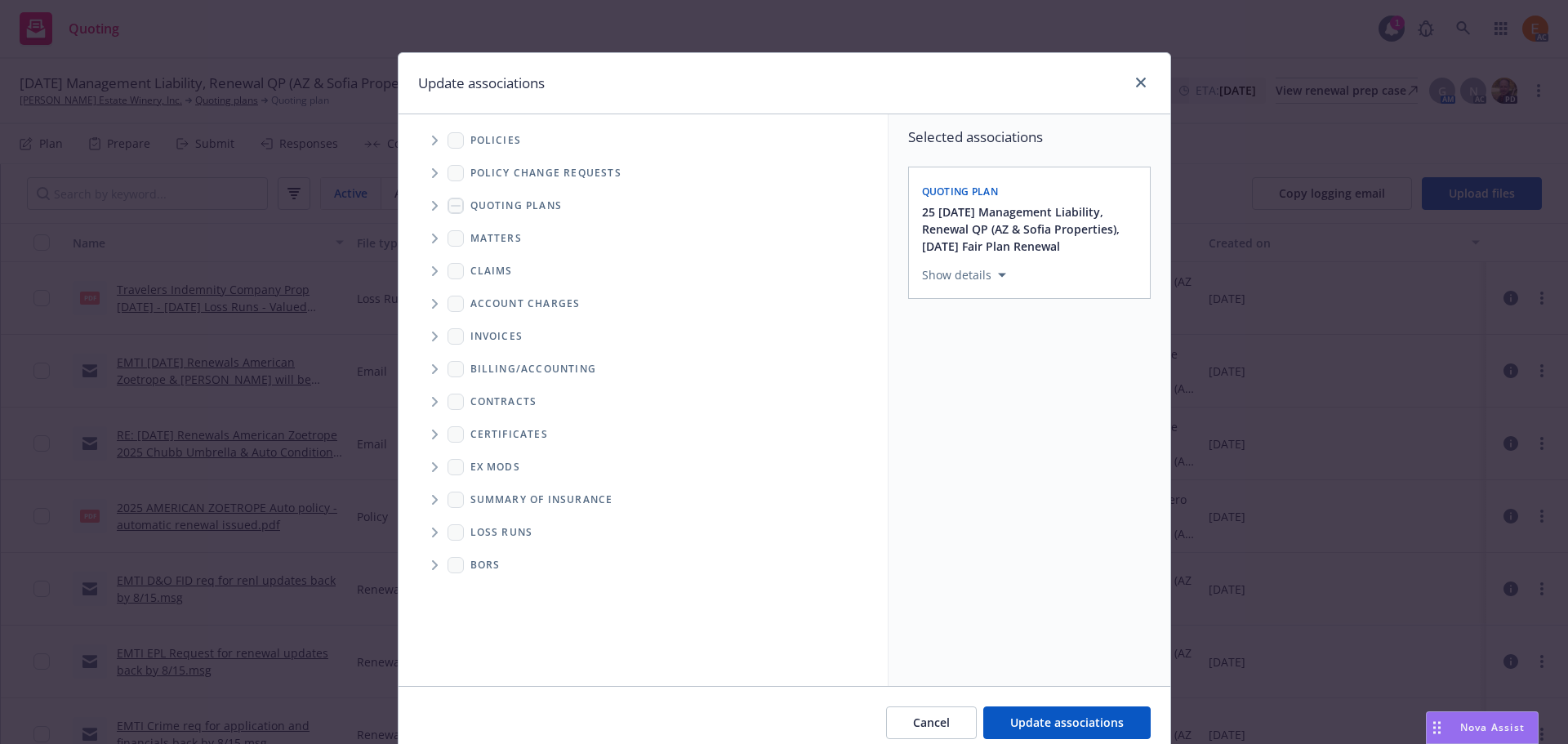
click at [421, 524] on span "Folder Tree Example" at bounding box center [434, 532] width 26 height 26
click at [500, 589] on link "2025" at bounding box center [509, 591] width 26 height 17
checkbox input "true"
click at [1083, 716] on span "Update associations" at bounding box center [1066, 722] width 114 height 15
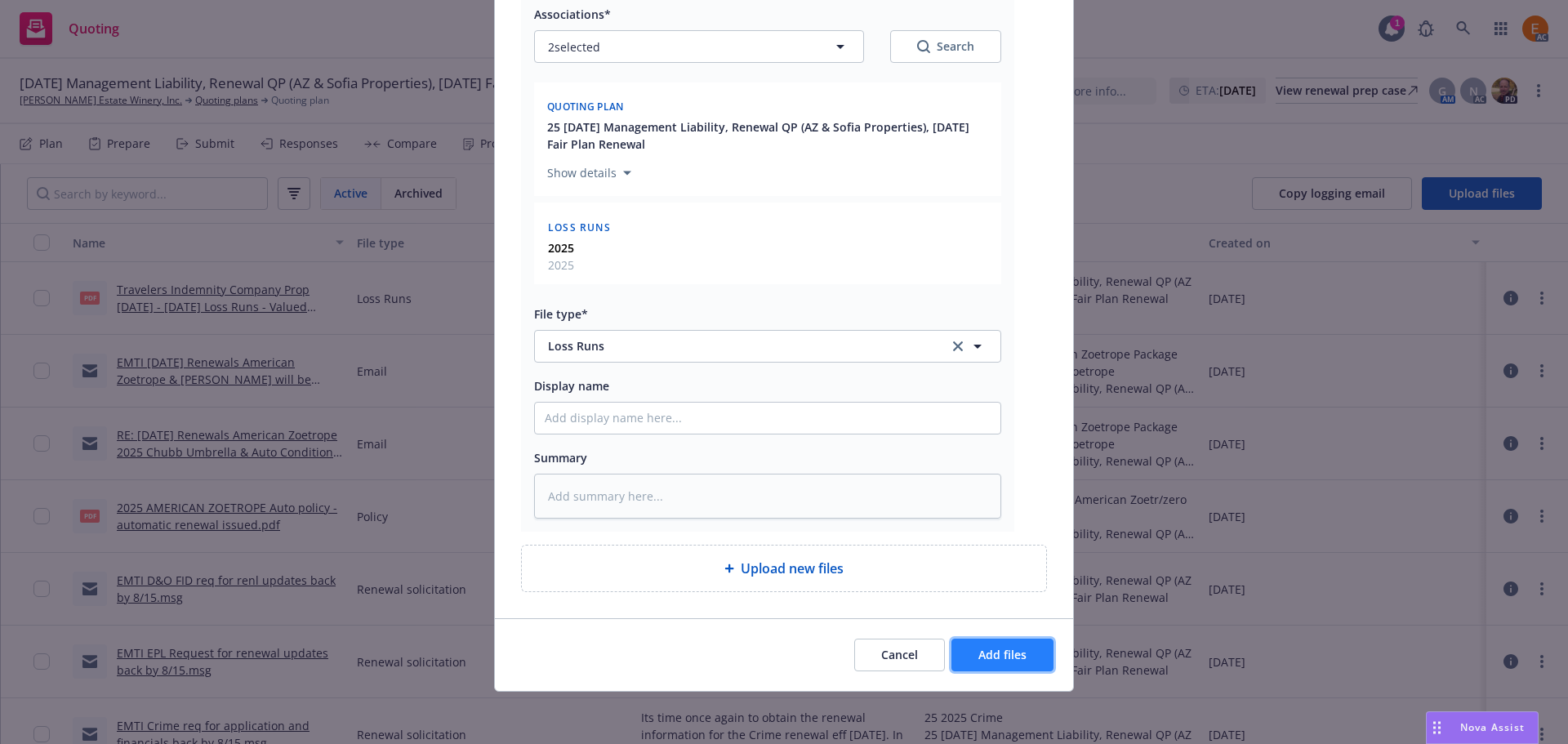
click at [1019, 652] on span "Add files" at bounding box center [1003, 654] width 48 height 15
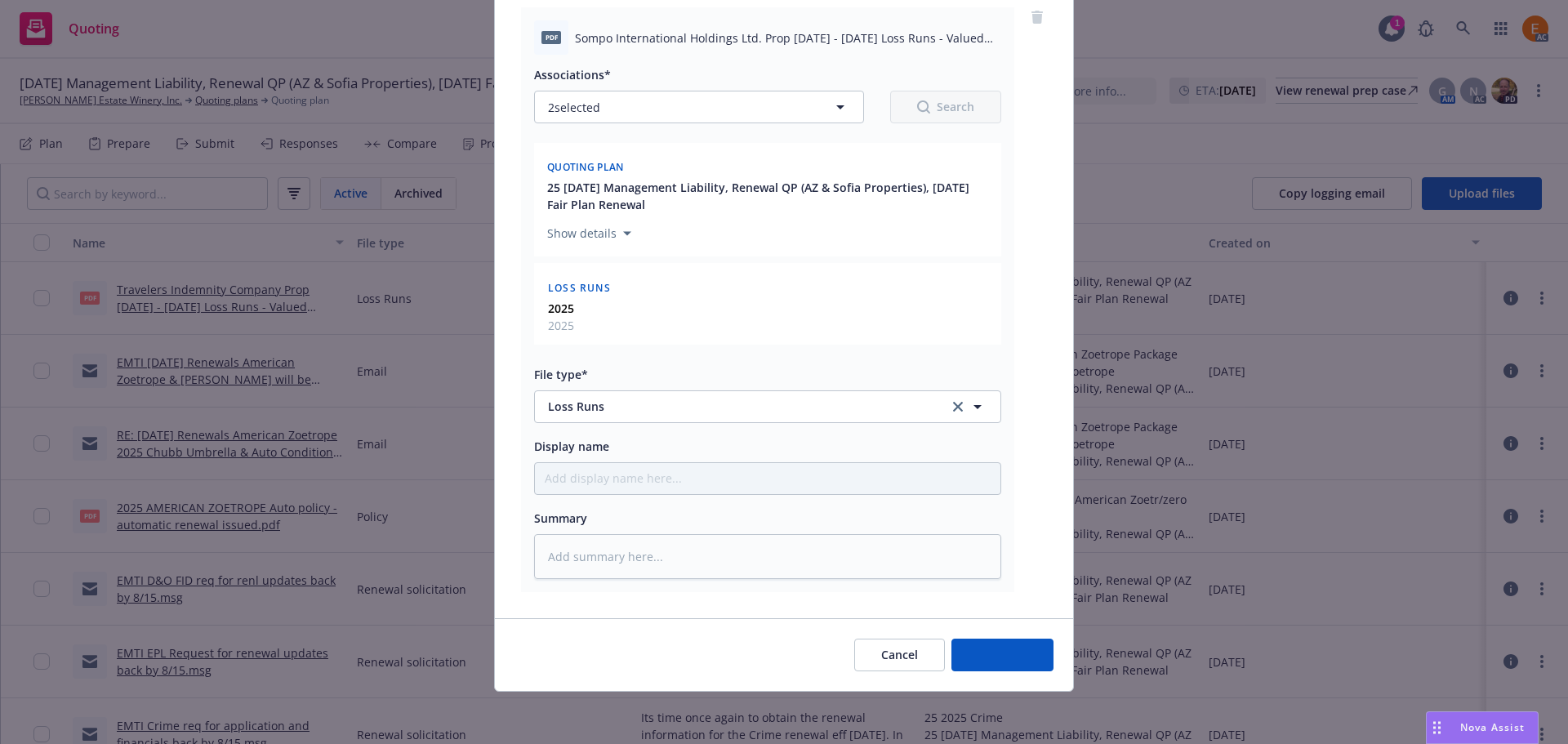
scroll to position [201, 0]
type textarea "x"
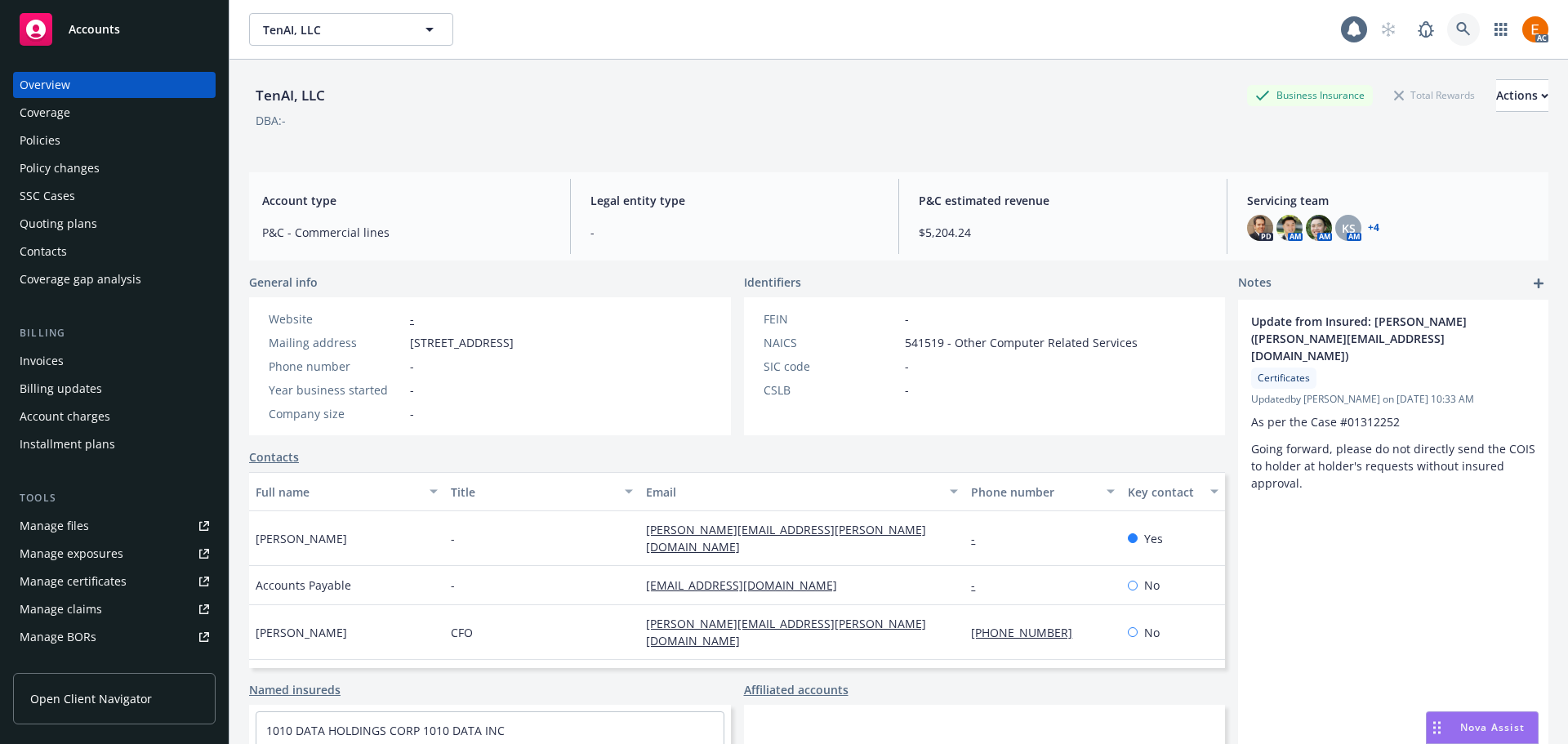
click at [1456, 32] on icon at bounding box center [1463, 30] width 14 height 14
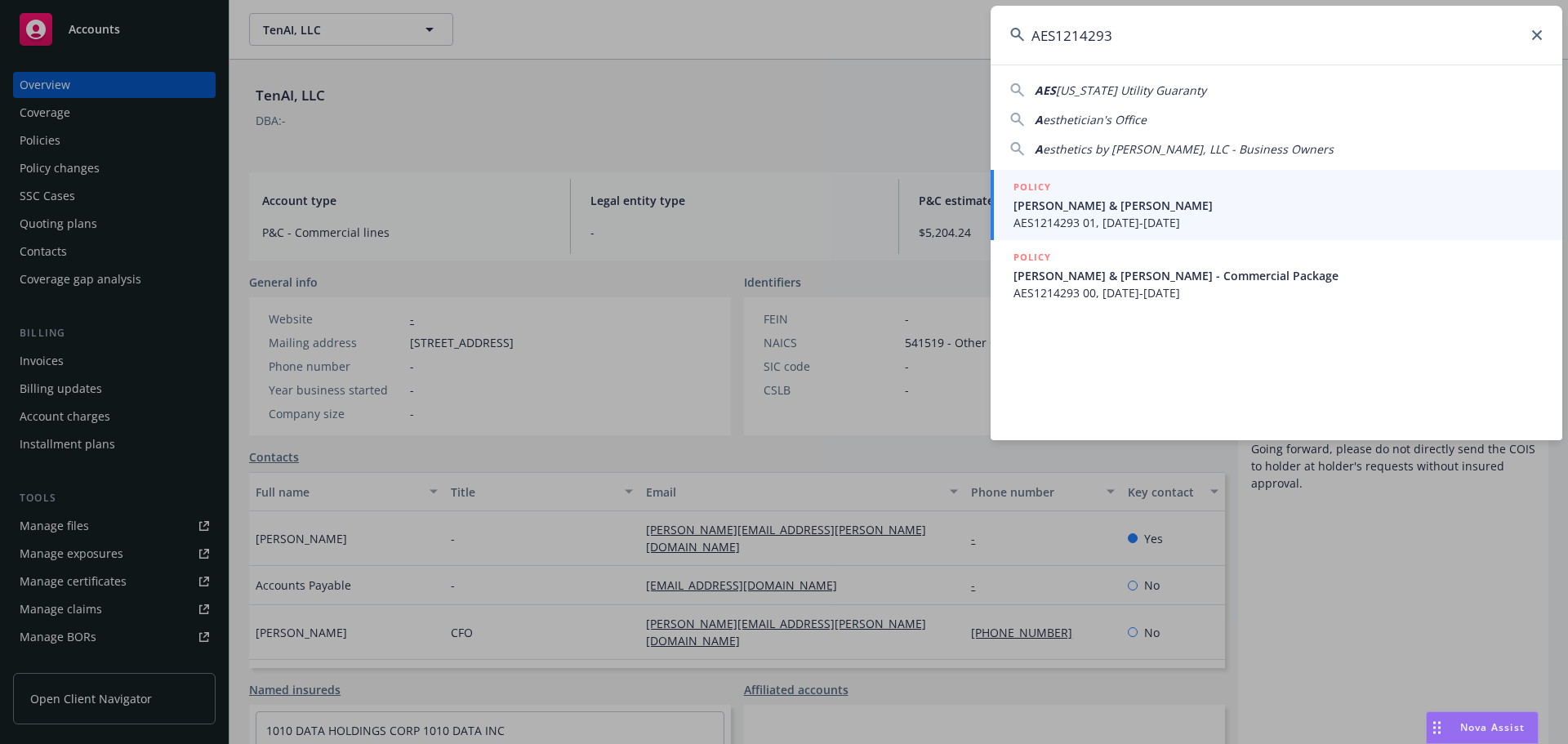
type input "AES1214293"
click at [1097, 186] on div "POLICY" at bounding box center [1278, 188] width 530 height 18
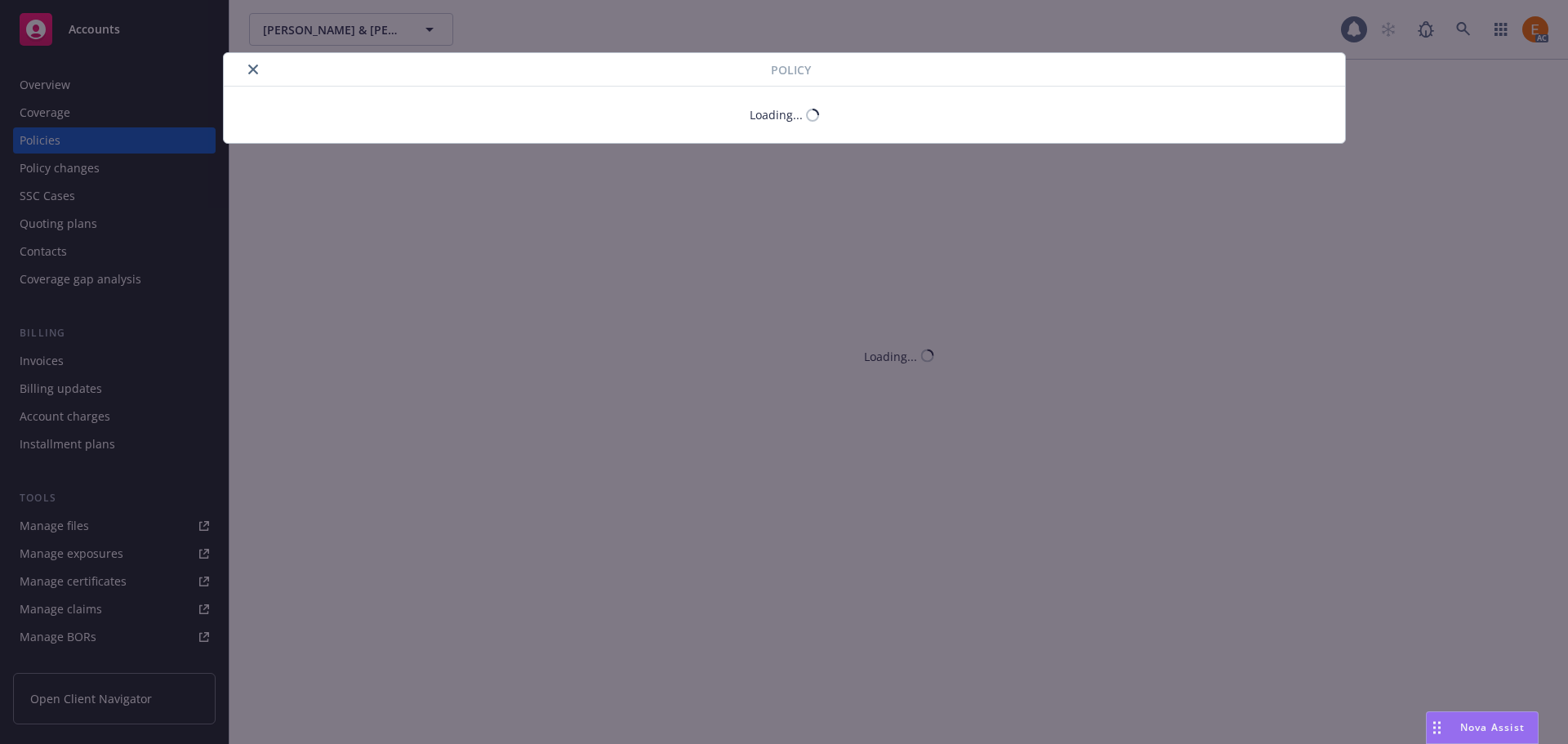
click at [254, 66] on icon "close" at bounding box center [253, 69] width 10 height 10
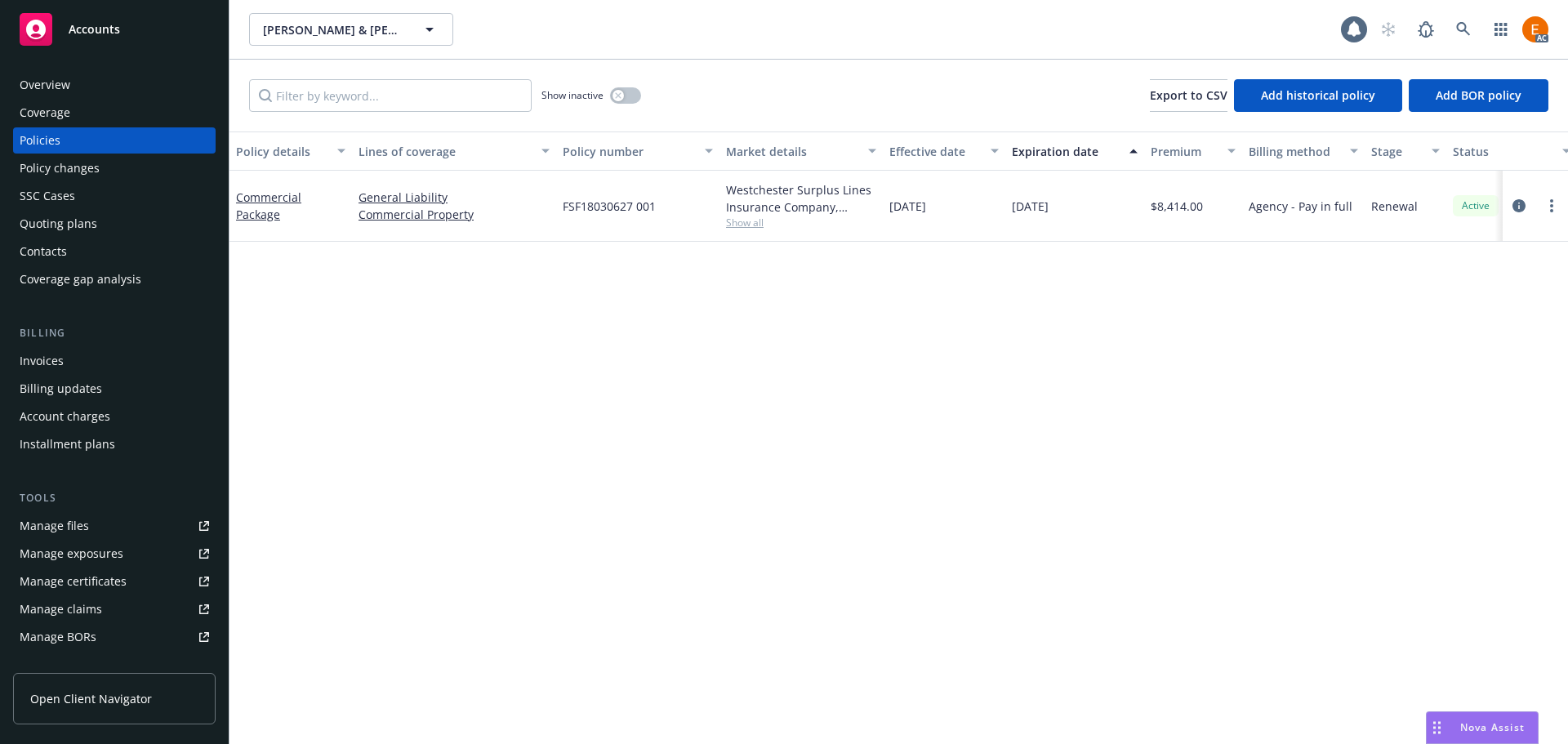
click at [90, 86] on div "Overview" at bounding box center [114, 84] width 189 height 26
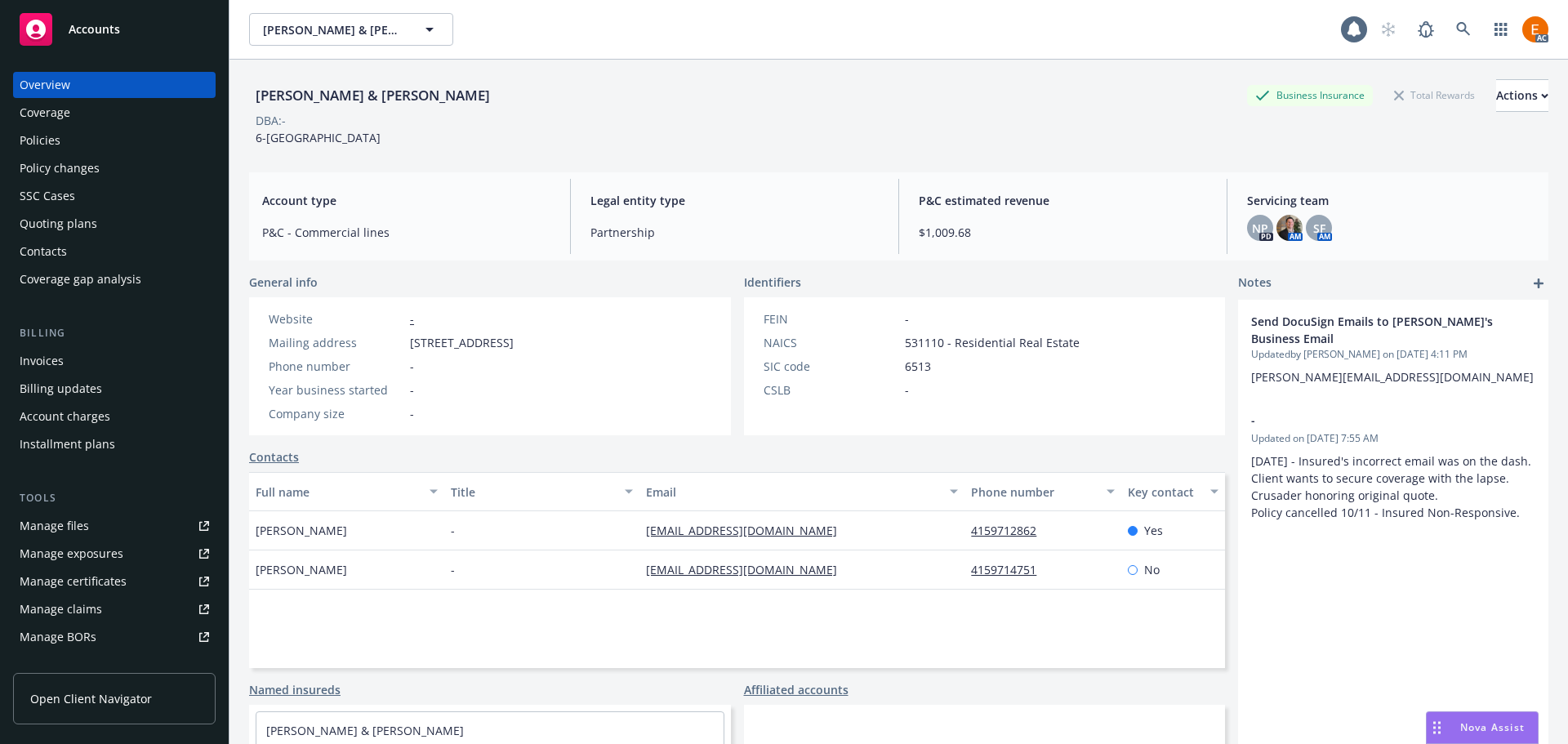
drag, startPoint x: 533, startPoint y: 100, endPoint x: 251, endPoint y: 99, distance: 282.0
click at [251, 99] on div "Damiano Ruggiero & Cheryl Ruggiero Business Insurance Total Rewards Actions" at bounding box center [899, 95] width 1299 height 32
copy div "Damiano Ruggiero & Cheryl Ruggiero"
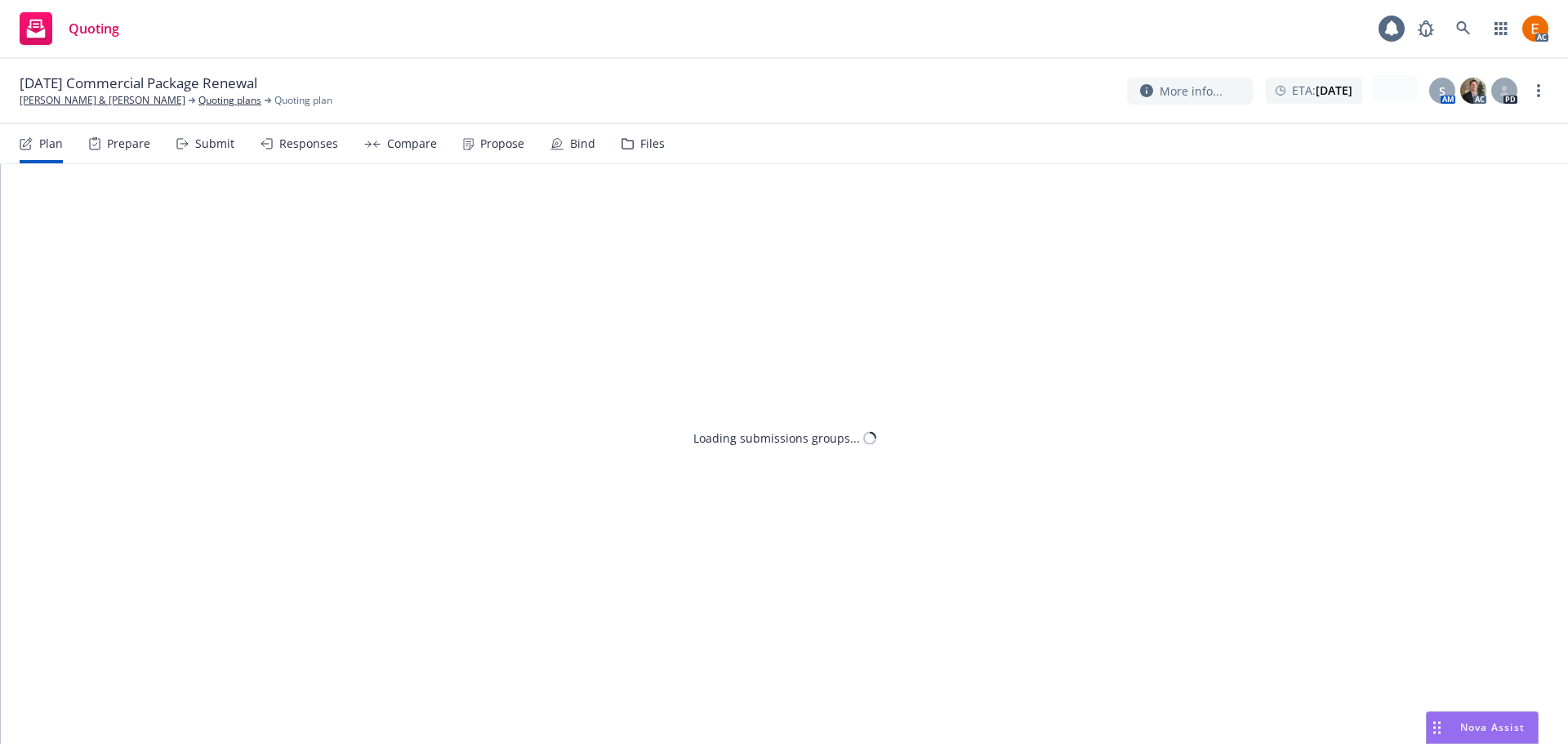
click at [650, 143] on div "Files" at bounding box center [652, 143] width 24 height 13
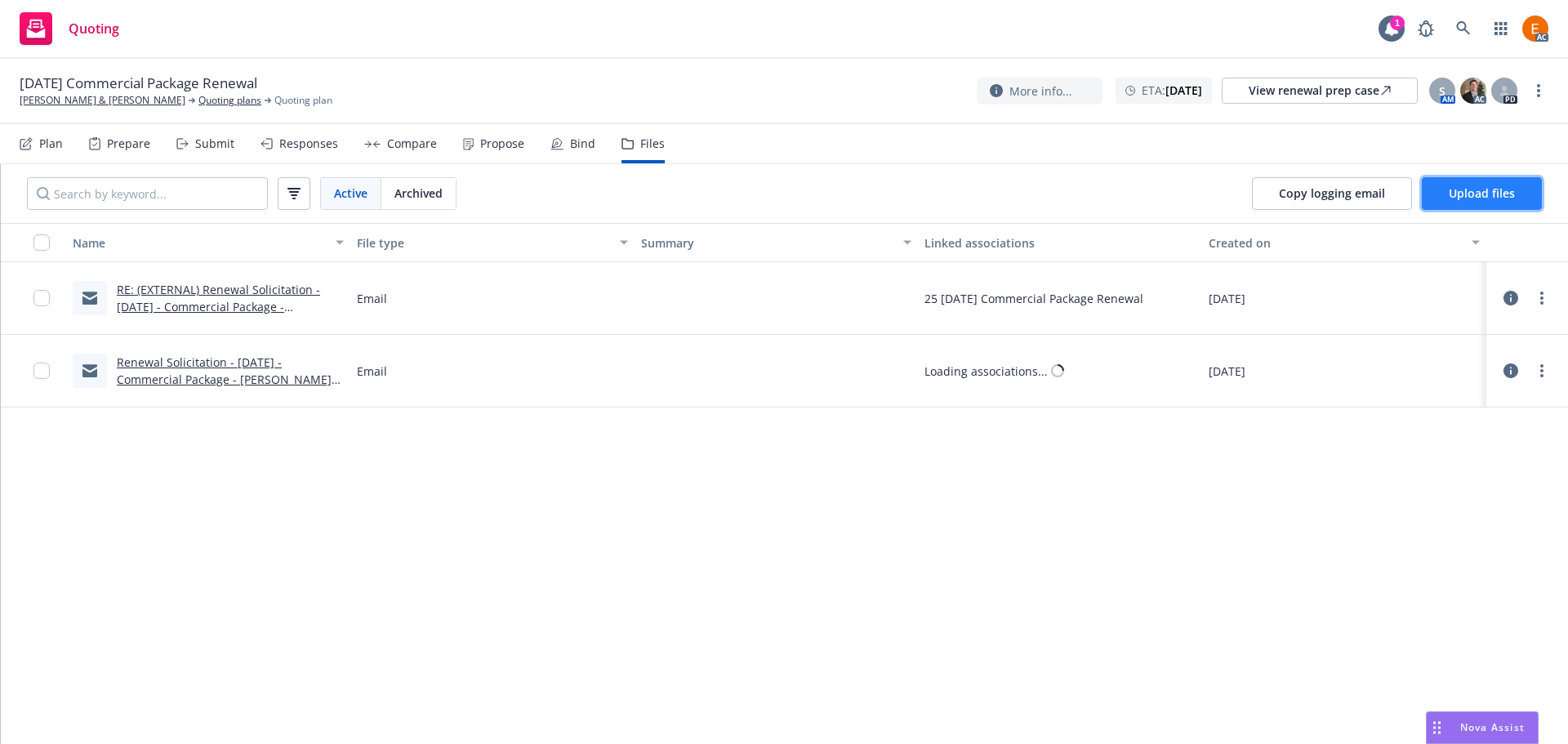
click at [1497, 181] on button "Upload files" at bounding box center [1482, 194] width 120 height 32
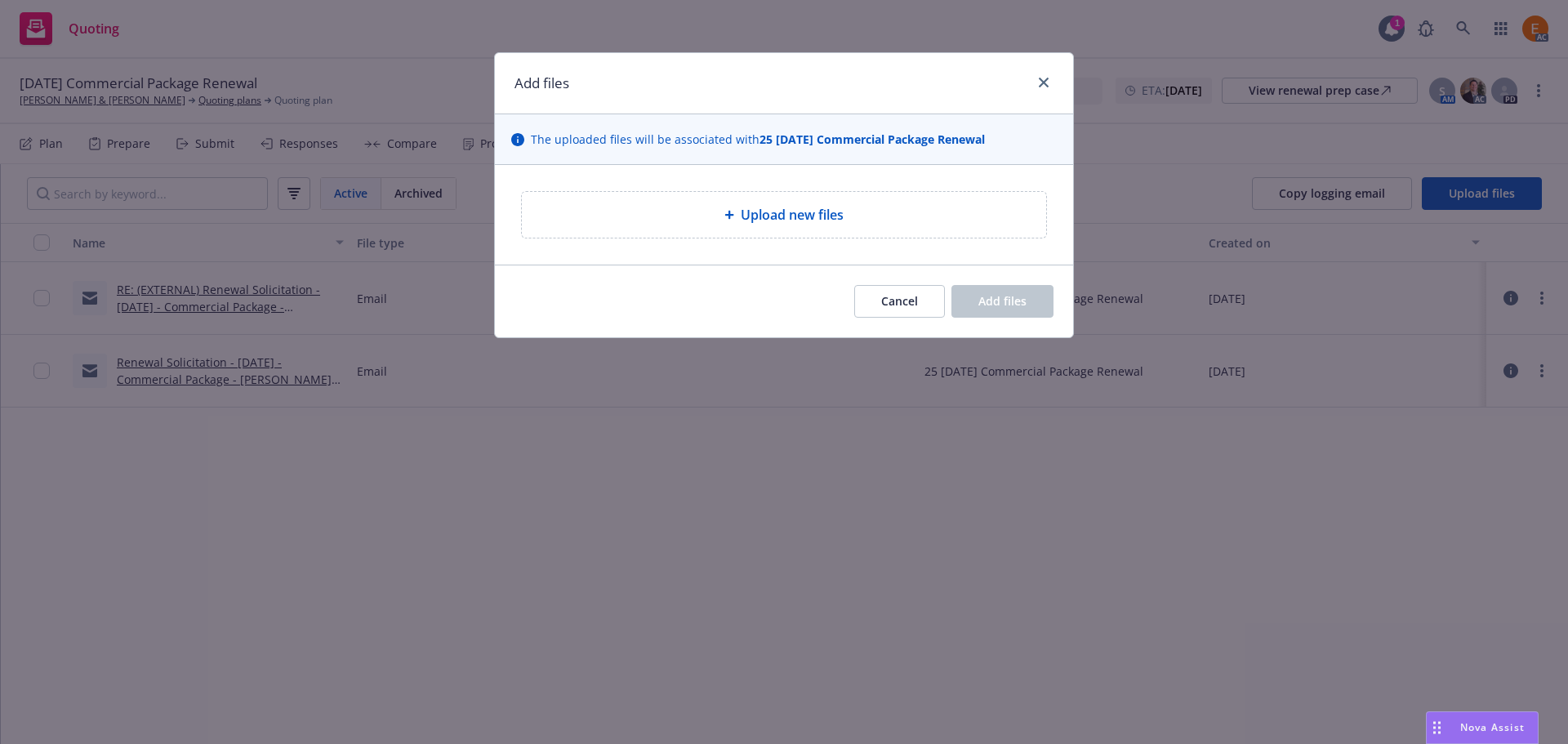
click at [753, 217] on span "Upload new files" at bounding box center [792, 215] width 103 height 20
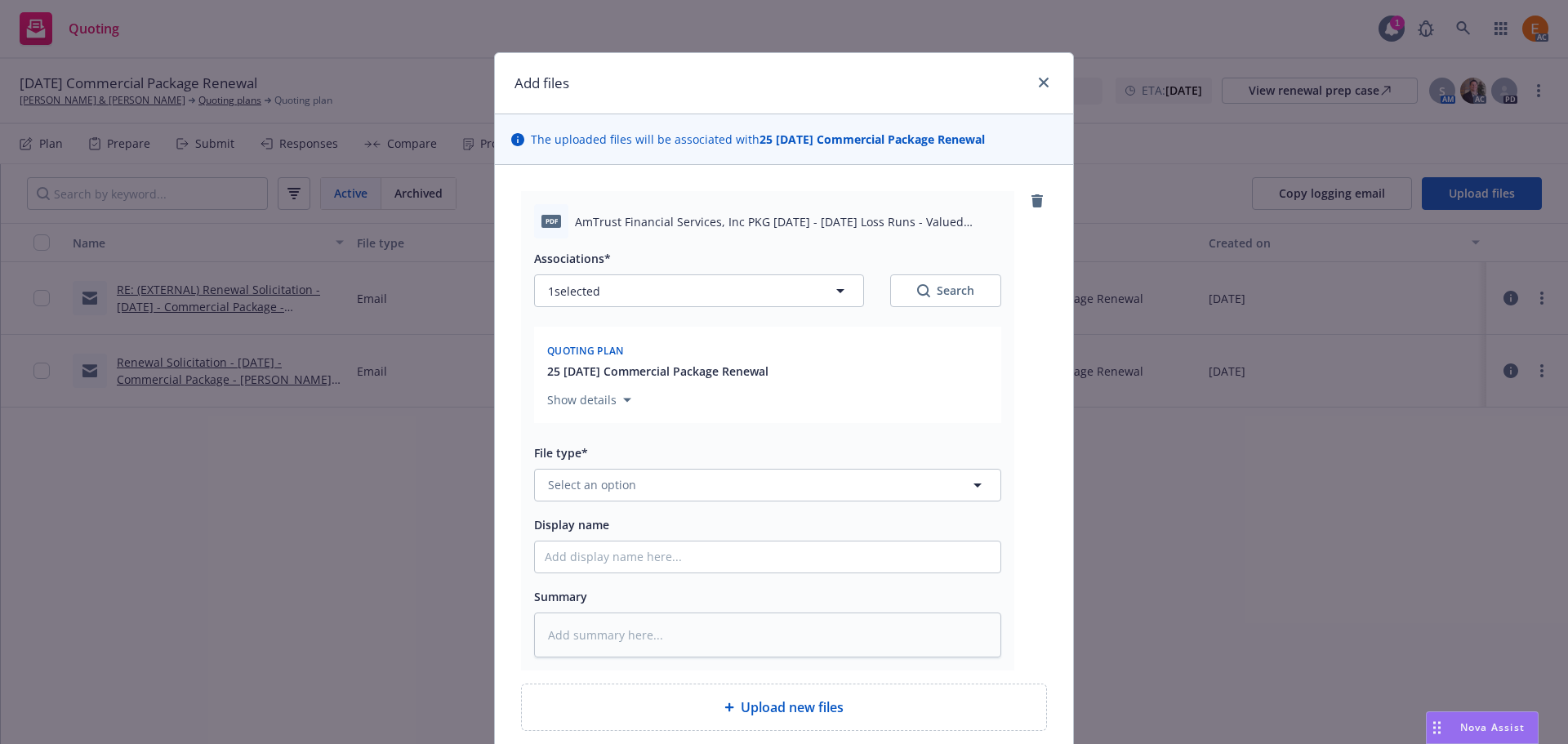
click at [681, 506] on div "Associations* 1 selected Search Quoting plan 25 [DATE] Commercial Package Renew…" at bounding box center [767, 448] width 467 height 420
click at [686, 488] on button "Select an option" at bounding box center [767, 485] width 467 height 32
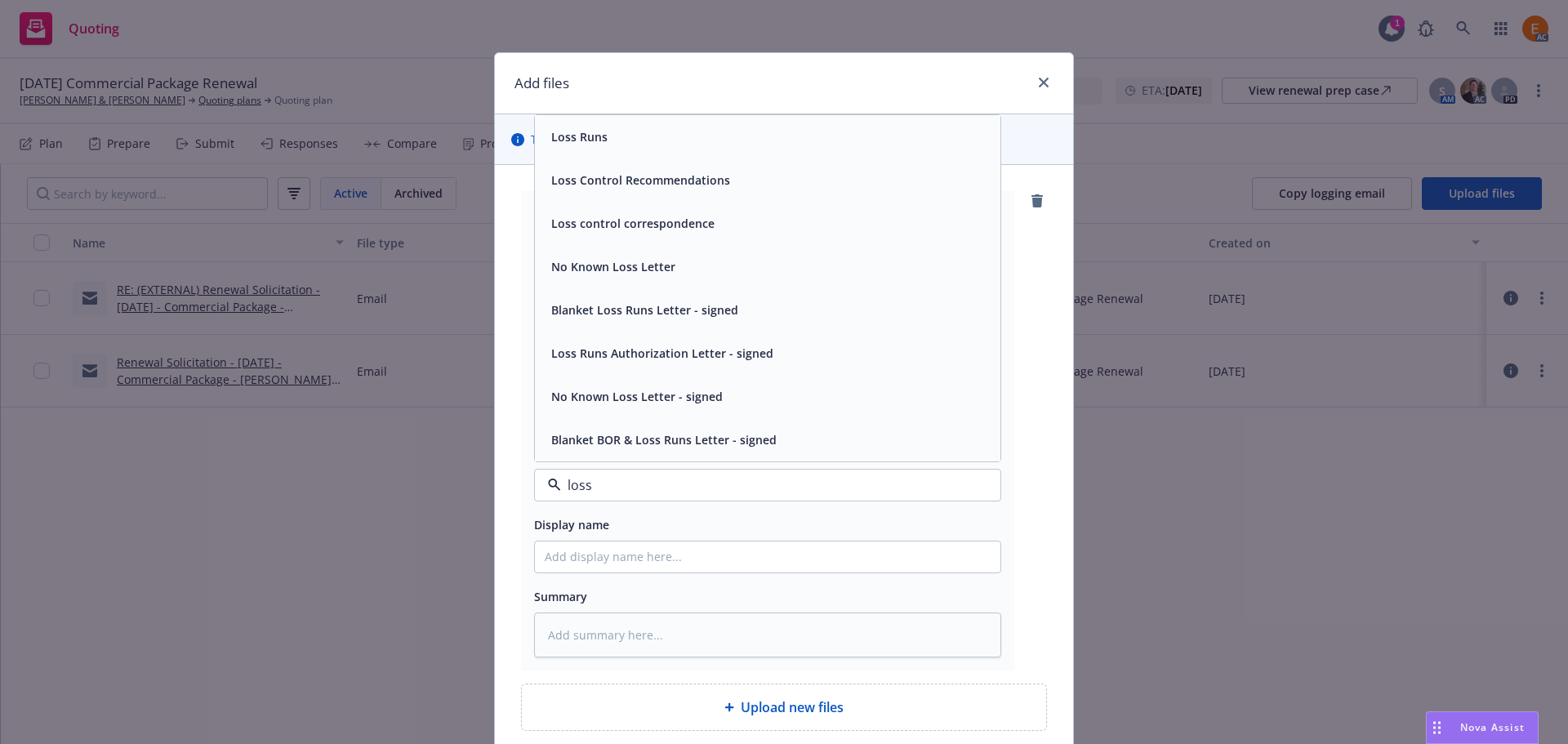
type input "loss r"
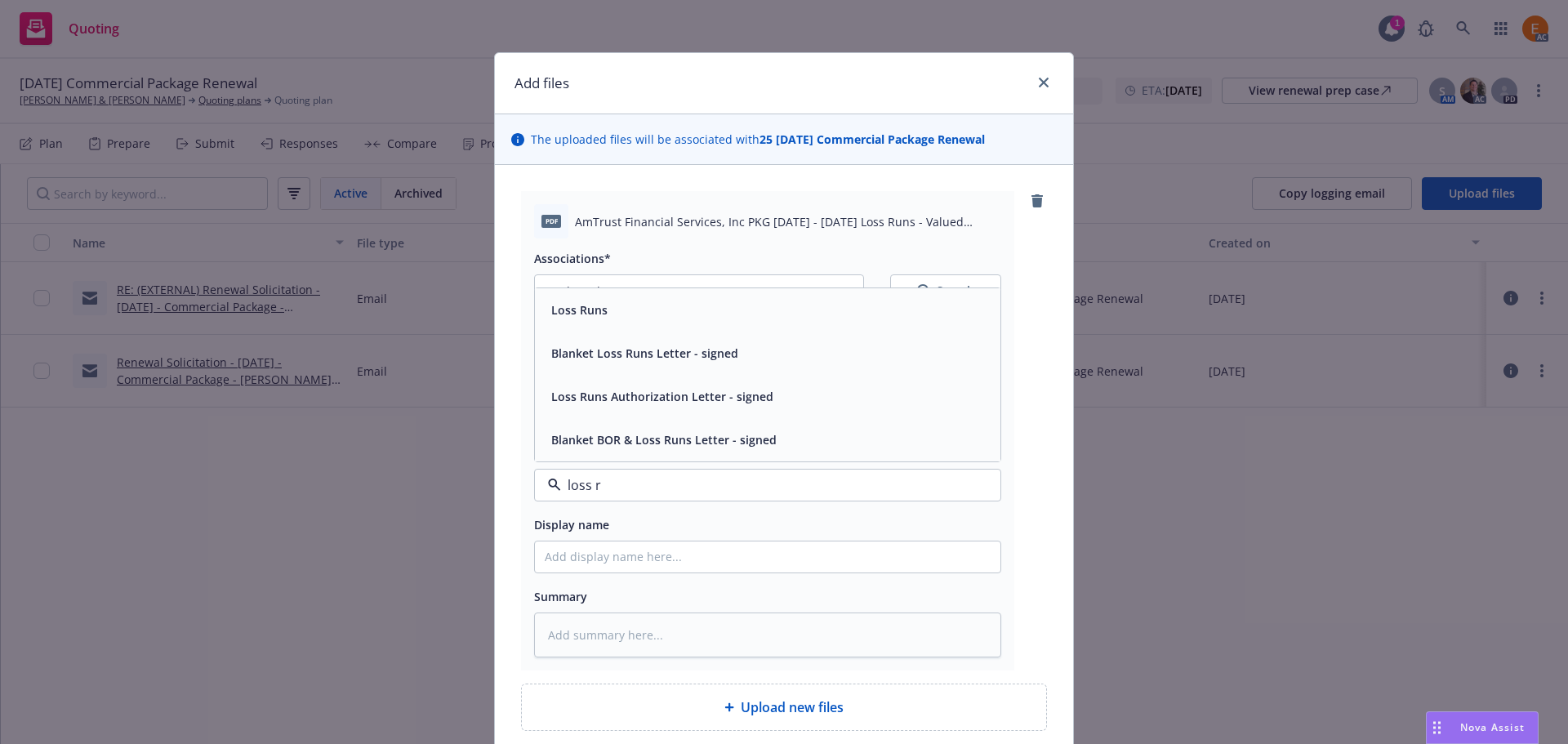
click at [604, 320] on div "Loss Runs" at bounding box center [768, 310] width 446 height 23
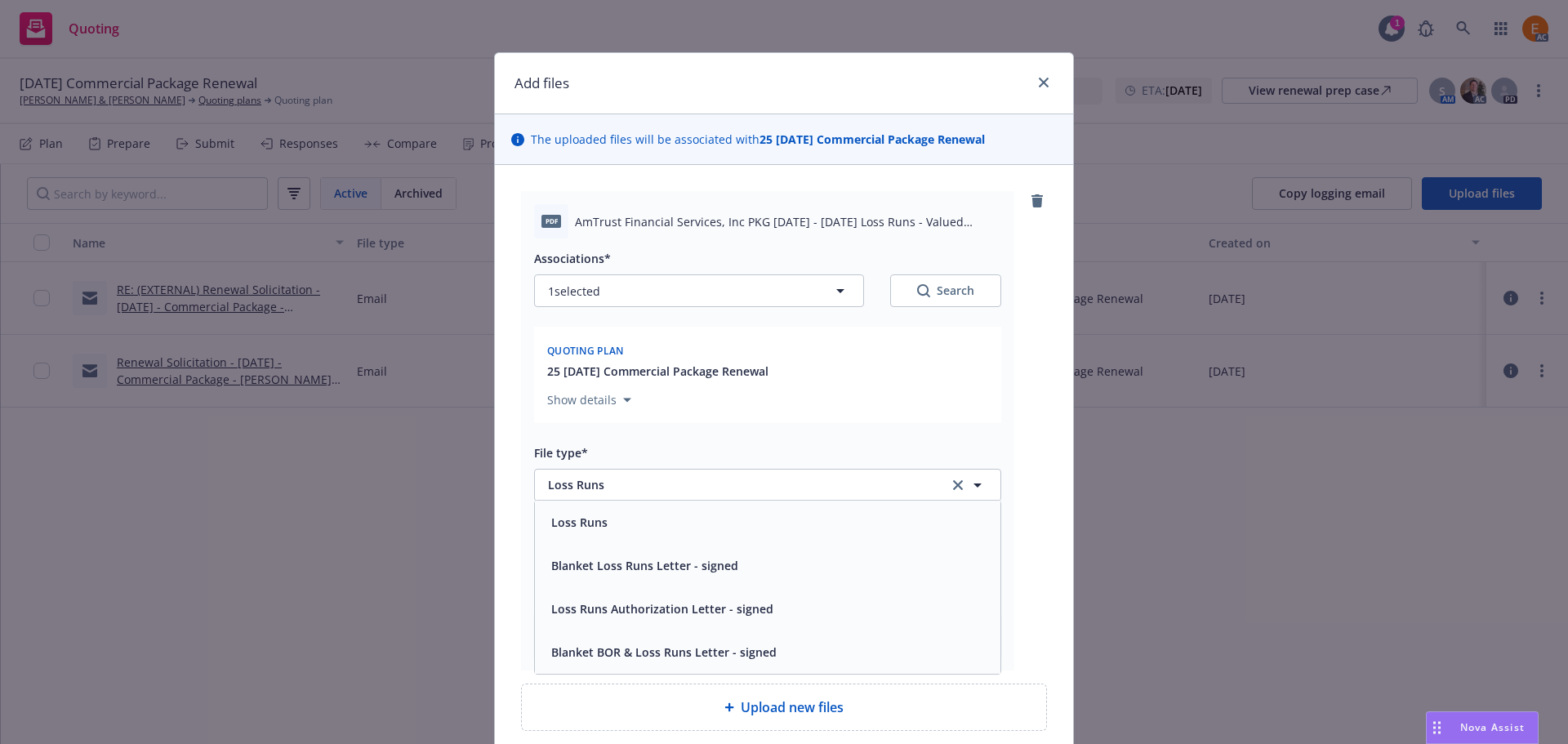
click at [949, 290] on div "Search" at bounding box center [946, 290] width 57 height 16
type textarea "x"
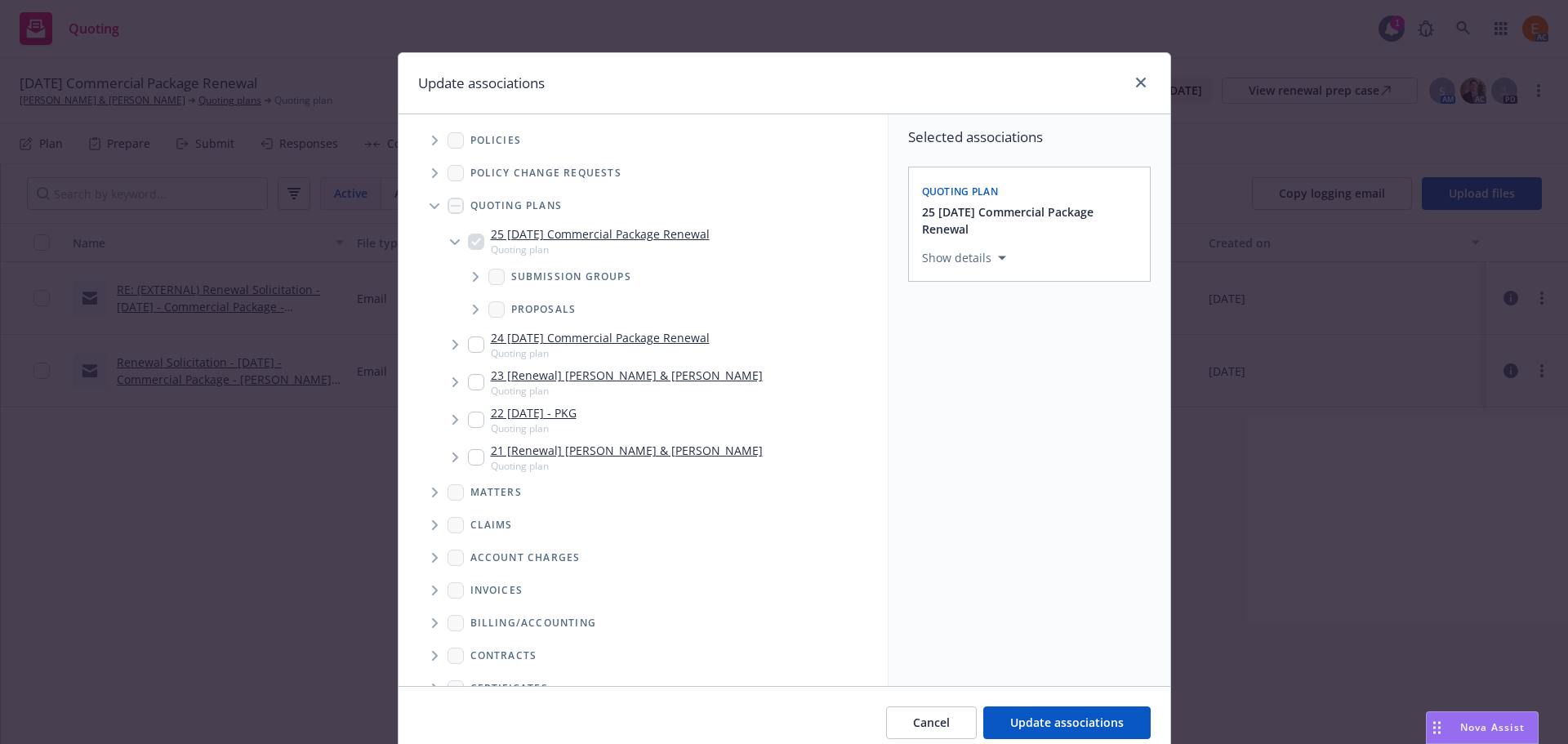
click at [434, 208] on span "Tree Example" at bounding box center [434, 205] width 26 height 26
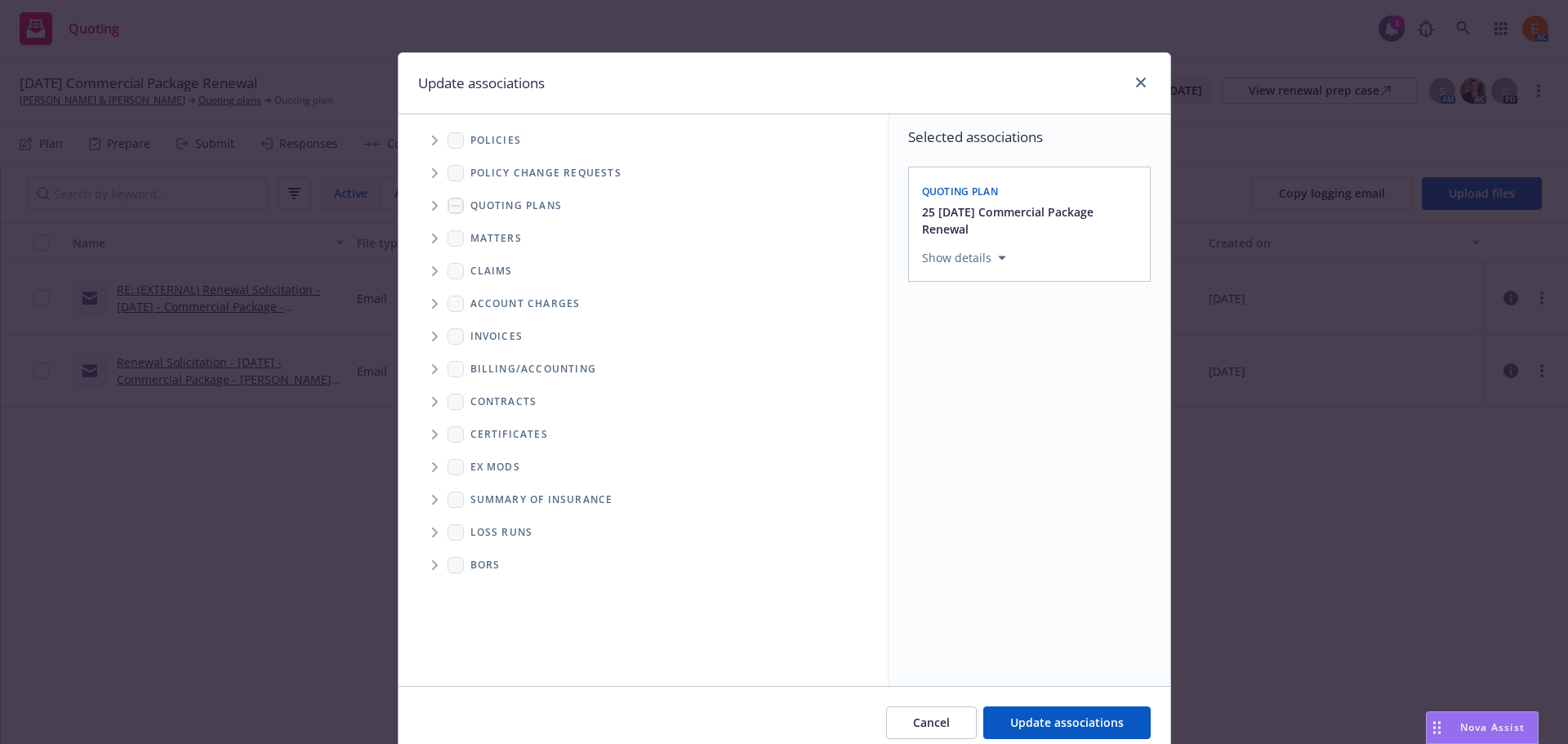
click at [432, 528] on icon "Folder Tree Example" at bounding box center [435, 532] width 6 height 10
click at [496, 567] on link "New Loss Runs folder" at bounding box center [556, 560] width 118 height 17
checkbox input "true"
click at [1106, 359] on button "Select an option" at bounding box center [1030, 371] width 215 height 32
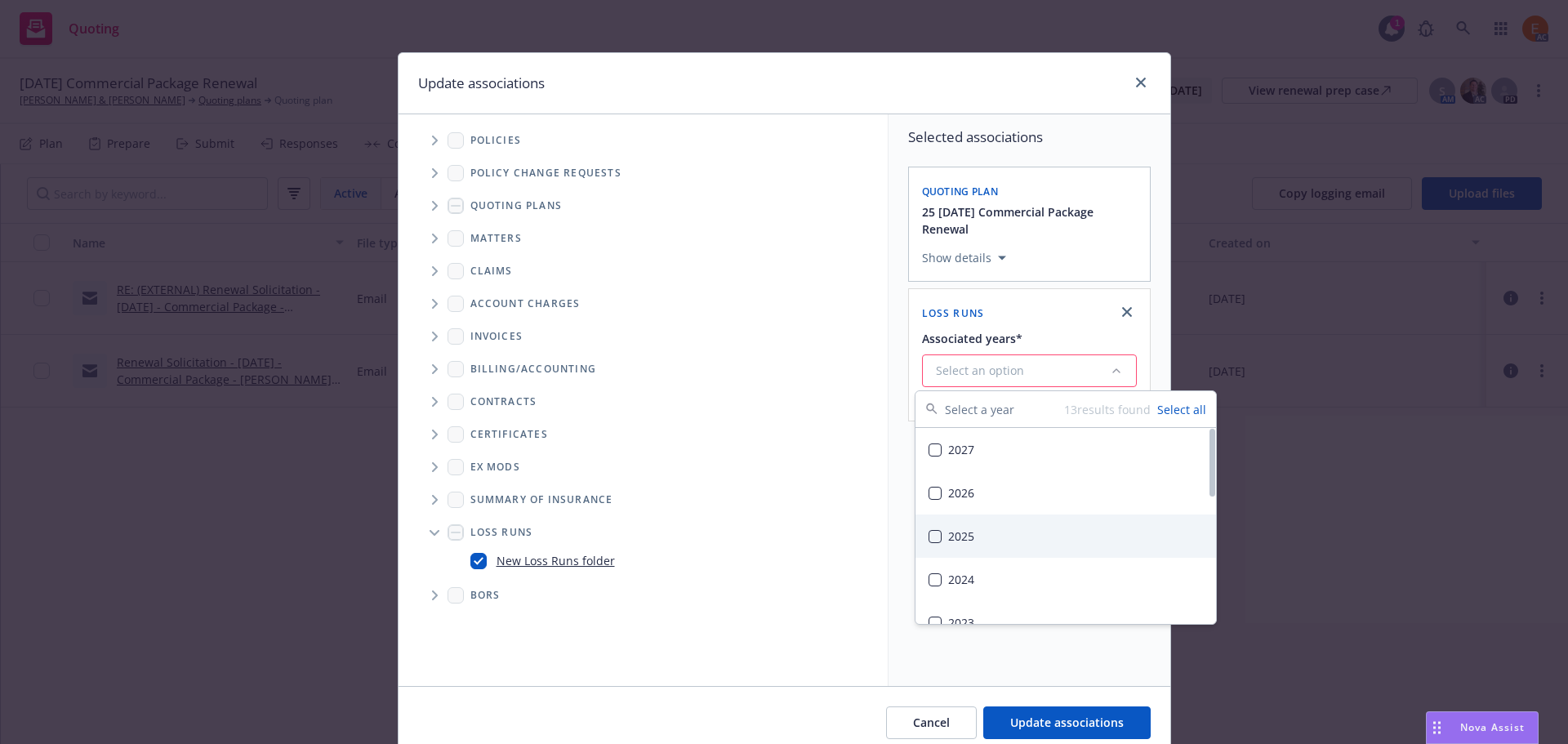
click at [1023, 517] on div "2025" at bounding box center [1065, 536] width 300 height 43
click at [1038, 725] on span "Update associations" at bounding box center [1066, 722] width 114 height 15
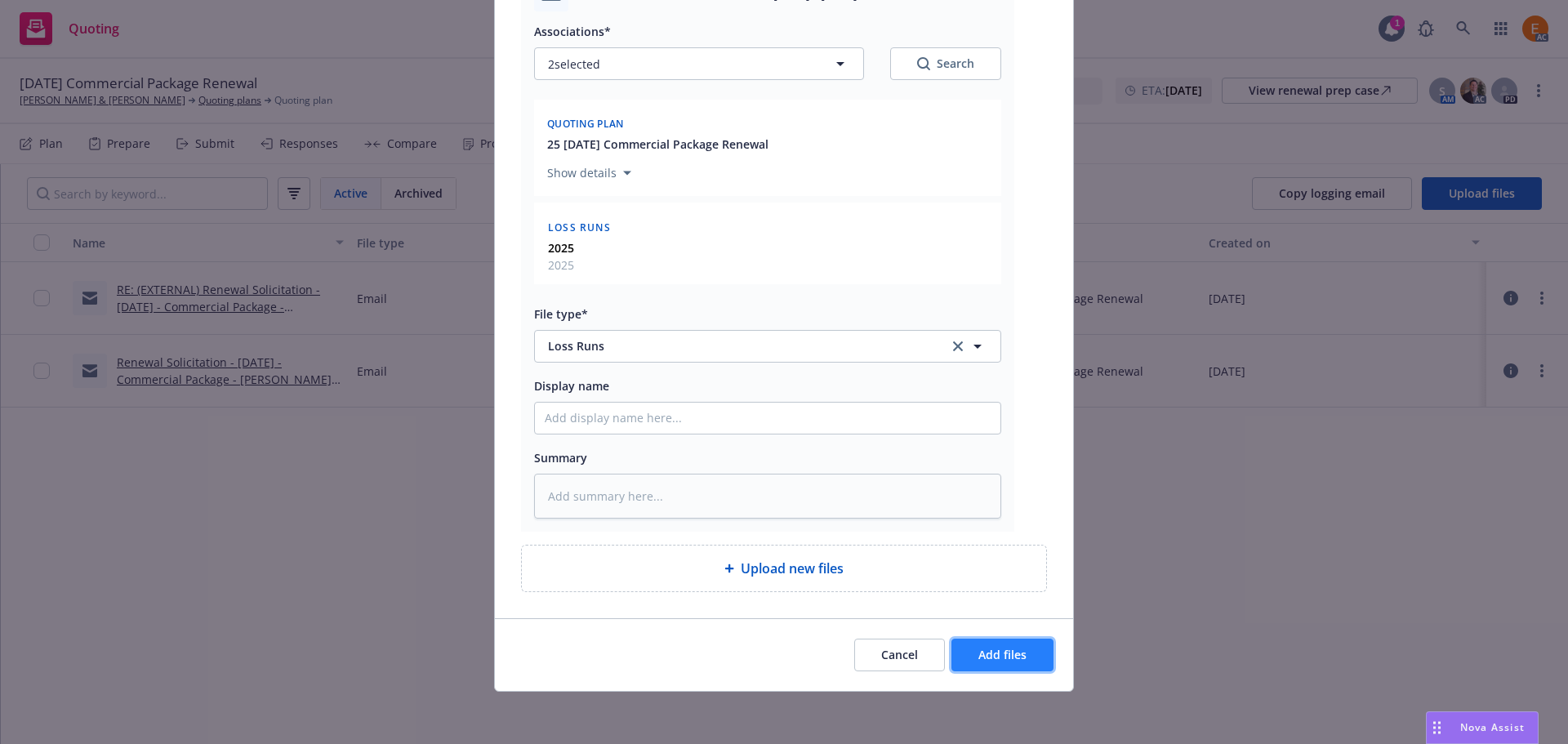
click at [1001, 659] on span "Add files" at bounding box center [1003, 654] width 48 height 15
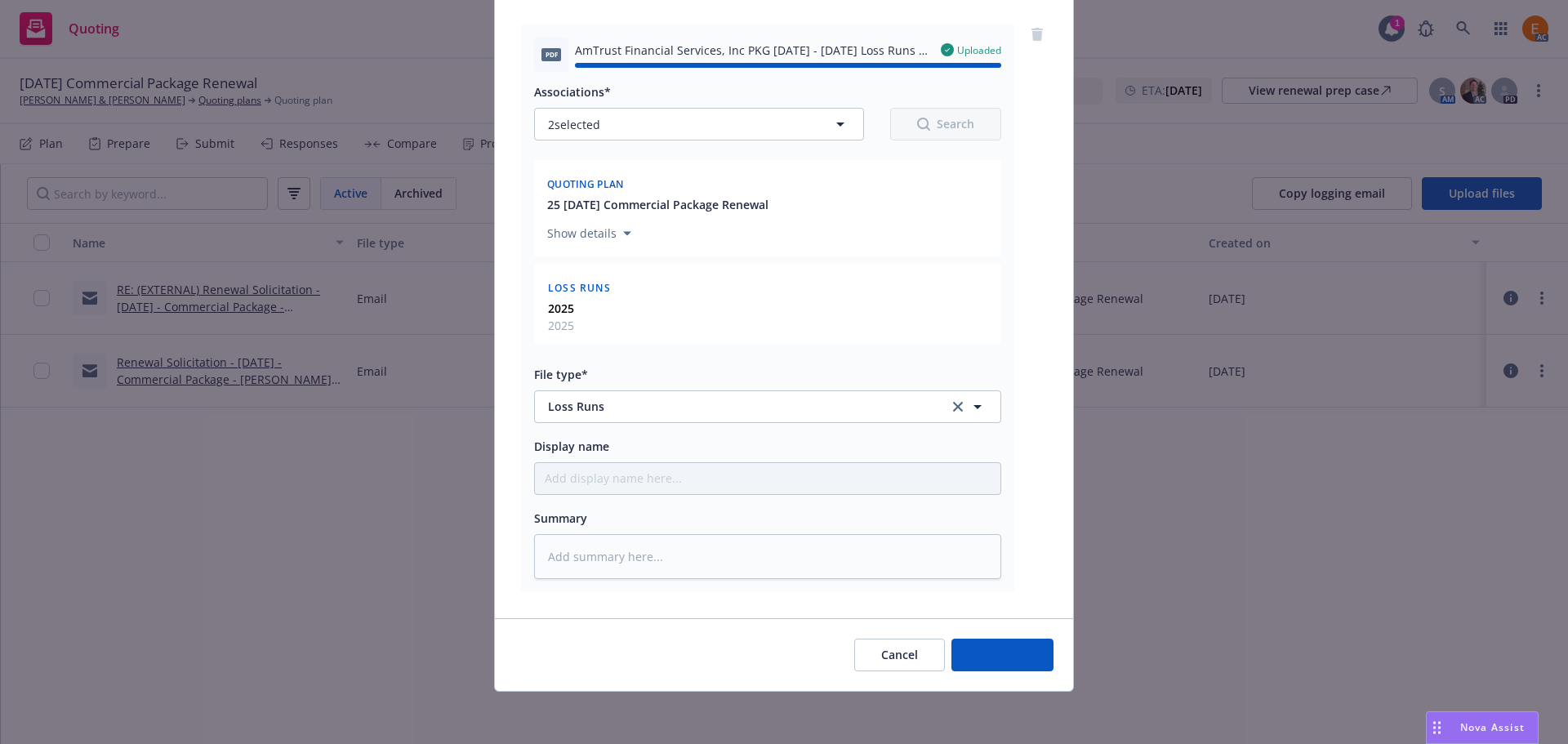
type textarea "x"
